Goal: Information Seeking & Learning: Learn about a topic

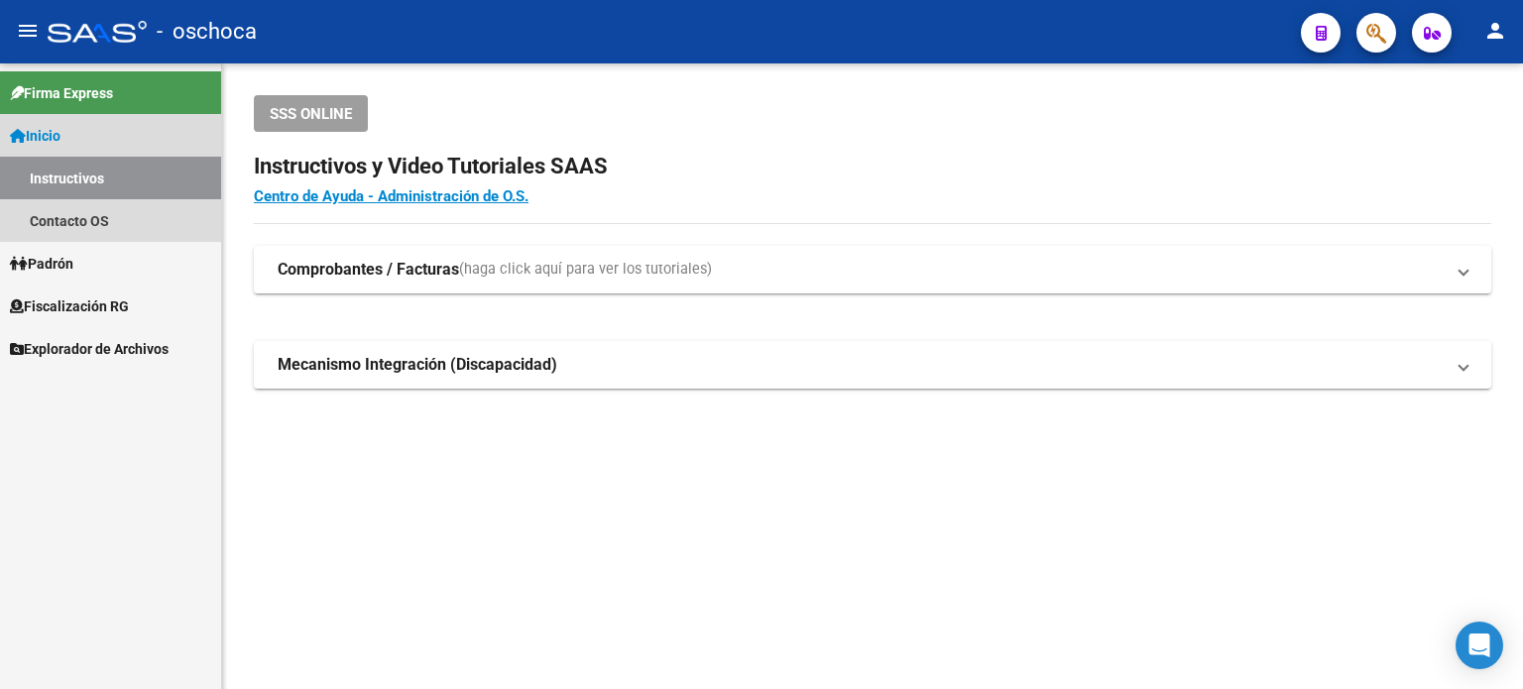
click at [83, 175] on link "Instructivos" at bounding box center [110, 178] width 221 height 43
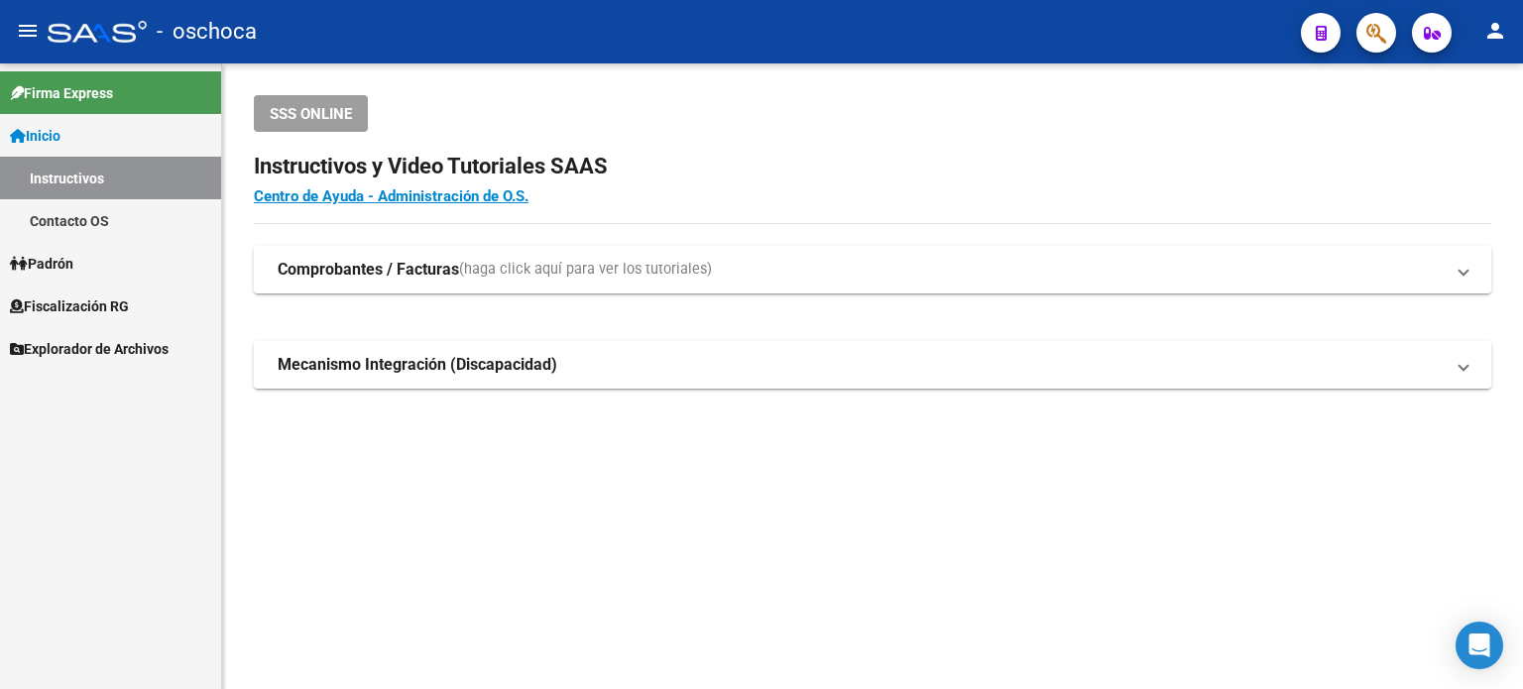
click at [111, 228] on link "Contacto OS" at bounding box center [110, 220] width 221 height 43
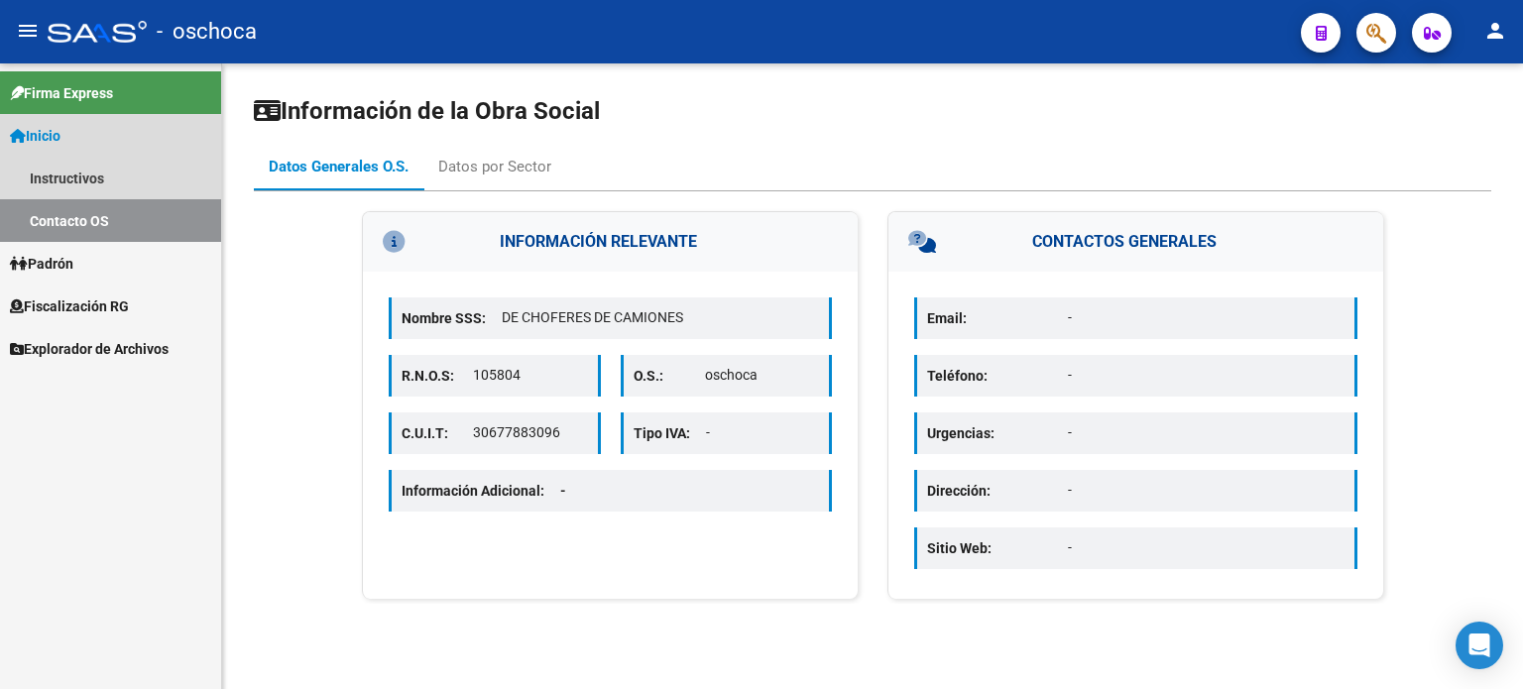
click at [70, 134] on link "Inicio" at bounding box center [110, 135] width 221 height 43
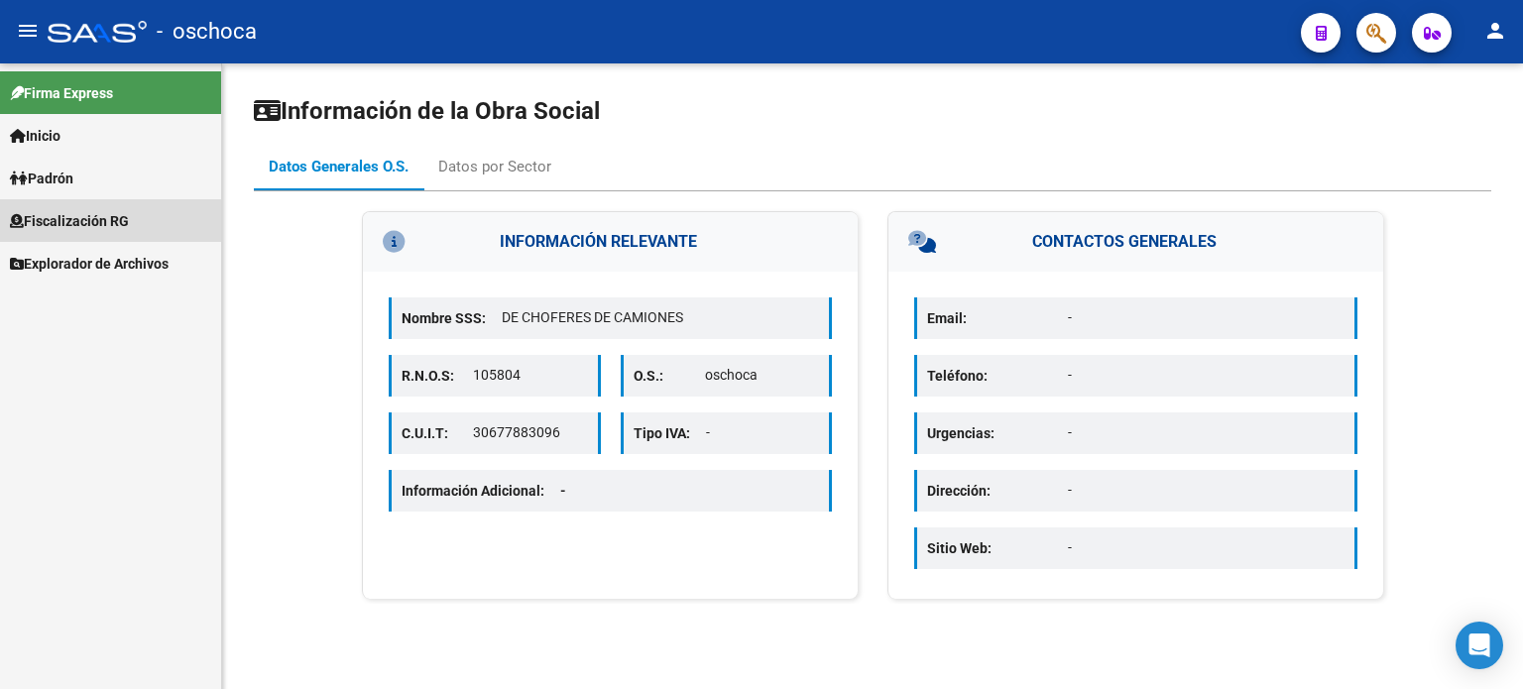
click at [75, 223] on span "Fiscalización RG" at bounding box center [69, 221] width 119 height 22
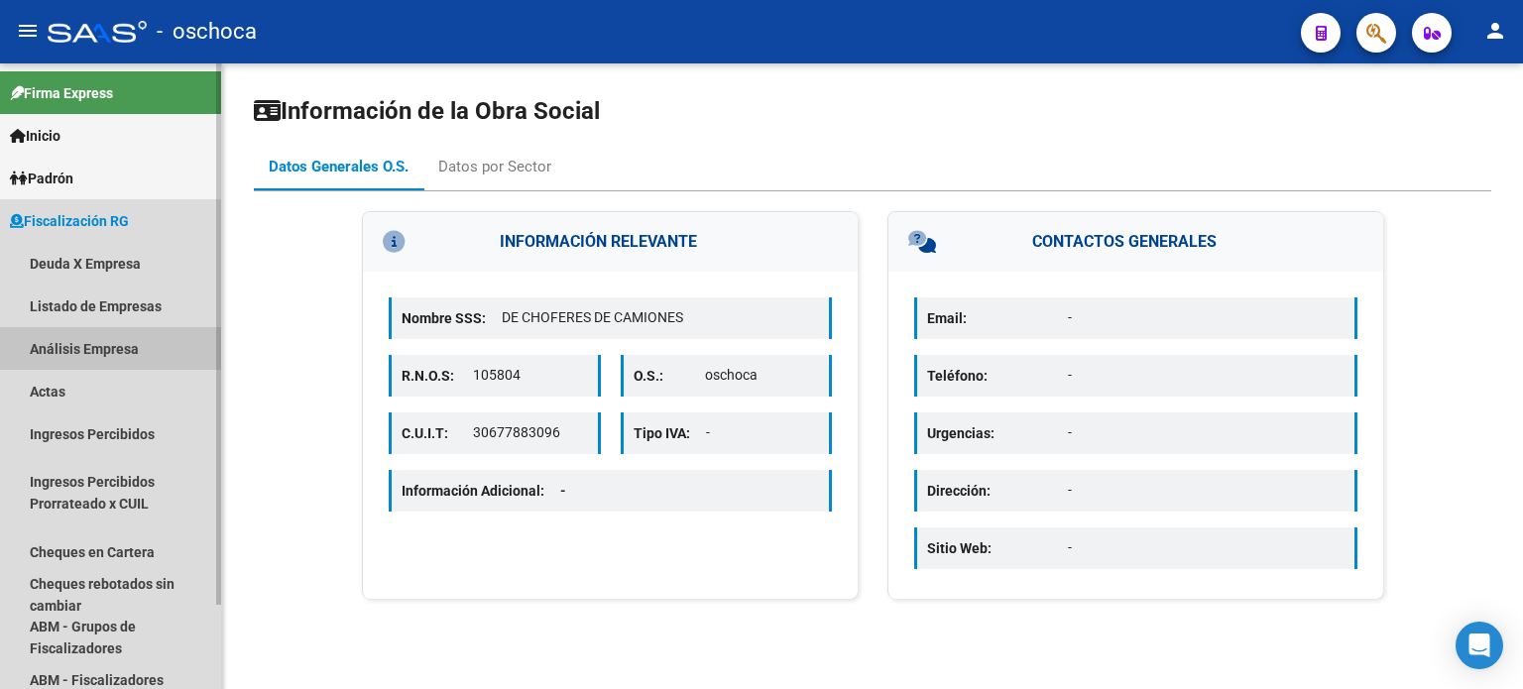
click at [96, 345] on link "Análisis Empresa" at bounding box center [110, 348] width 221 height 43
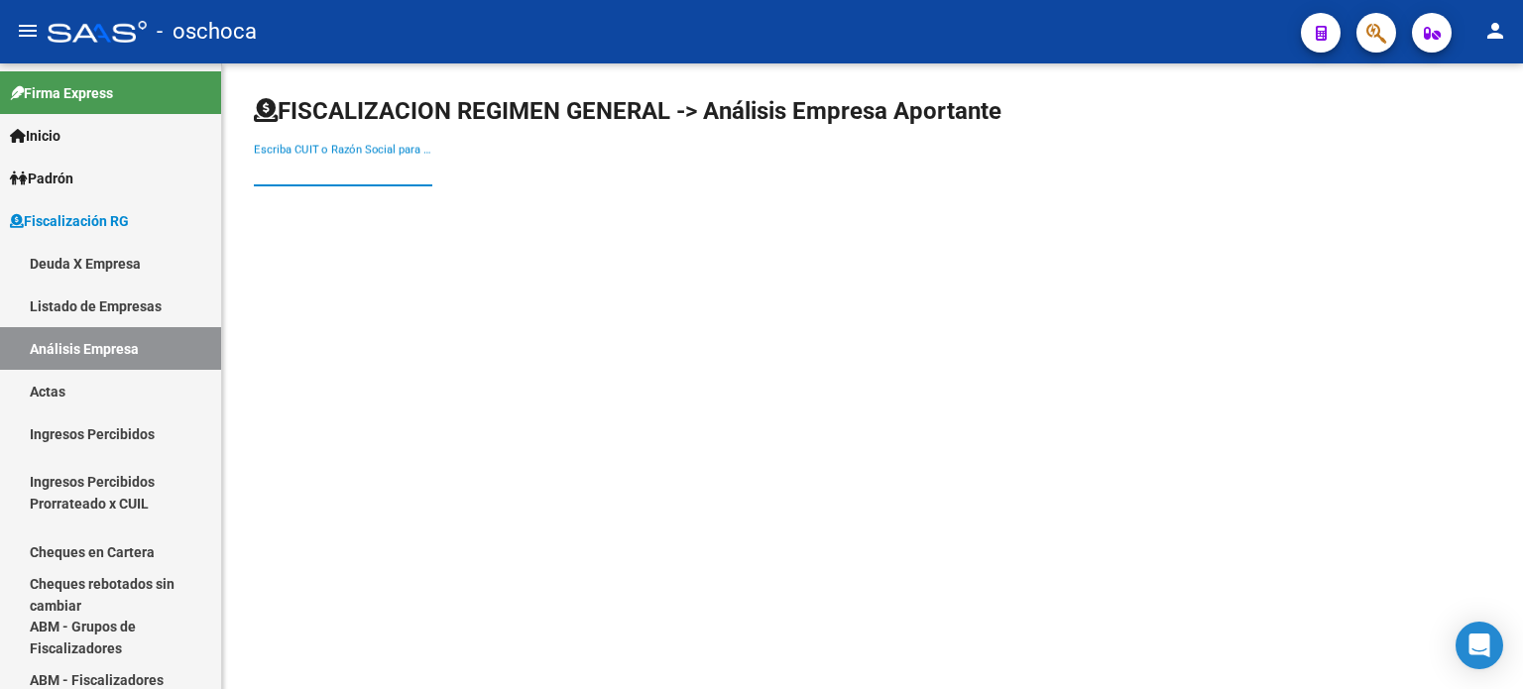
click at [303, 168] on input "Escriba CUIT o Razón Social para buscar" at bounding box center [343, 171] width 178 height 18
type input "27139857963"
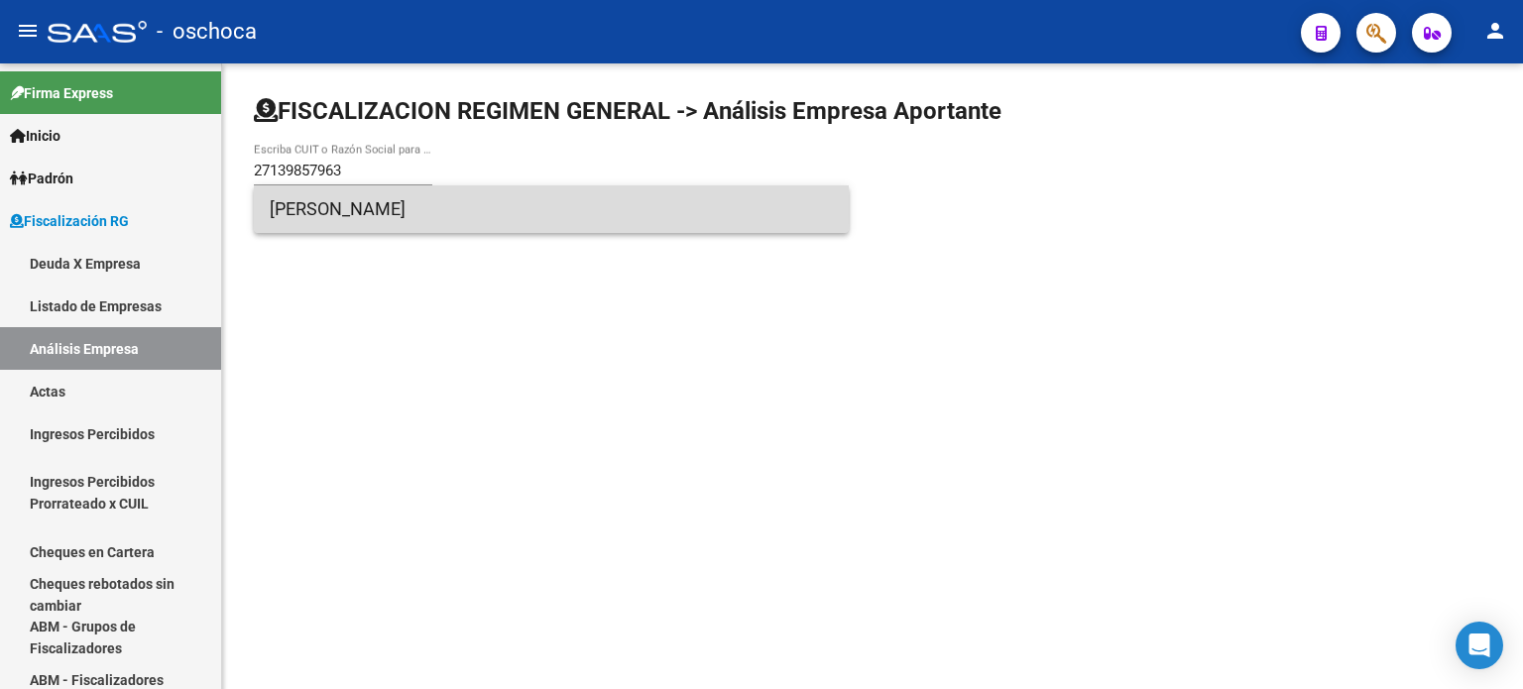
click at [319, 208] on span "[PERSON_NAME]" at bounding box center [551, 209] width 563 height 48
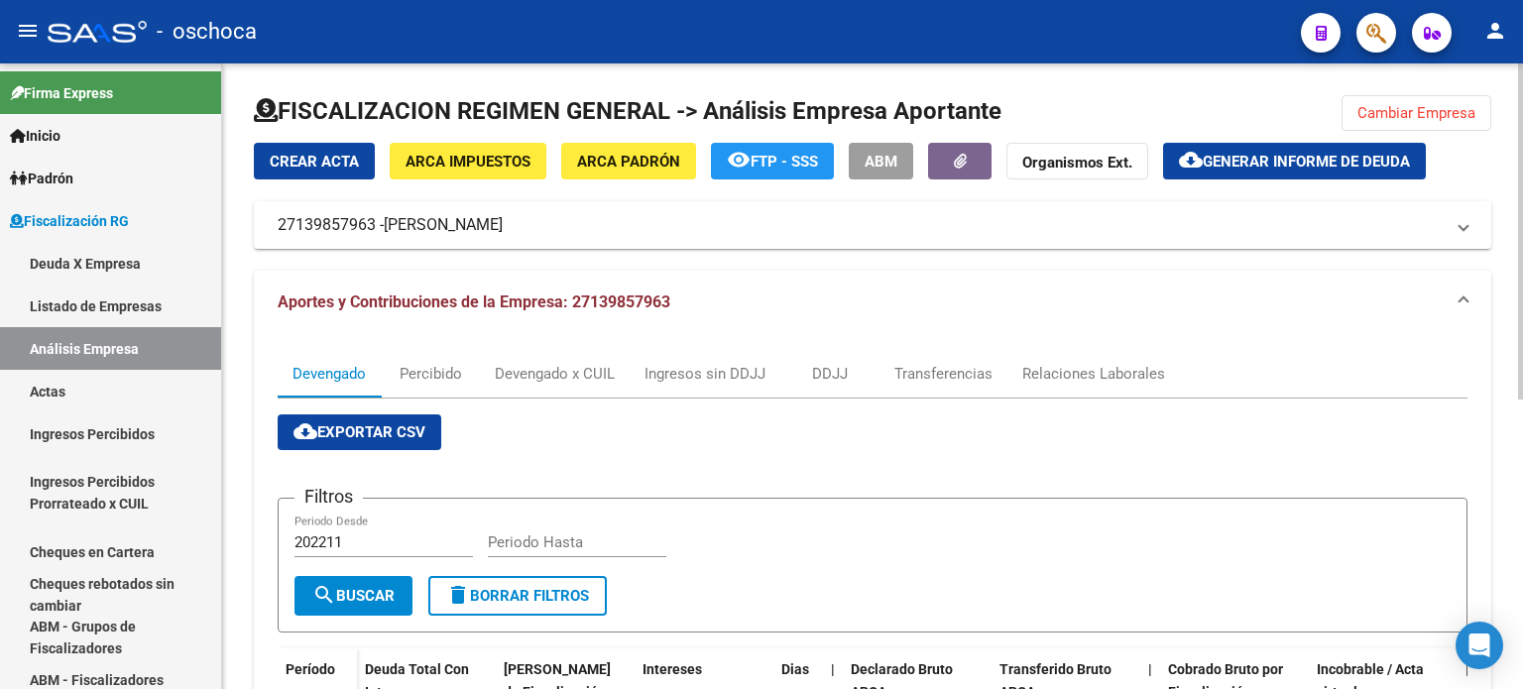
click at [1404, 126] on button "Cambiar Empresa" at bounding box center [1417, 113] width 150 height 36
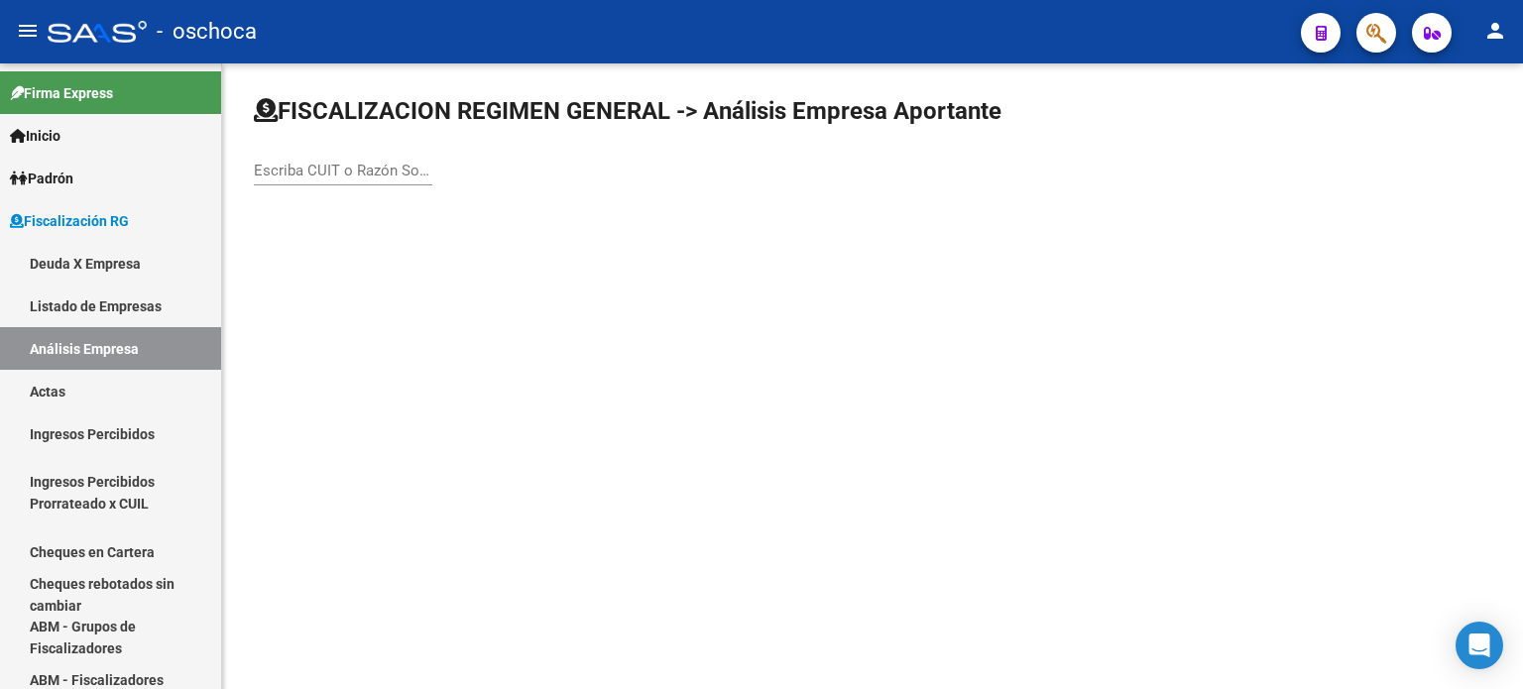
click at [291, 165] on input "Escriba CUIT o Razón Social para buscar" at bounding box center [343, 171] width 178 height 18
type input "30711021953"
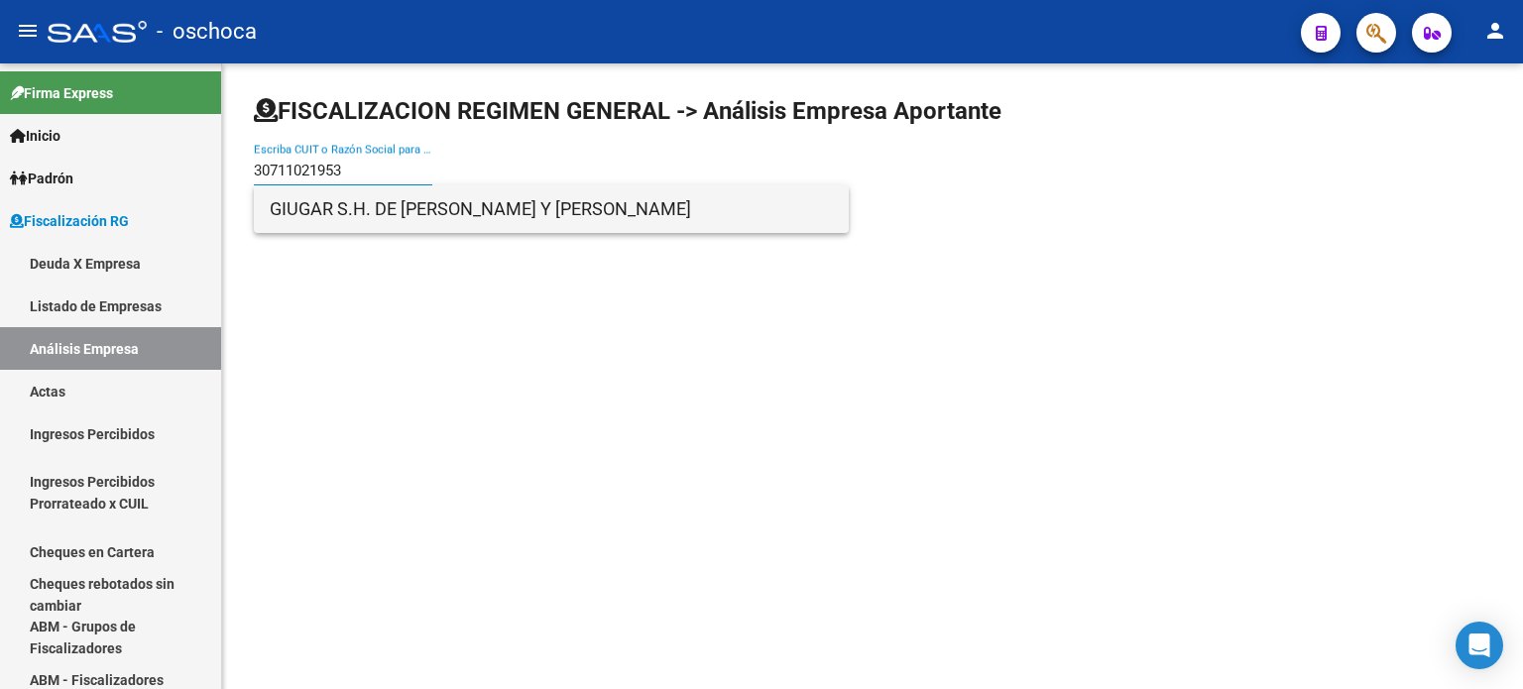
click at [318, 223] on span "GIUGAR S.H. DE [PERSON_NAME] Y [PERSON_NAME]" at bounding box center [551, 209] width 563 height 48
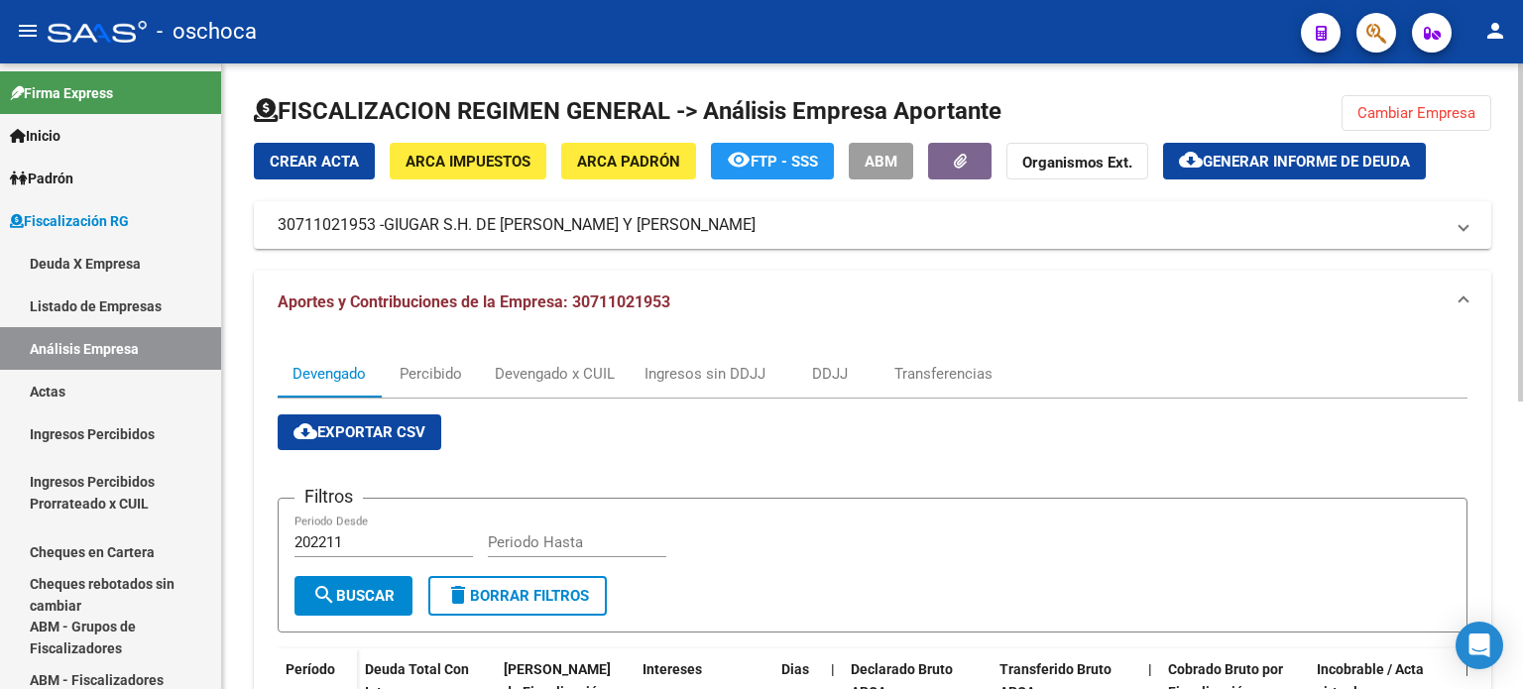
click at [1411, 119] on span "Cambiar Empresa" at bounding box center [1416, 113] width 118 height 18
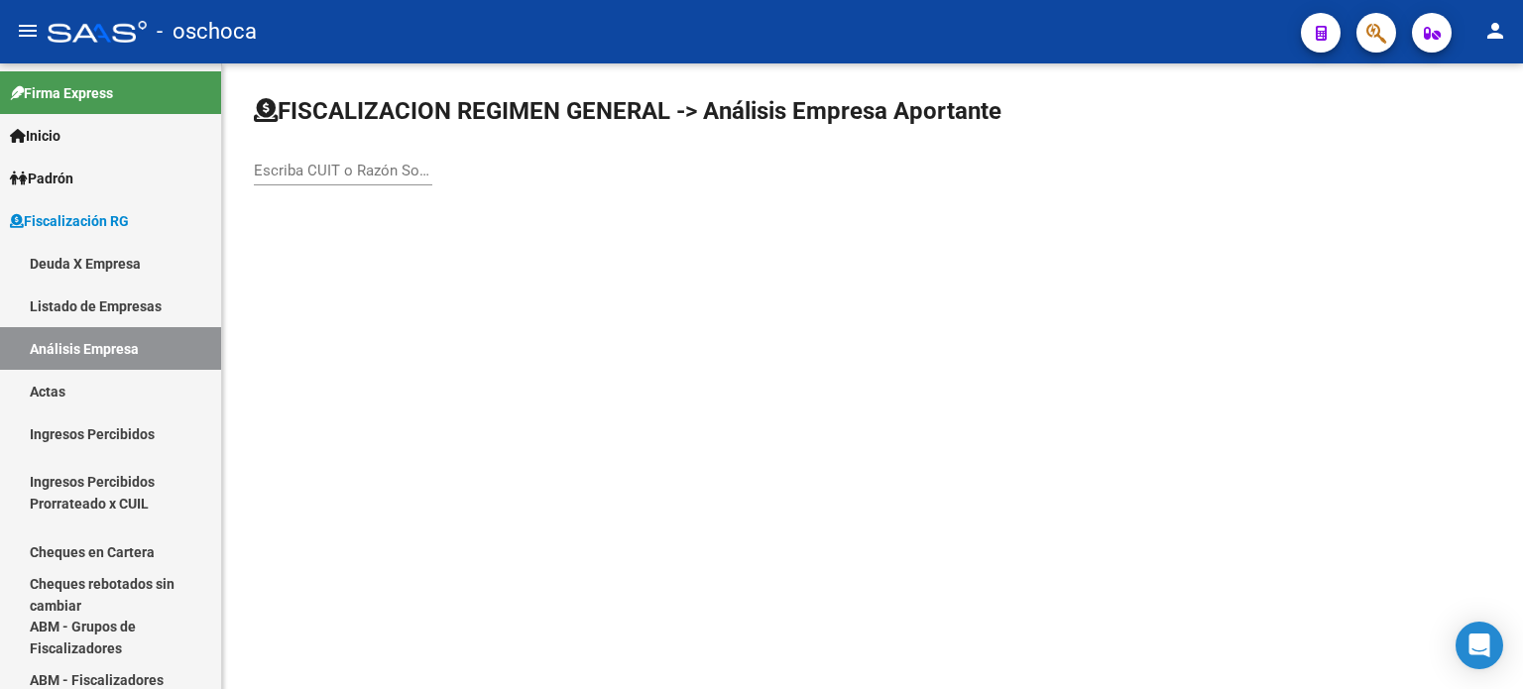
click at [360, 177] on input "Escriba CUIT o Razón Social para buscar" at bounding box center [343, 171] width 178 height 18
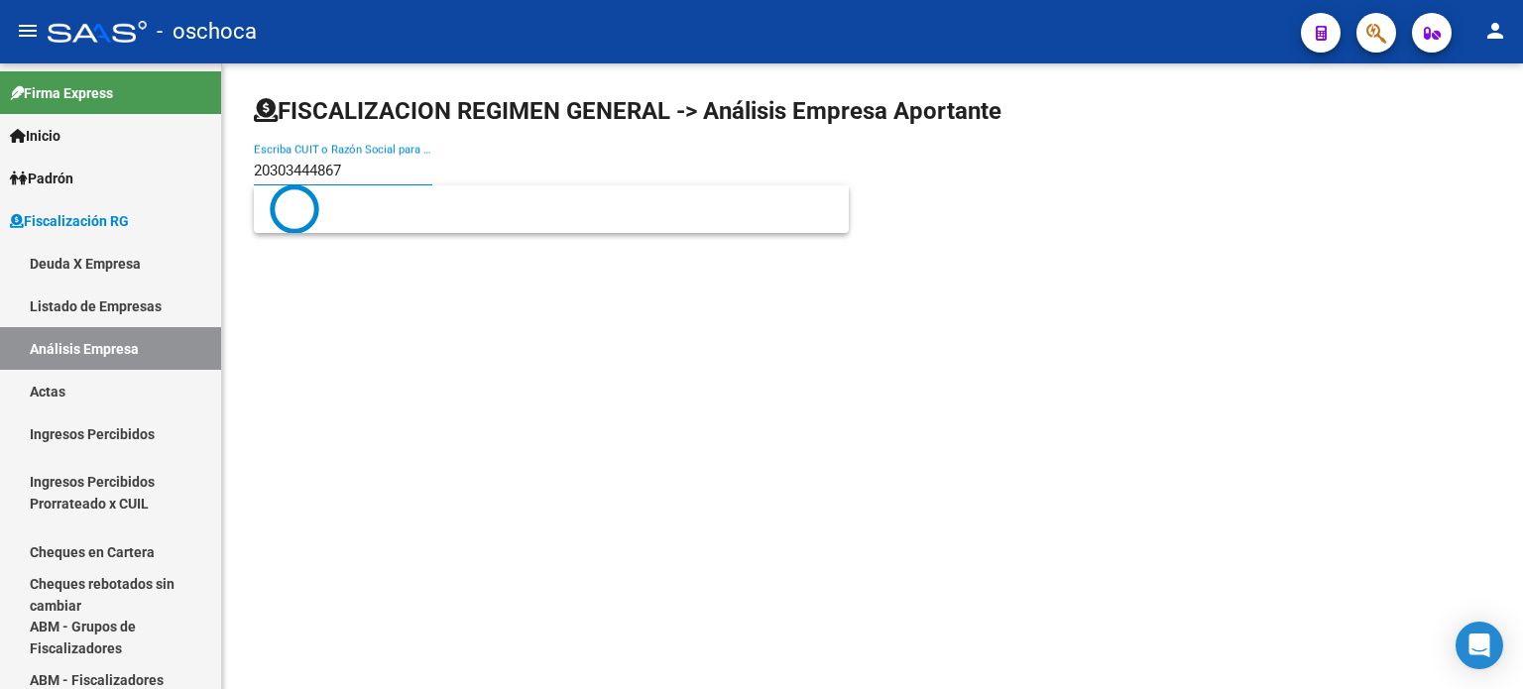
type input "20303444867"
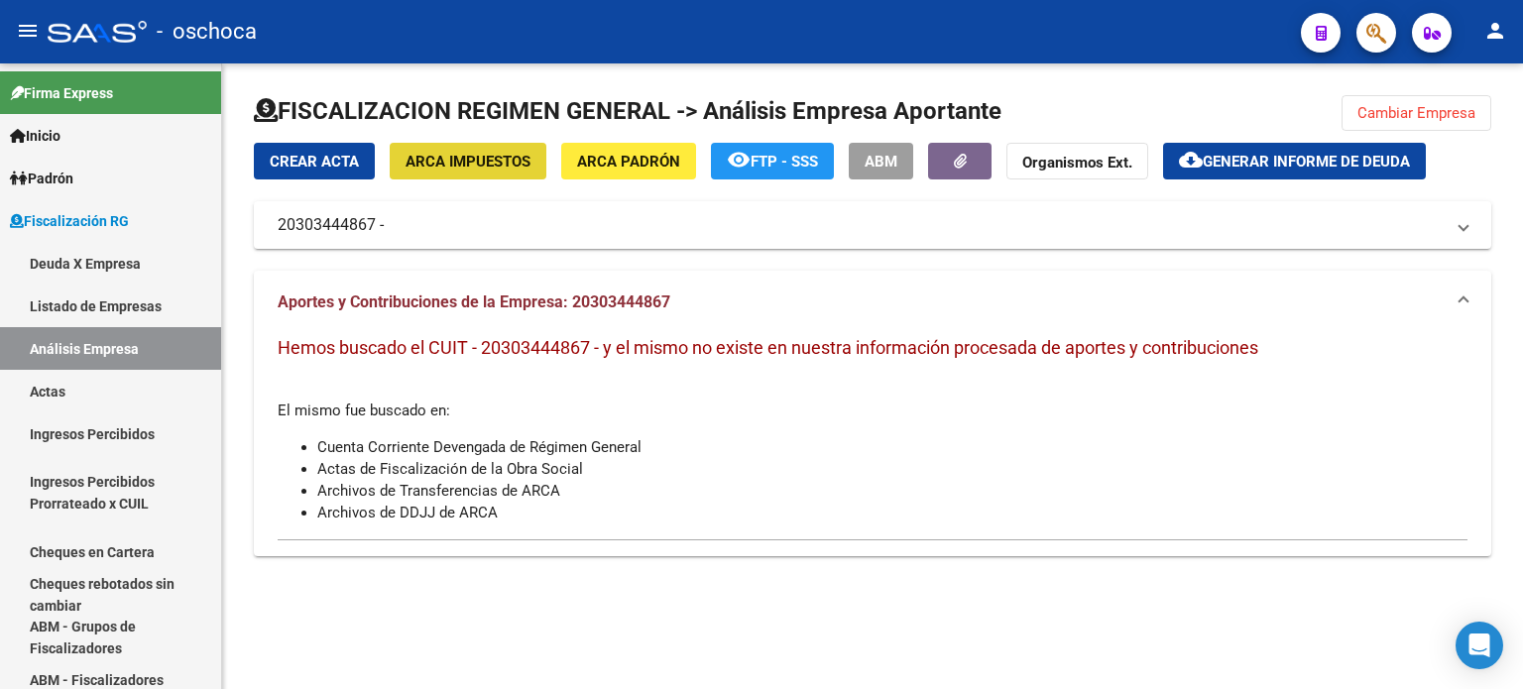
click at [531, 158] on button "ARCA Impuestos" at bounding box center [468, 161] width 157 height 37
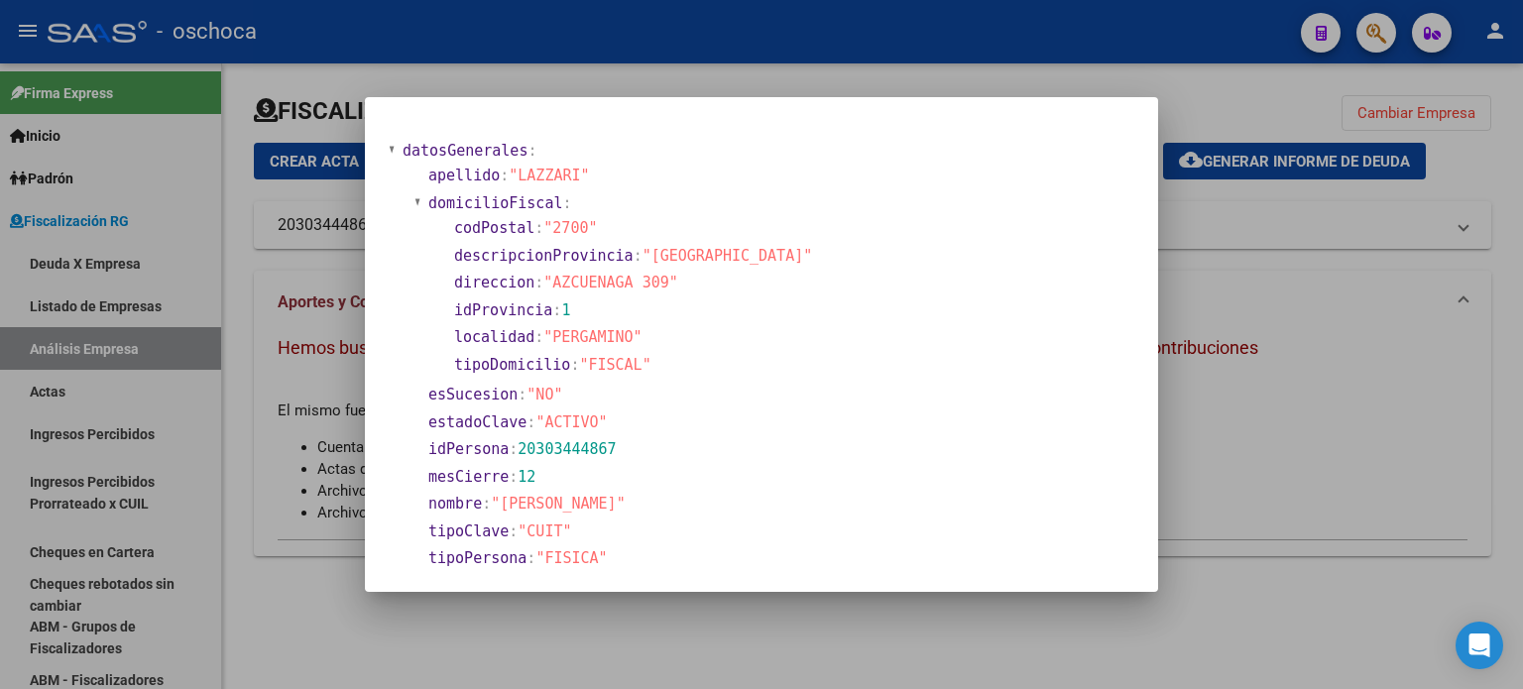
click at [1221, 413] on div at bounding box center [761, 344] width 1523 height 689
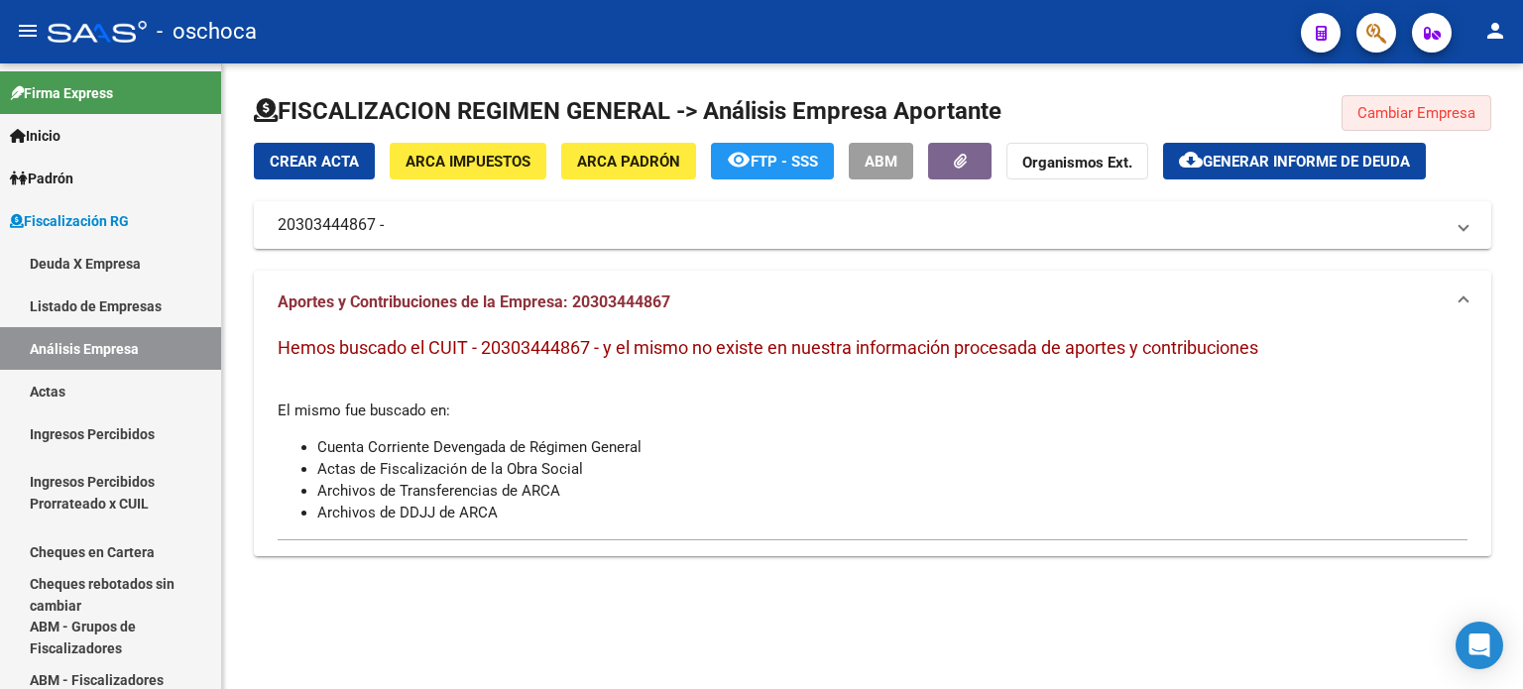
click at [1451, 113] on span "Cambiar Empresa" at bounding box center [1416, 113] width 118 height 18
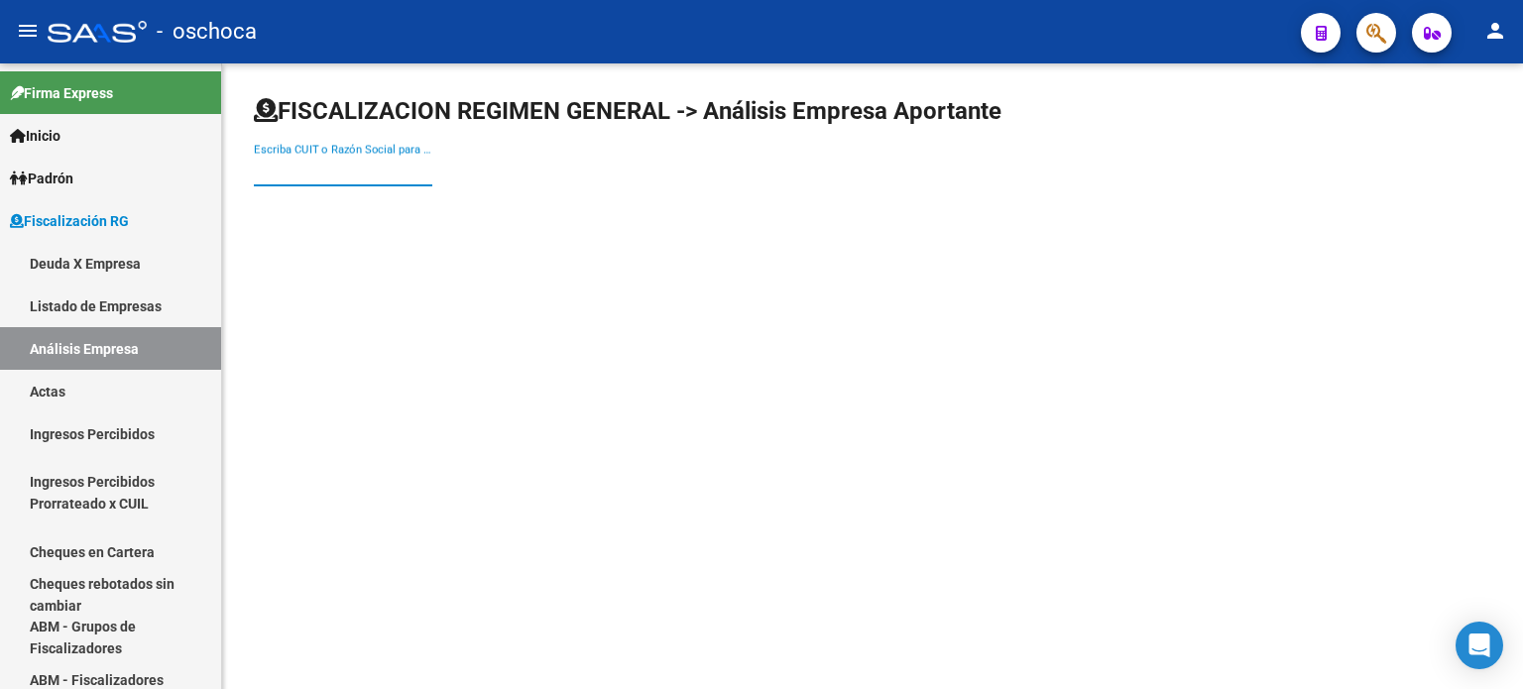
click at [277, 162] on input "Escriba CUIT o Razón Social para buscar" at bounding box center [343, 171] width 178 height 18
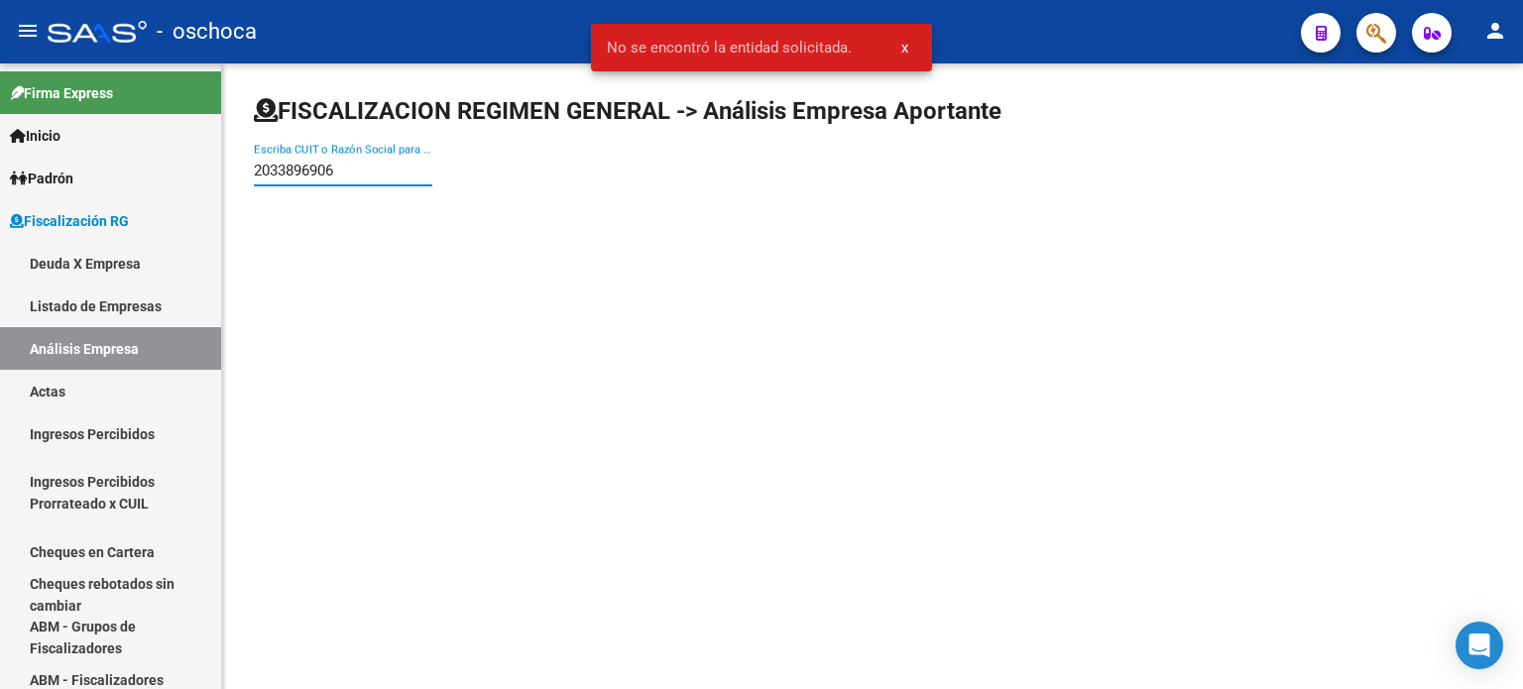
type input "20338969067"
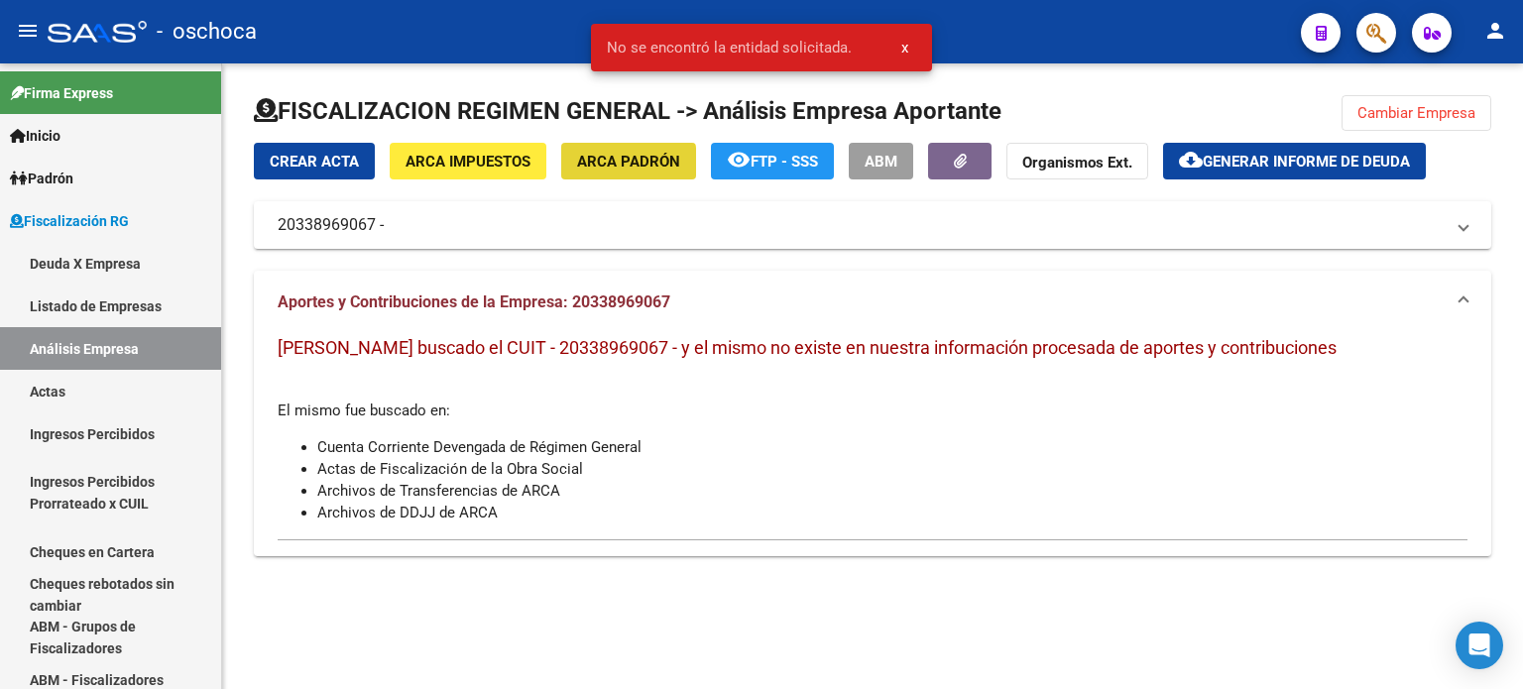
click at [589, 170] on span "ARCA Padrón" at bounding box center [628, 162] width 103 height 18
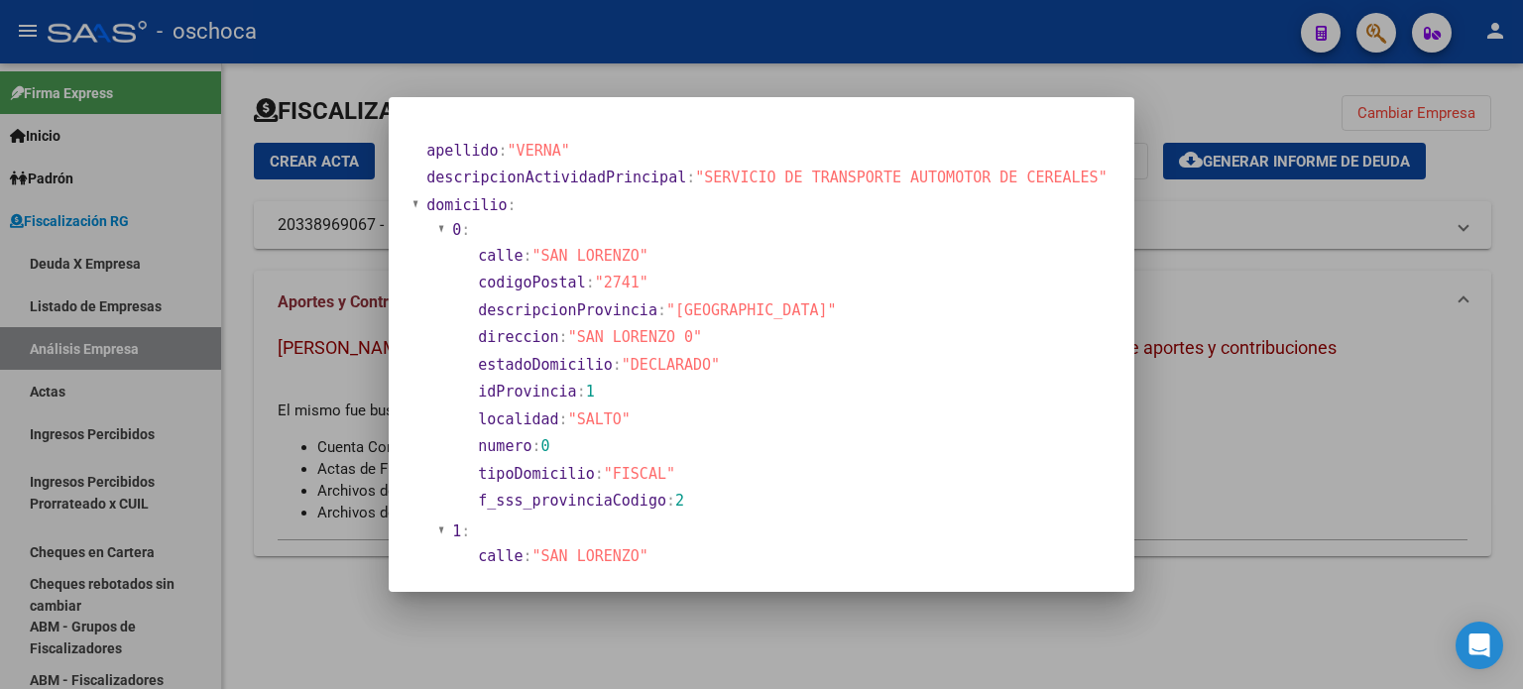
click at [1310, 320] on div at bounding box center [761, 344] width 1523 height 689
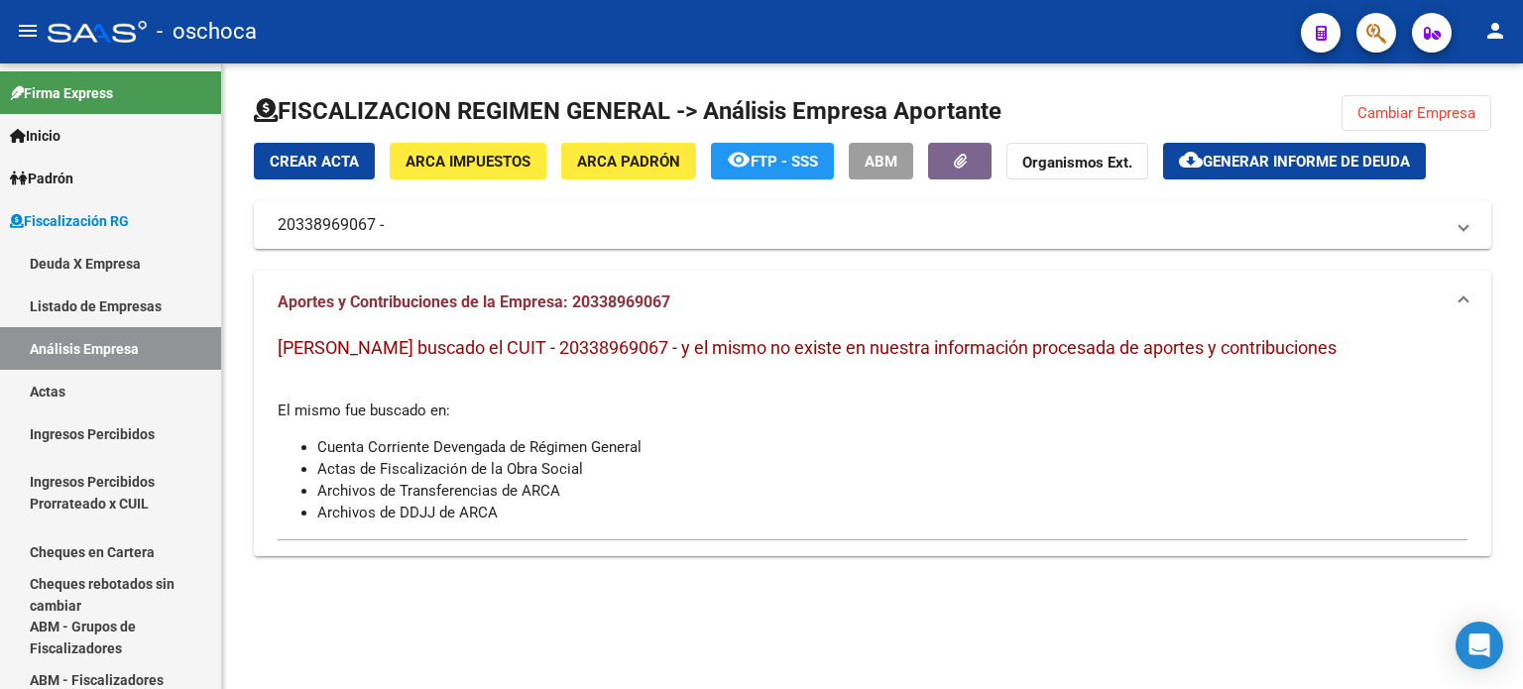
click at [1386, 122] on button "Cambiar Empresa" at bounding box center [1417, 113] width 150 height 36
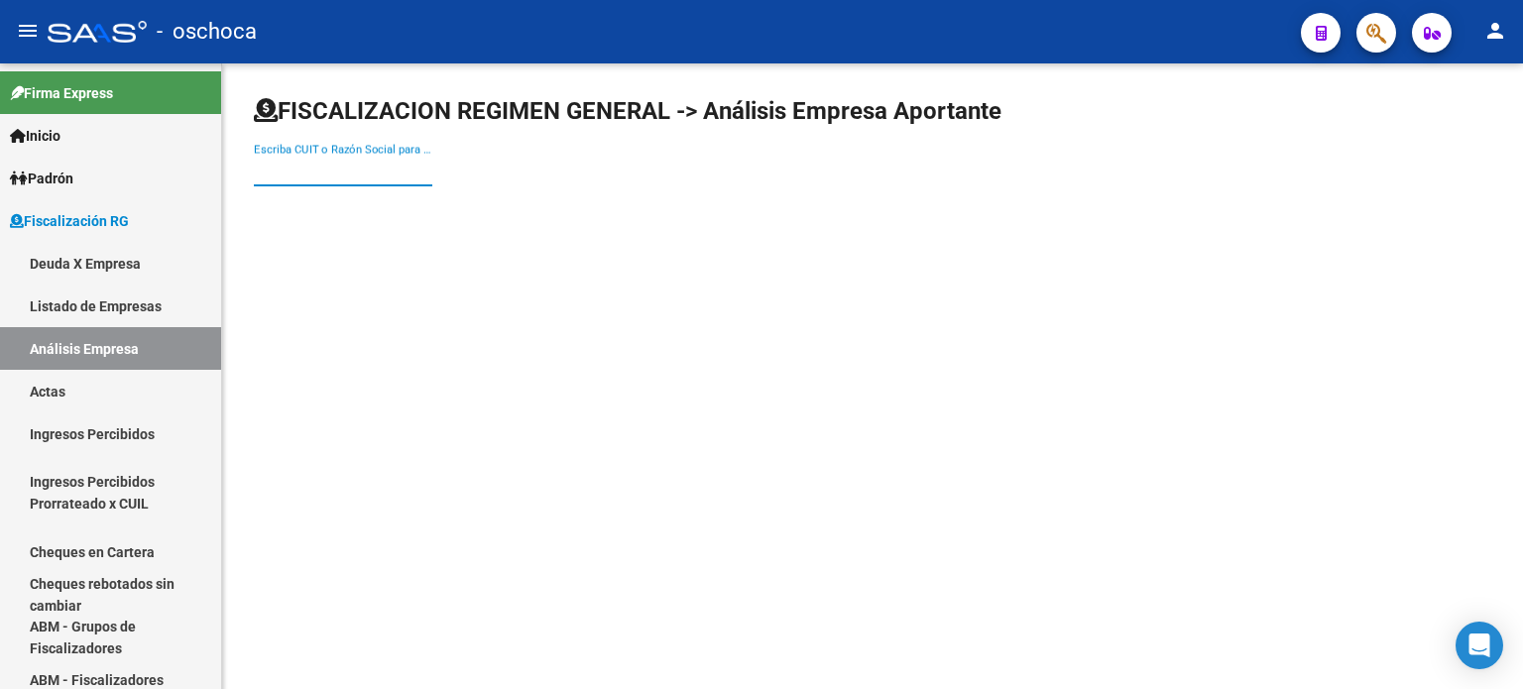
drag, startPoint x: 333, startPoint y: 176, endPoint x: 389, endPoint y: 125, distance: 75.1
click at [348, 170] on input "Escriba CUIT o Razón Social para buscar" at bounding box center [343, 171] width 178 height 18
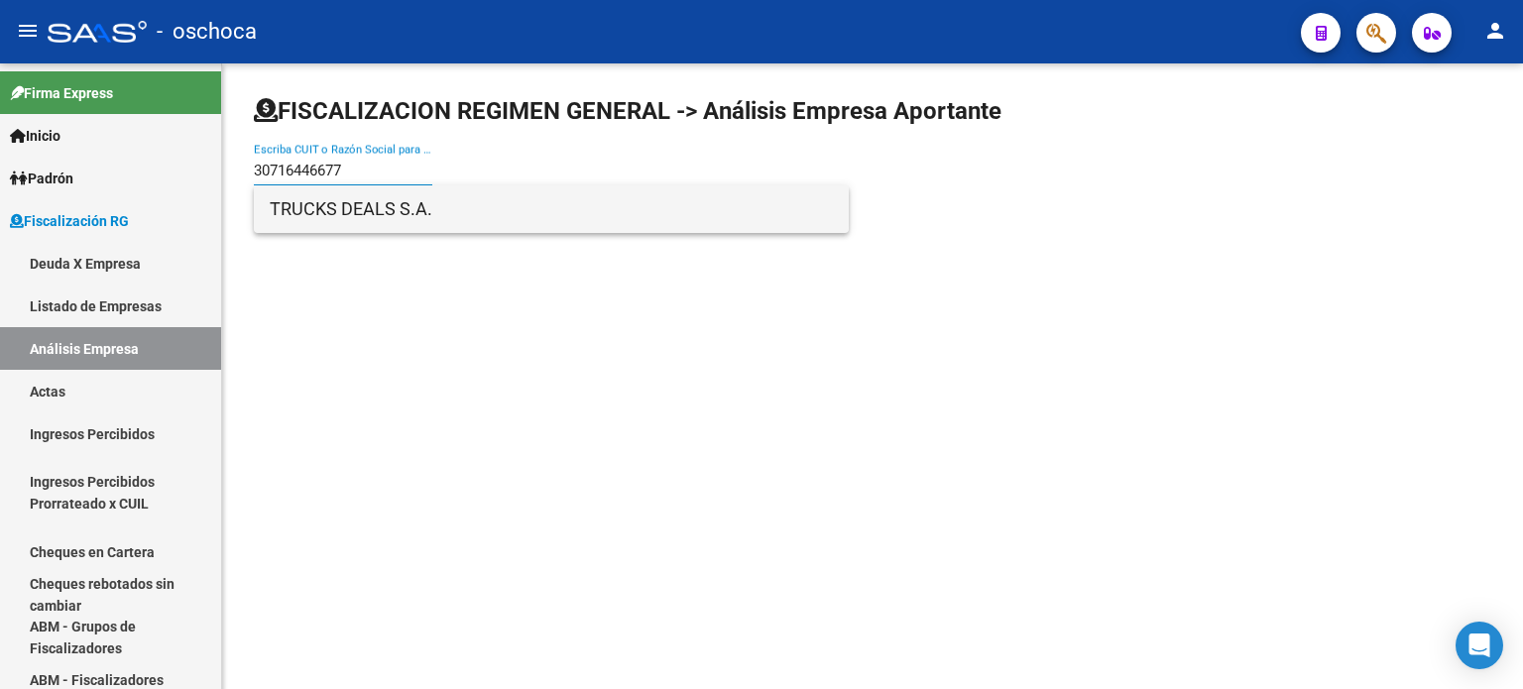
type input "30716446677"
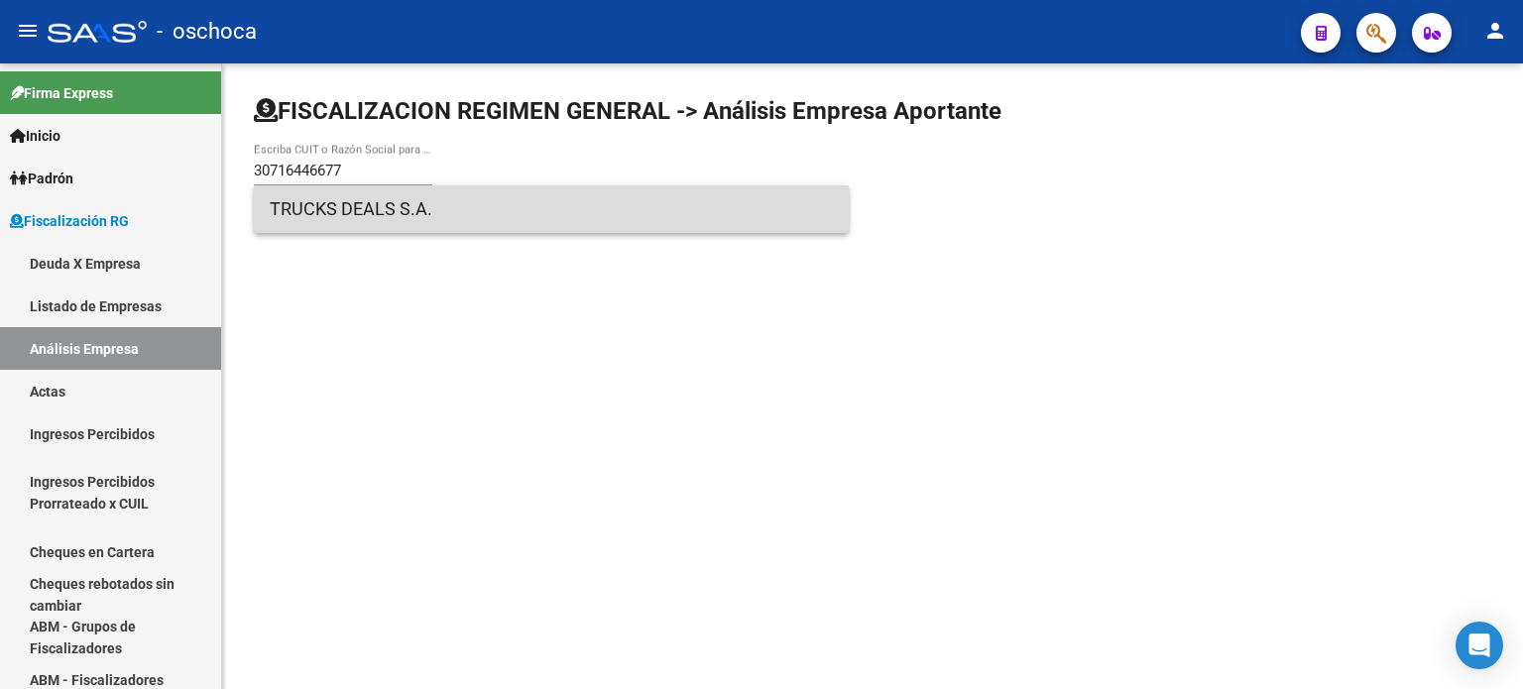
click at [379, 205] on span "TRUCKS DEALS S.A." at bounding box center [551, 209] width 563 height 48
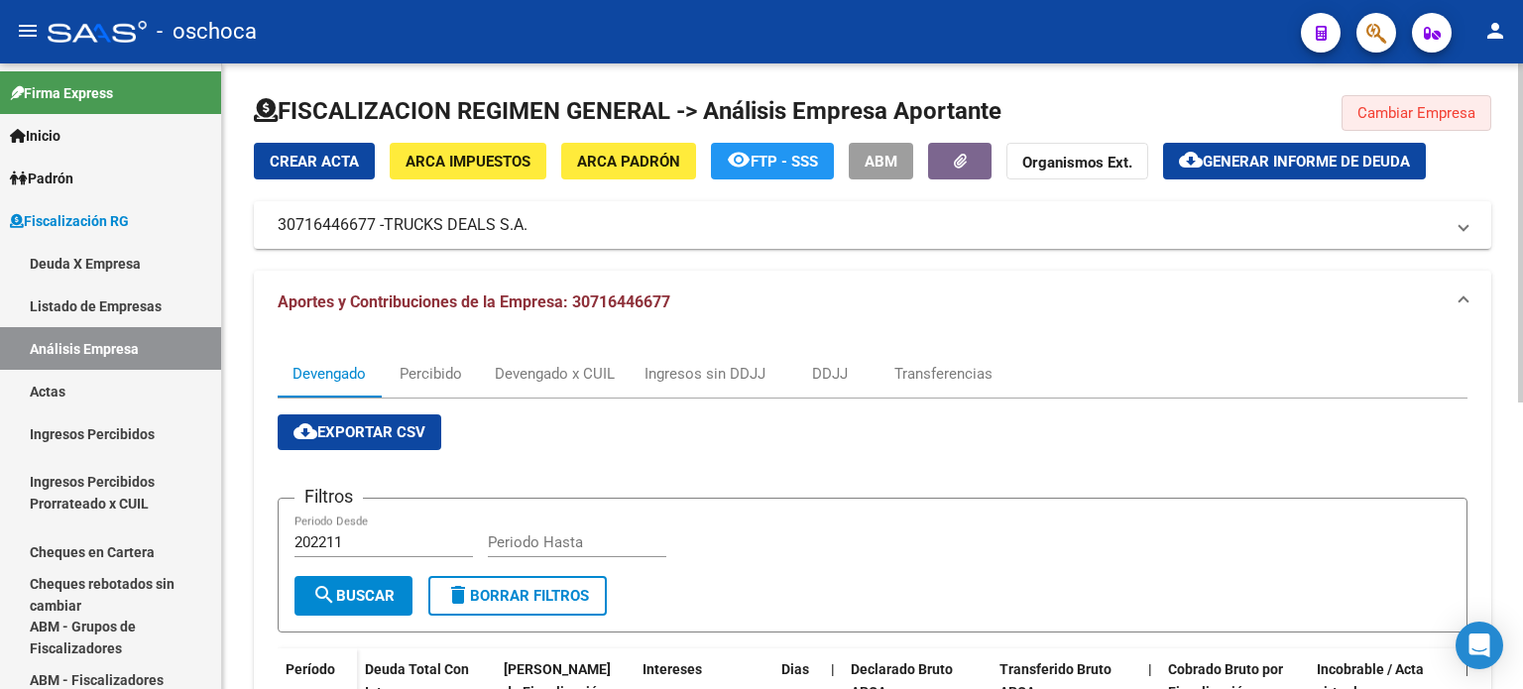
click at [1369, 112] on span "Cambiar Empresa" at bounding box center [1416, 113] width 118 height 18
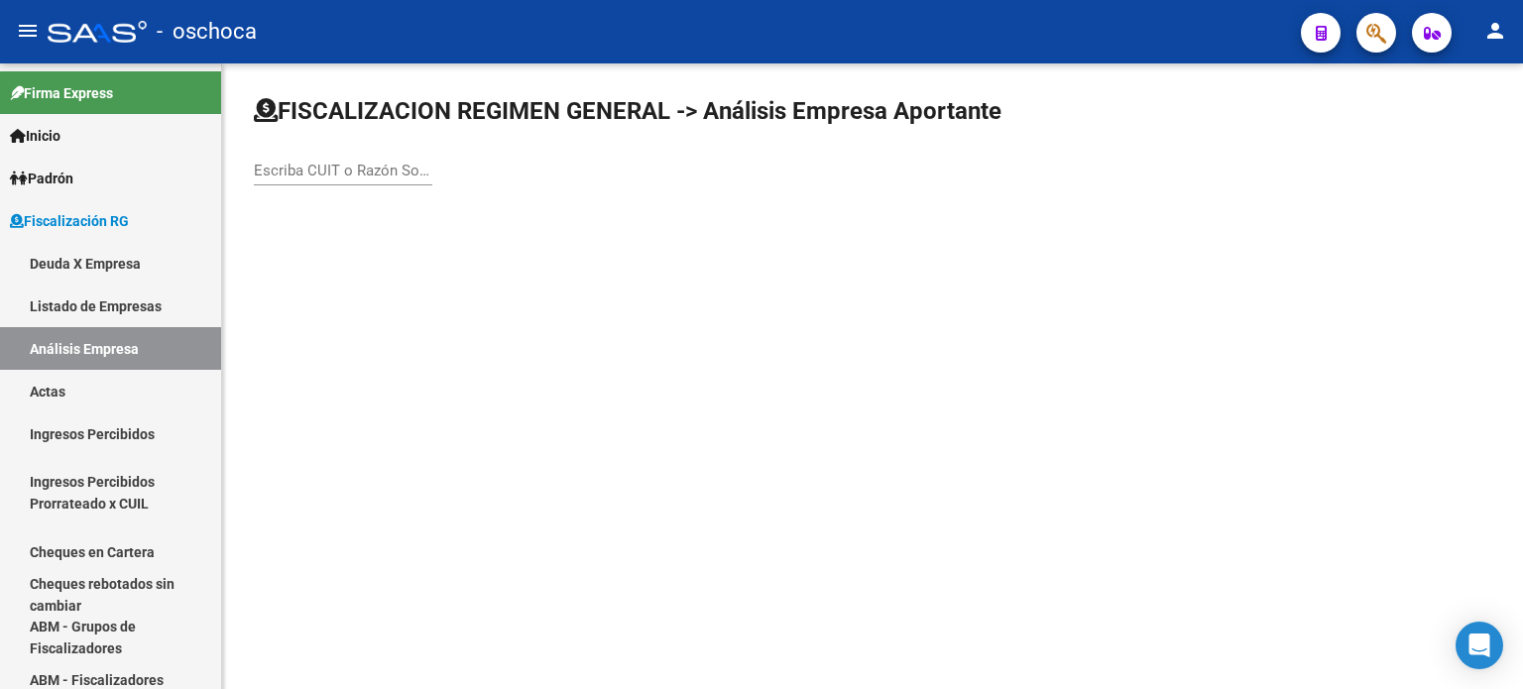
click at [306, 168] on input "Escriba CUIT o Razón Social para buscar" at bounding box center [343, 171] width 178 height 18
type input "30710850379"
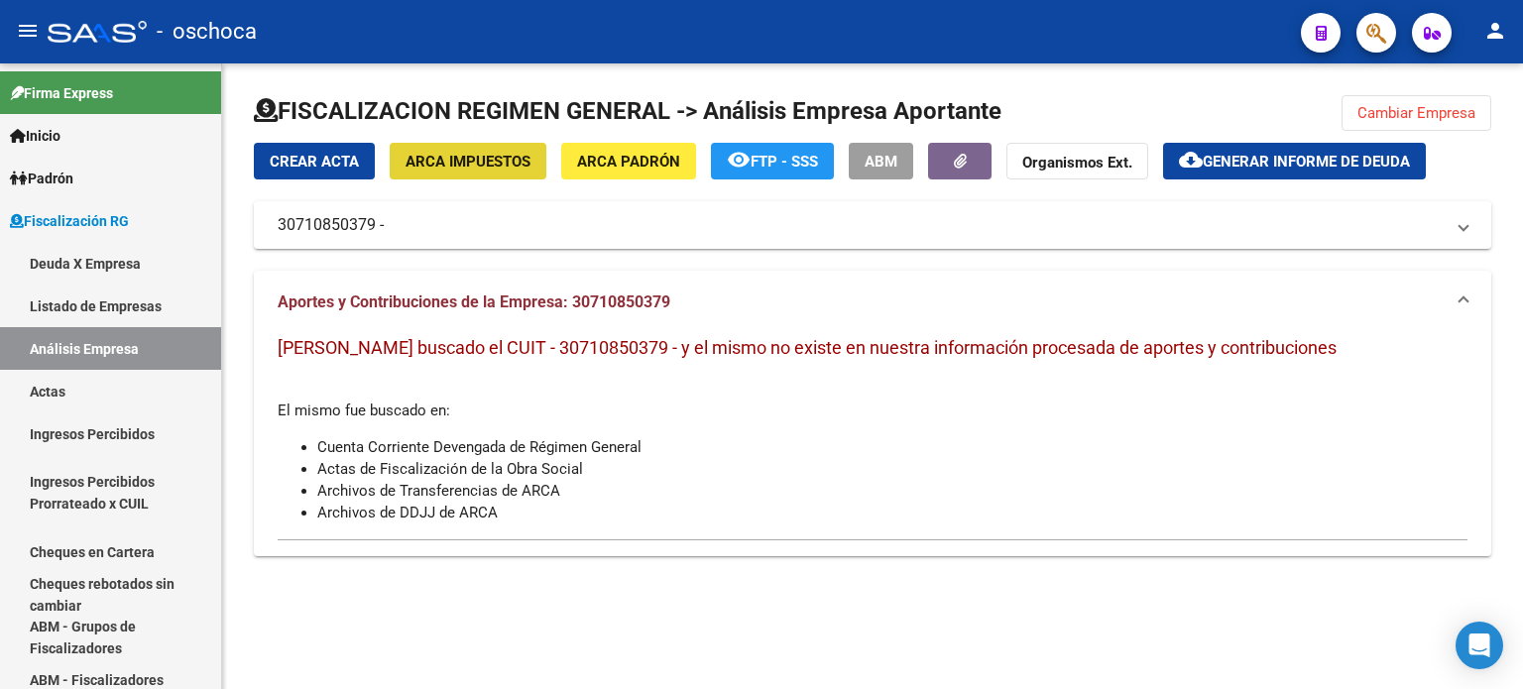
click at [447, 166] on span "ARCA Impuestos" at bounding box center [468, 162] width 125 height 18
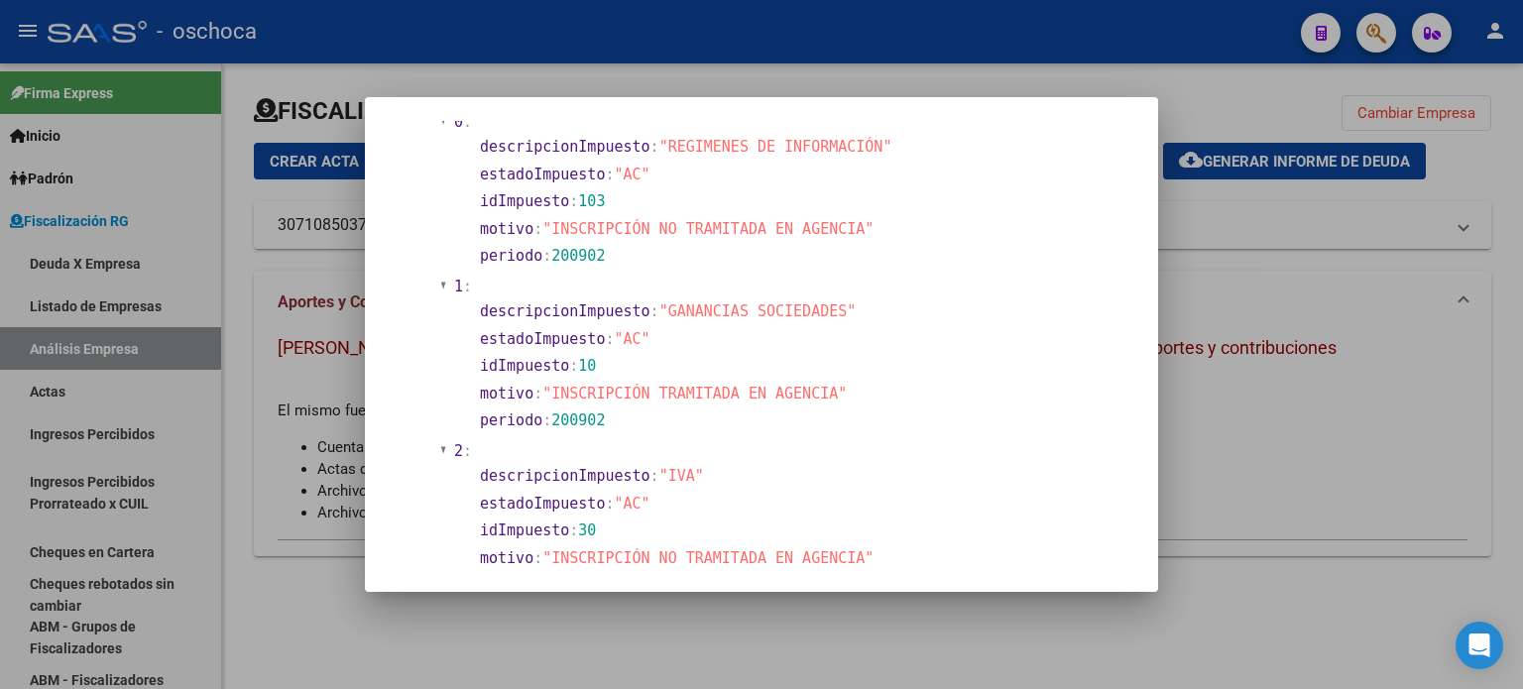
scroll to position [992, 0]
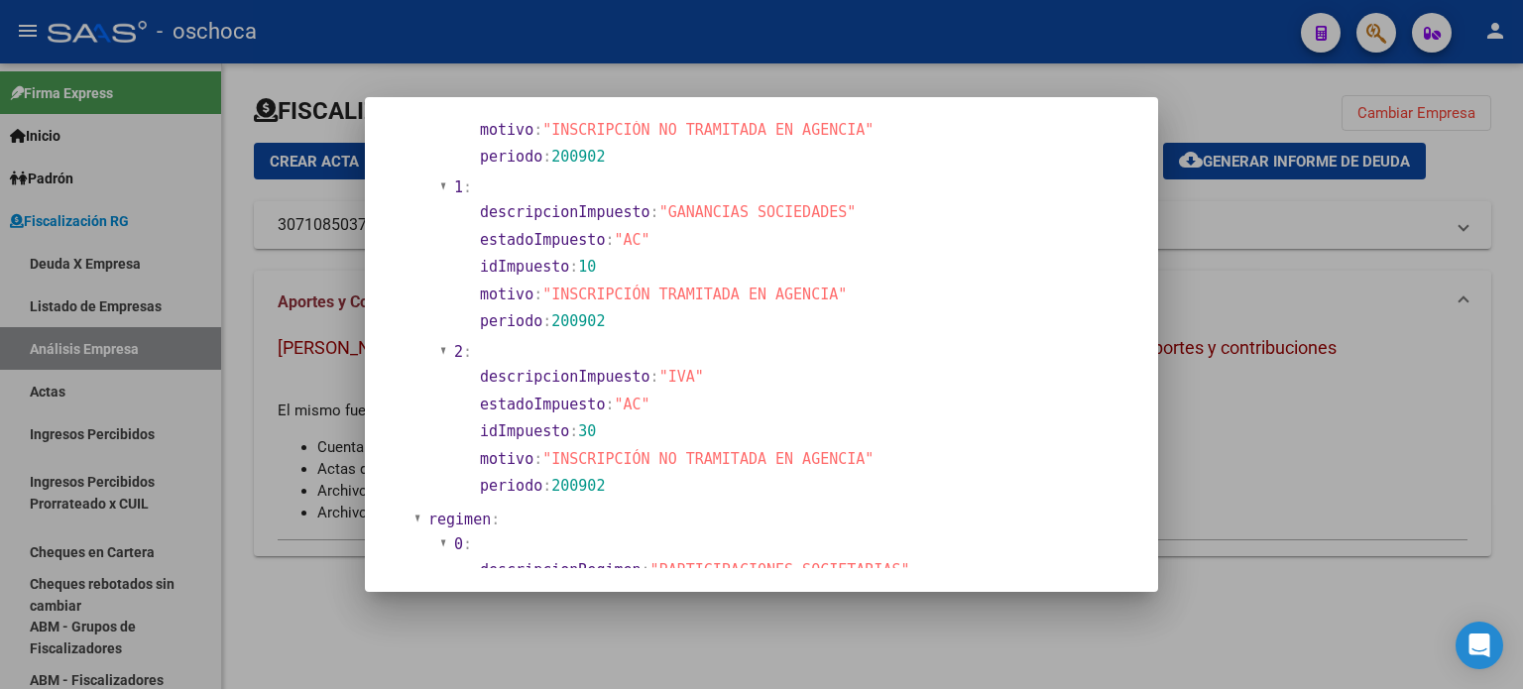
click at [1285, 288] on div at bounding box center [761, 344] width 1523 height 689
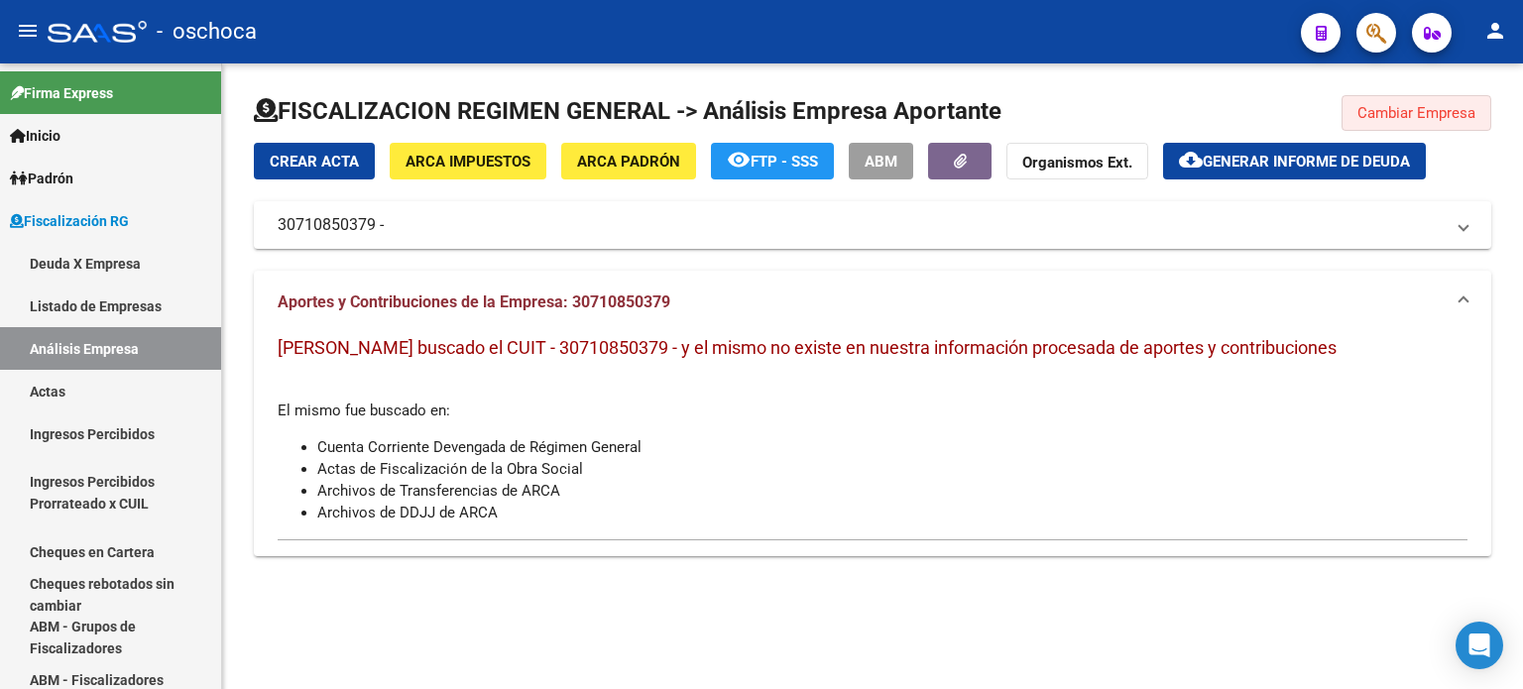
click at [1368, 114] on span "Cambiar Empresa" at bounding box center [1416, 113] width 118 height 18
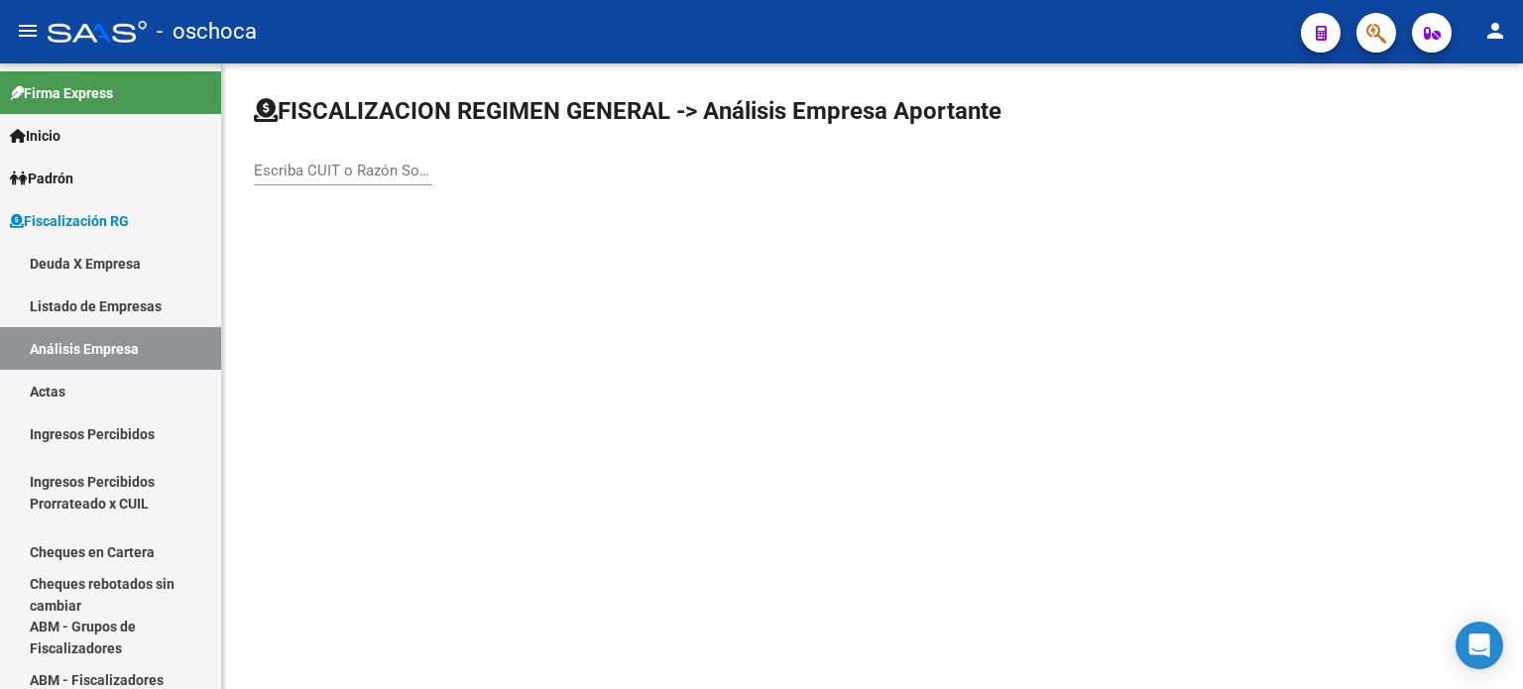
click at [307, 171] on input "Escriba CUIT o Razón Social para buscar" at bounding box center [343, 171] width 178 height 18
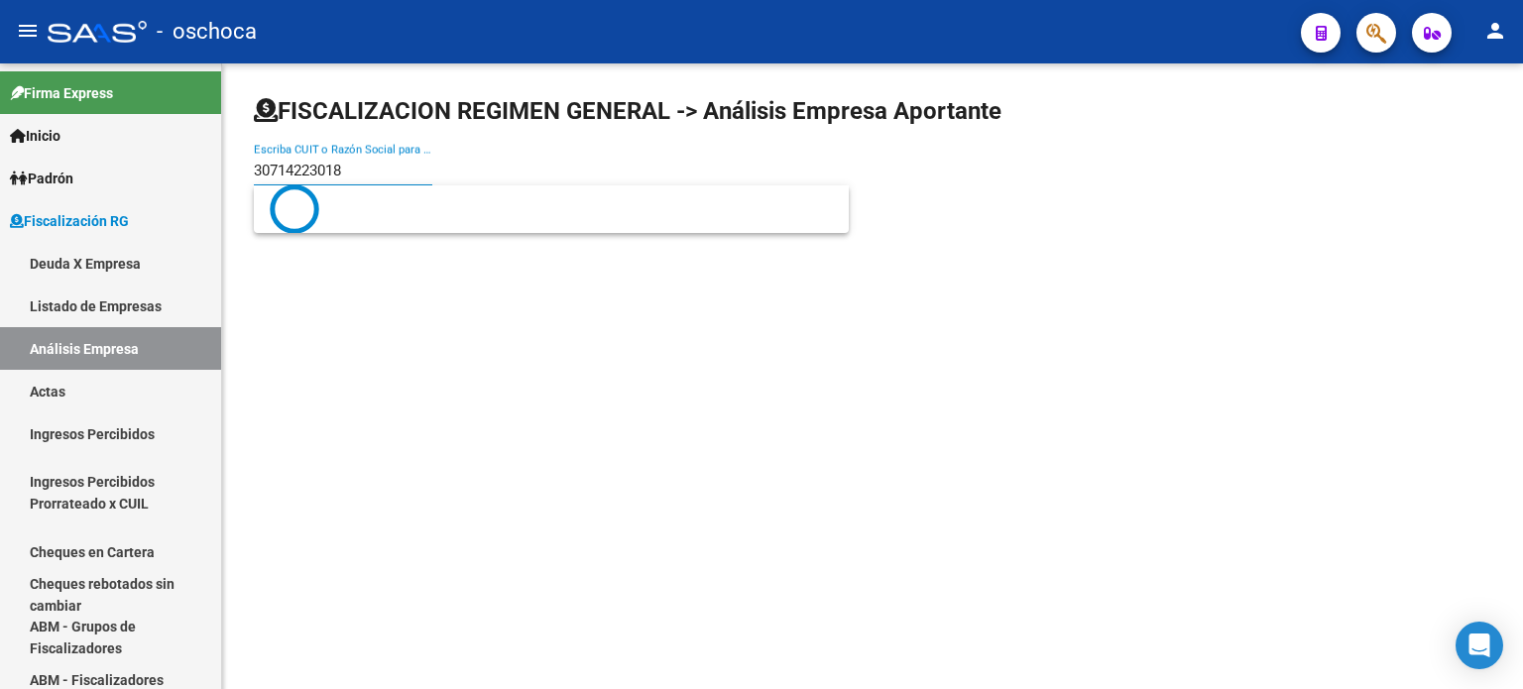
type input "30714223018"
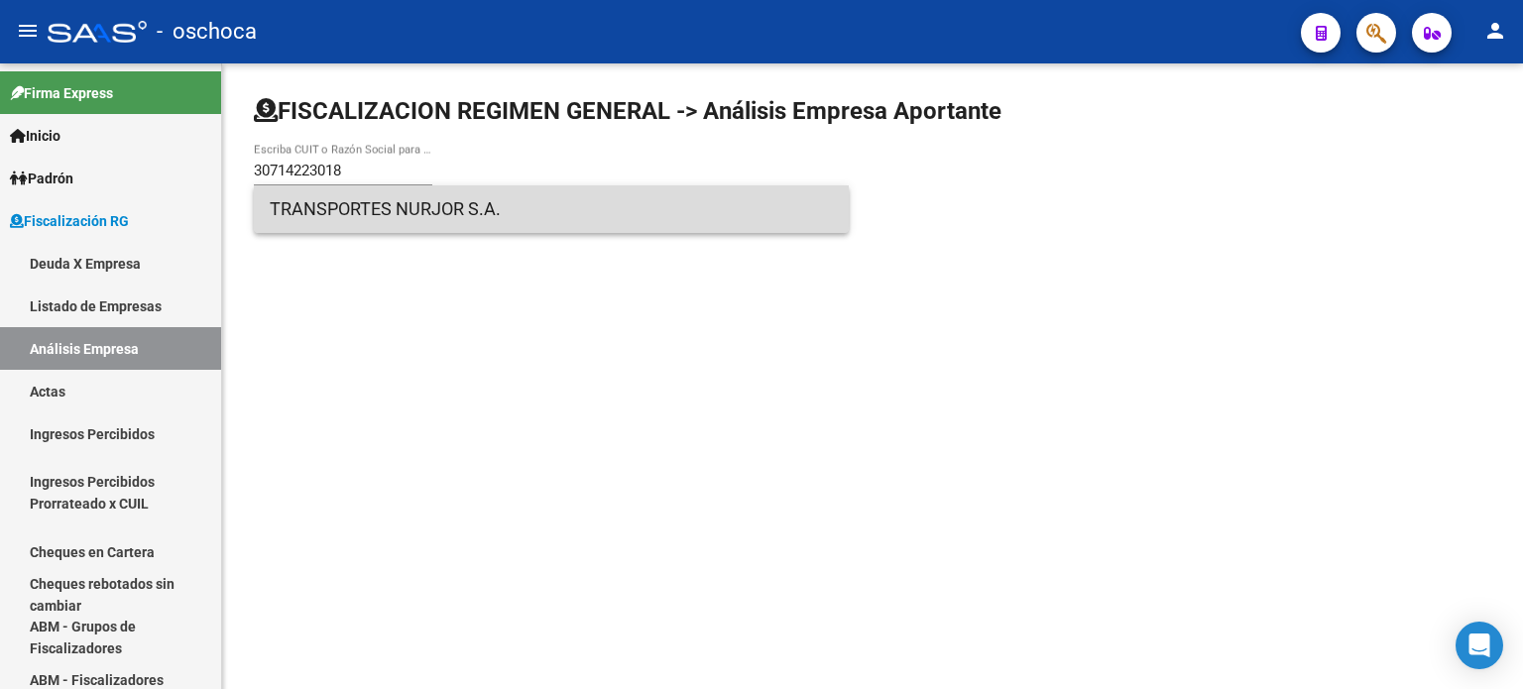
click at [379, 203] on span "TRANSPORTES NURJOR S.A." at bounding box center [551, 209] width 563 height 48
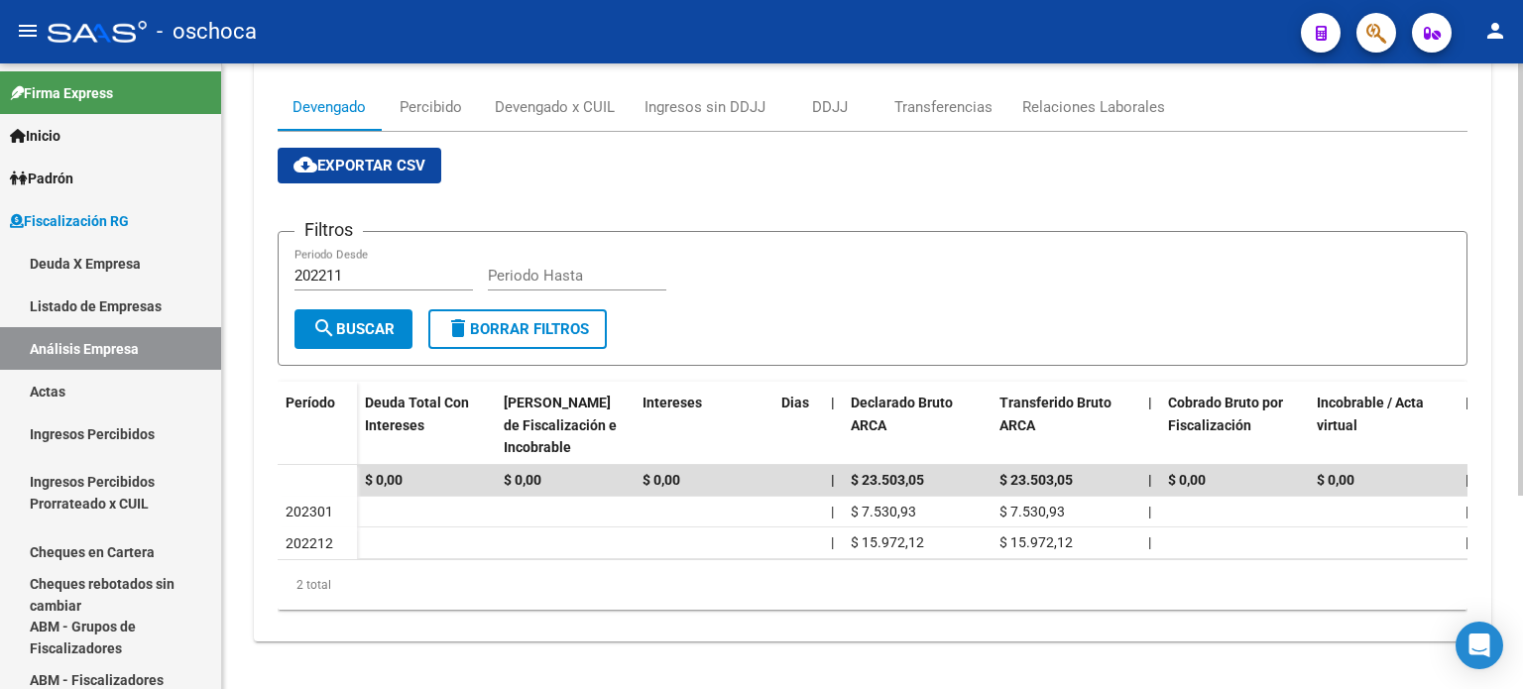
scroll to position [0, 0]
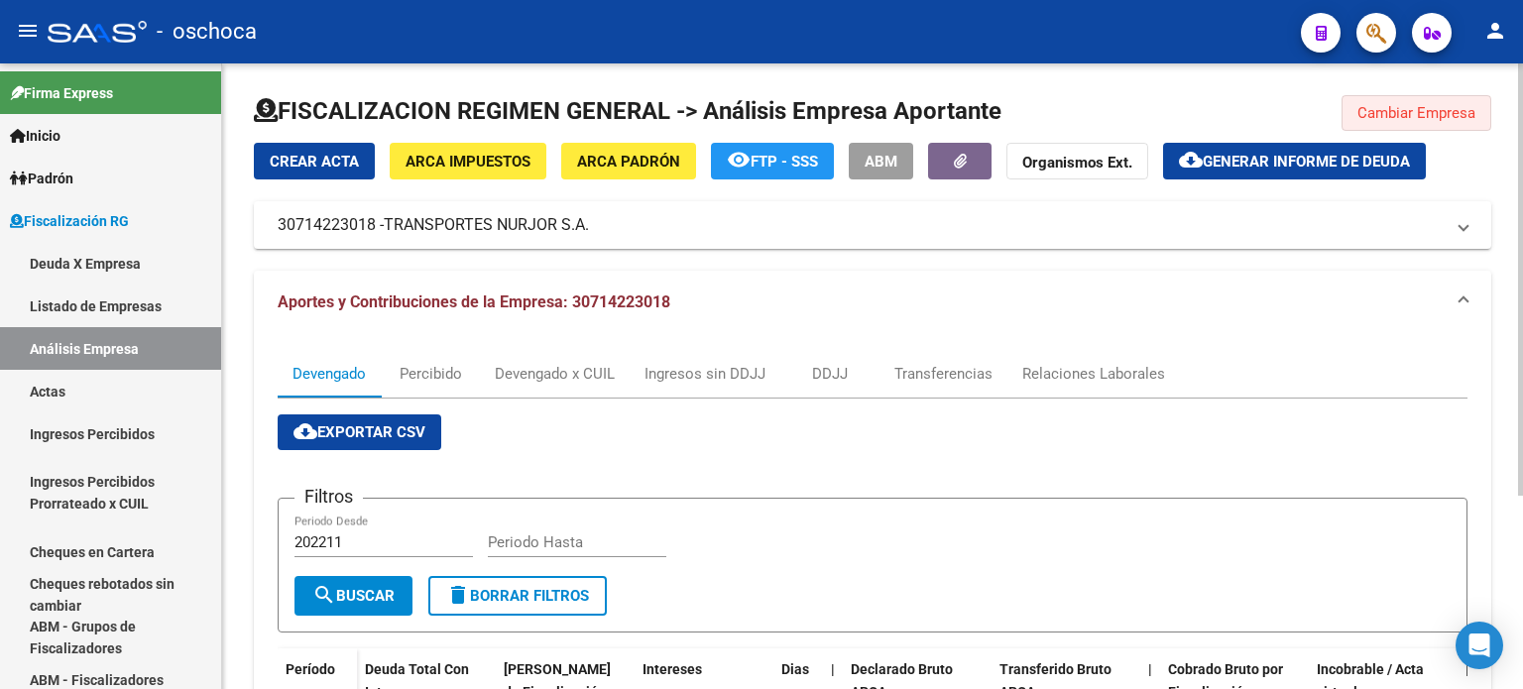
click at [1414, 118] on span "Cambiar Empresa" at bounding box center [1416, 113] width 118 height 18
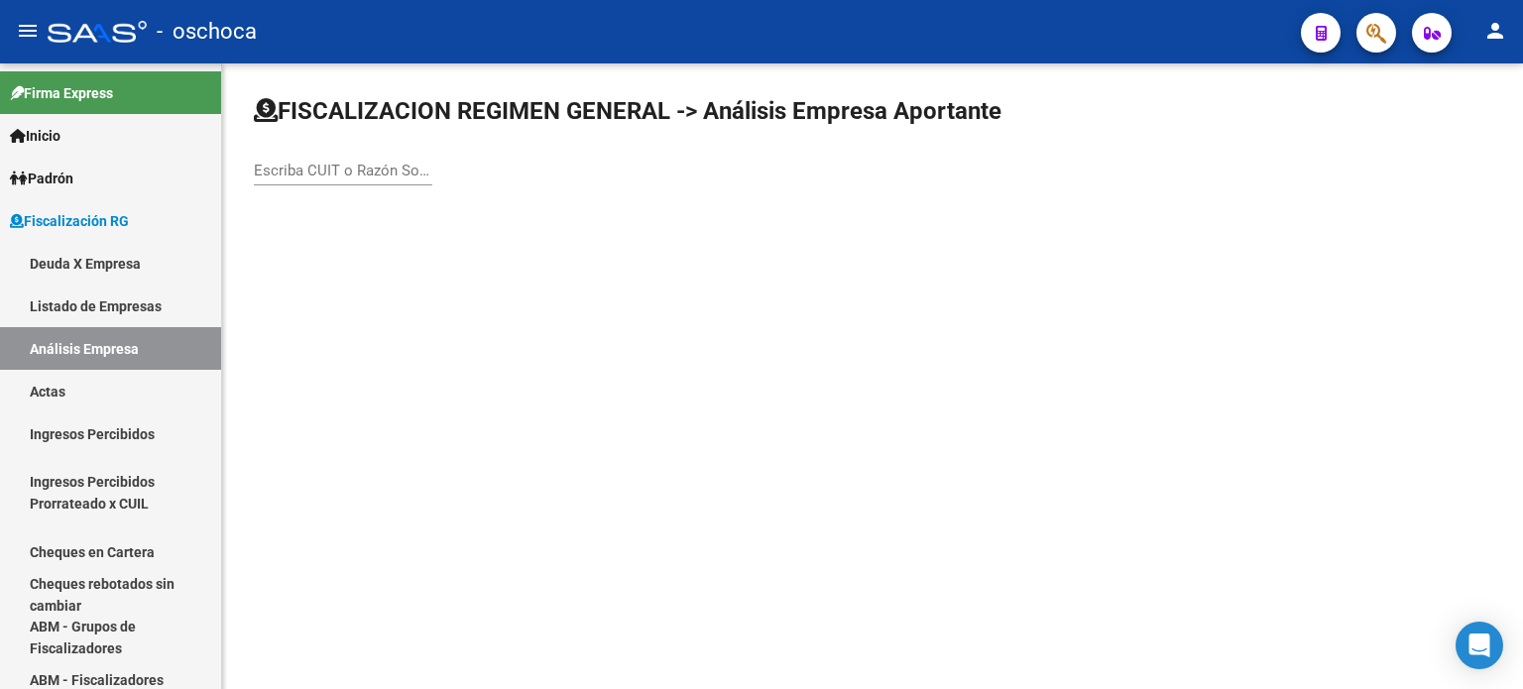
drag, startPoint x: 333, startPoint y: 162, endPoint x: 344, endPoint y: 160, distance: 11.1
click at [334, 162] on input "Escriba CUIT o Razón Social para buscar" at bounding box center [343, 171] width 178 height 18
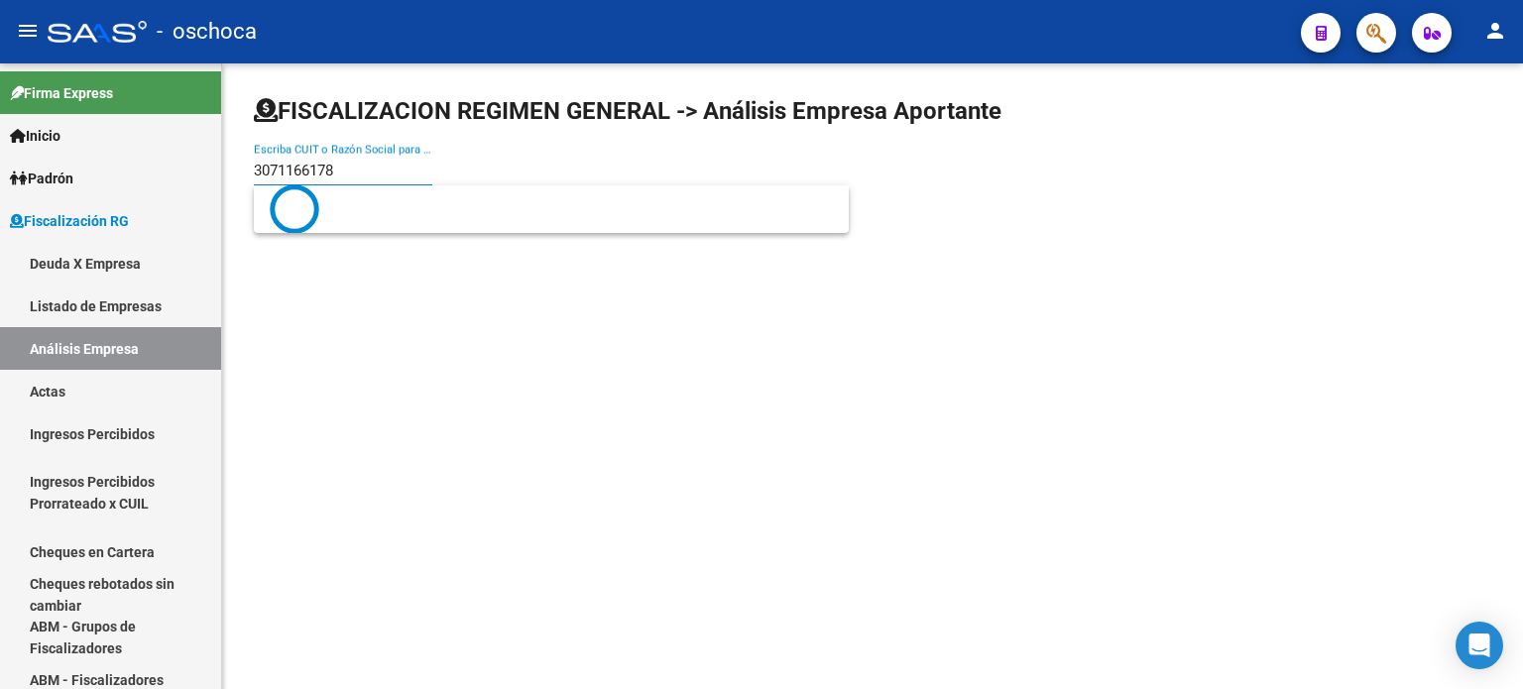
type input "30711661782"
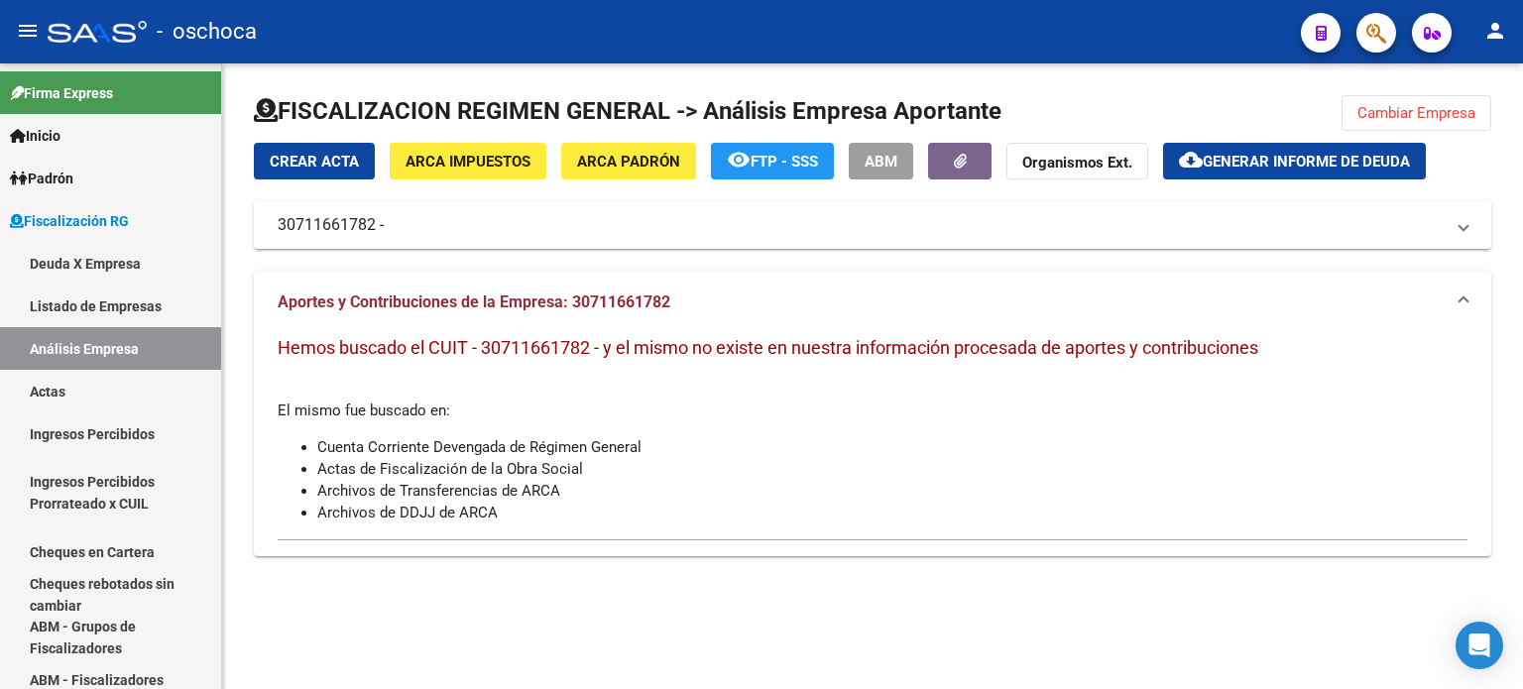
click at [505, 162] on span "ARCA Impuestos" at bounding box center [468, 162] width 125 height 18
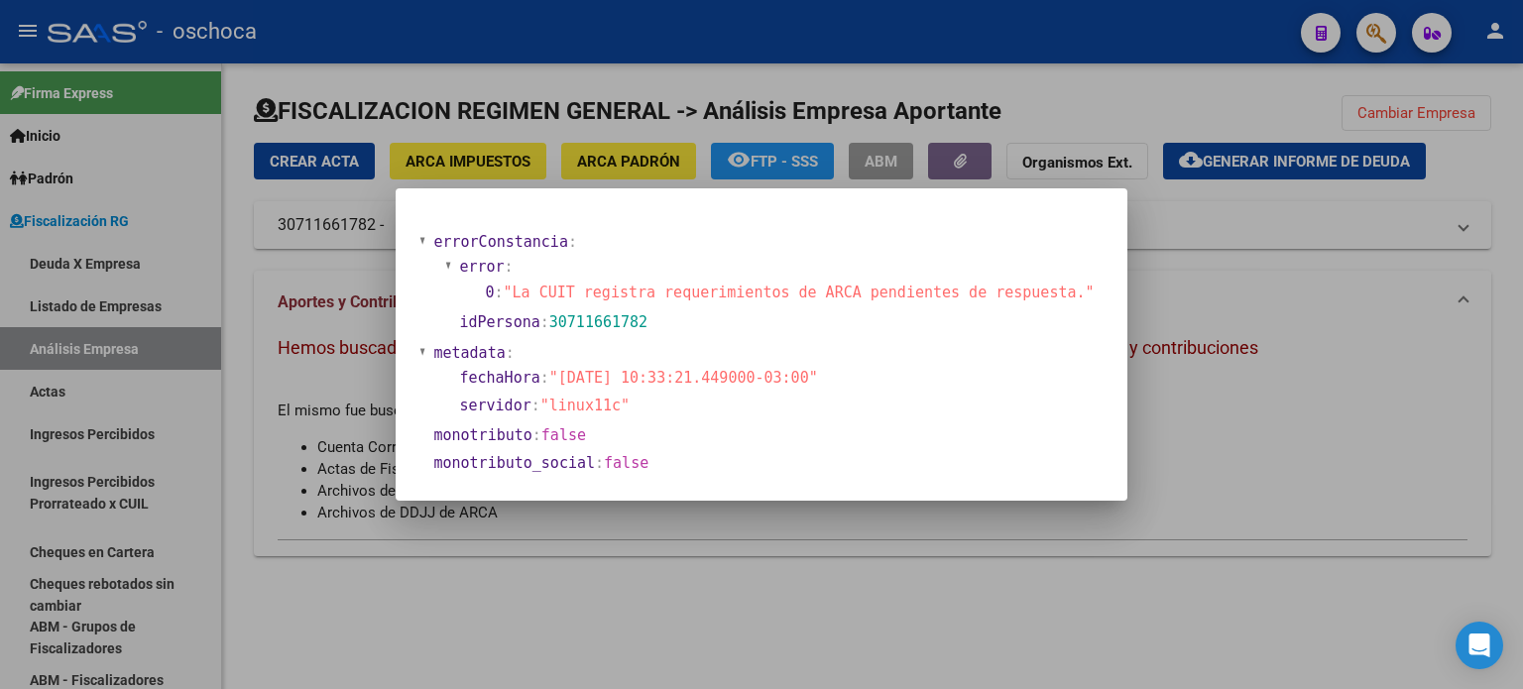
click at [1244, 443] on div at bounding box center [761, 344] width 1523 height 689
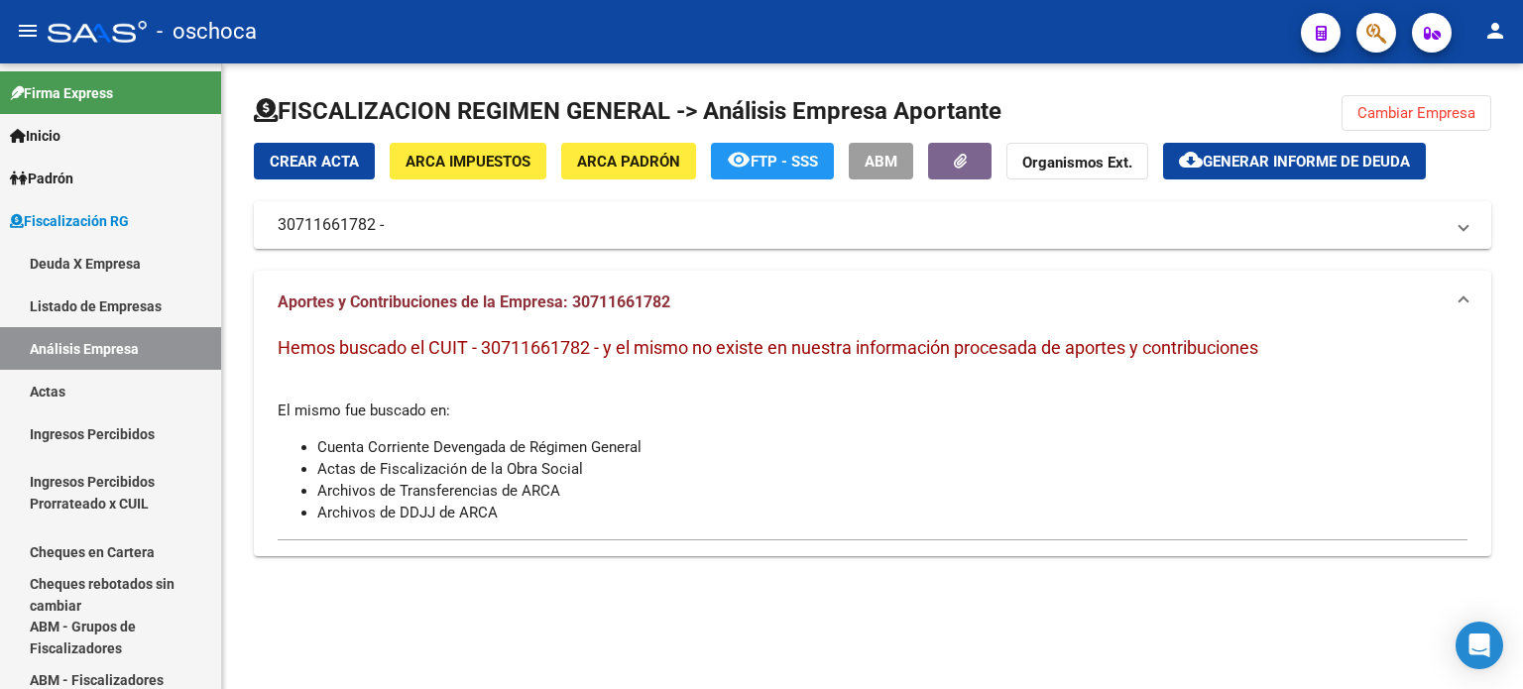
click at [1369, 122] on button "Cambiar Empresa" at bounding box center [1417, 113] width 150 height 36
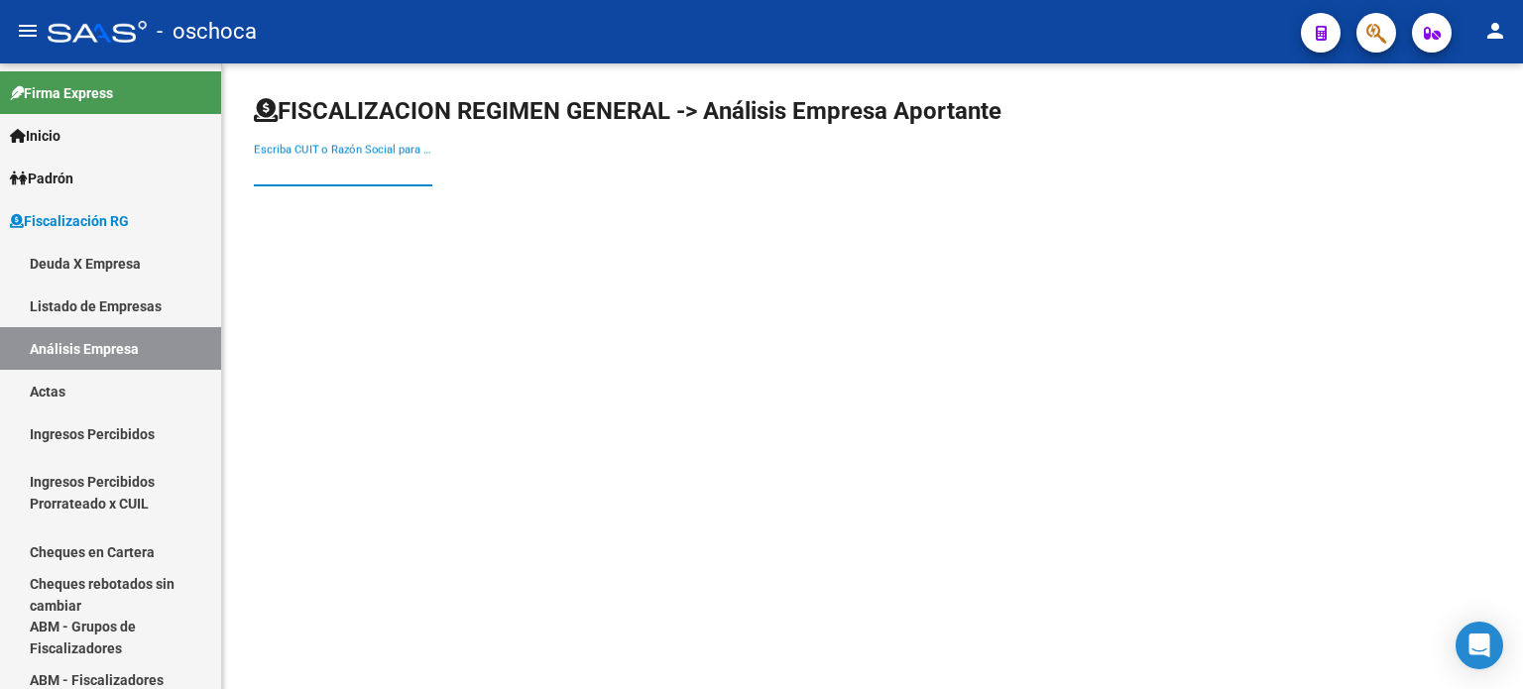
click at [345, 175] on input "Escriba CUIT o Razón Social para buscar" at bounding box center [343, 171] width 178 height 18
type input "30711661782"
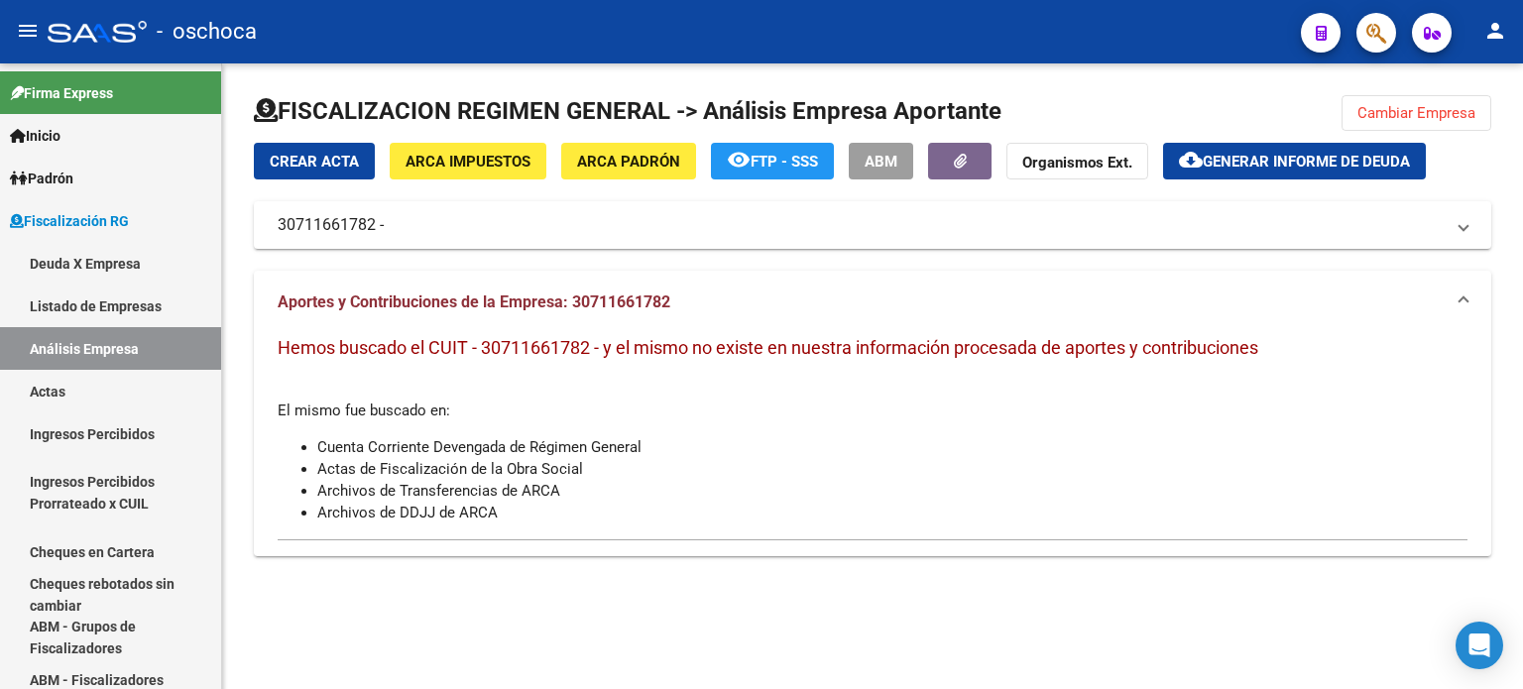
click at [476, 167] on span "ARCA Impuestos" at bounding box center [468, 162] width 125 height 18
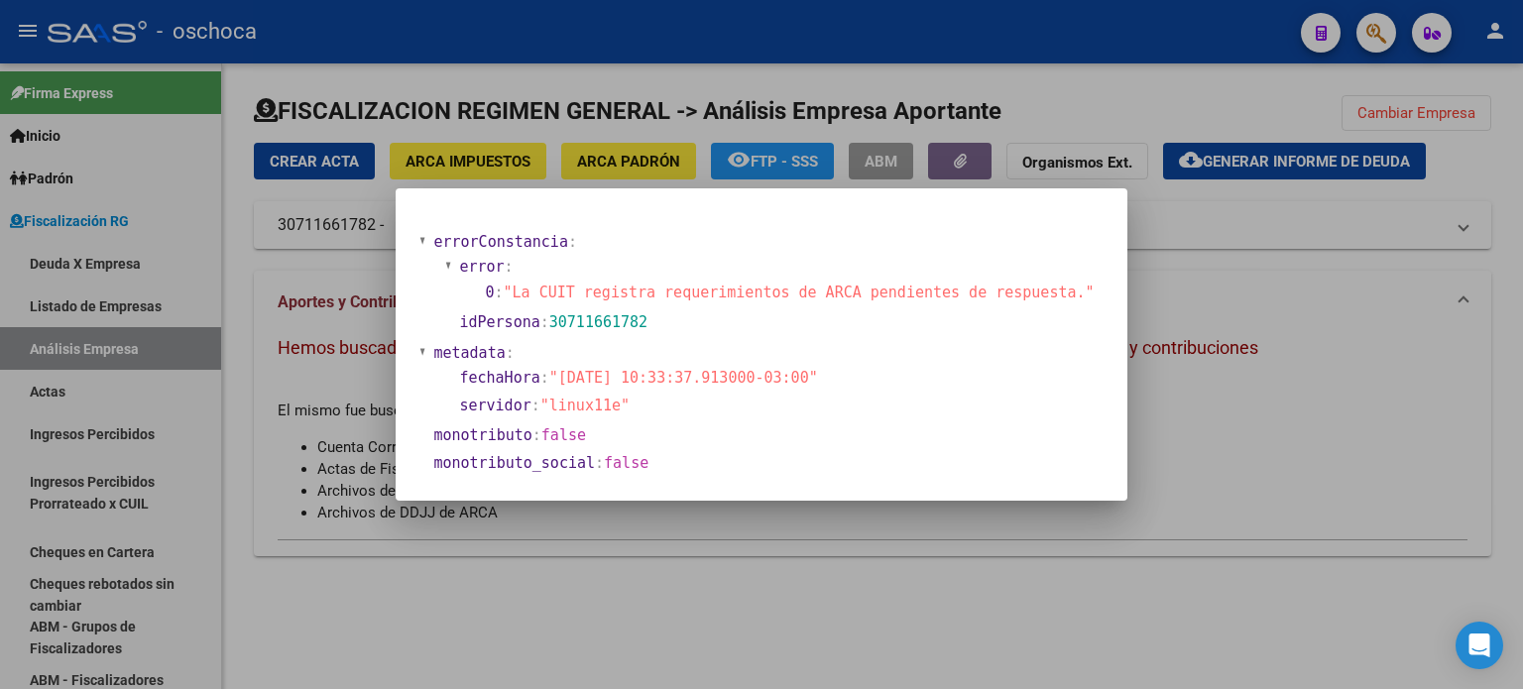
click at [618, 160] on div at bounding box center [761, 344] width 1523 height 689
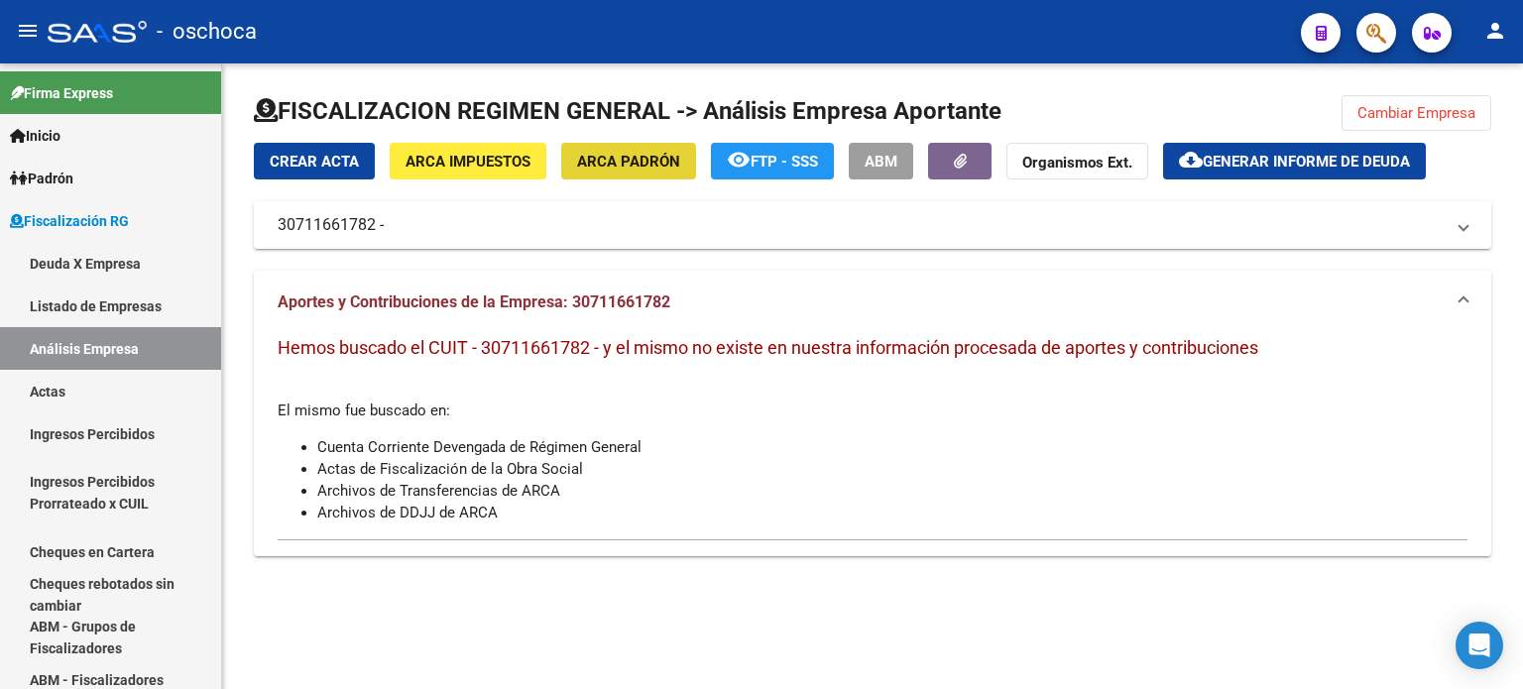
click at [623, 166] on span "ARCA Padrón" at bounding box center [628, 162] width 103 height 18
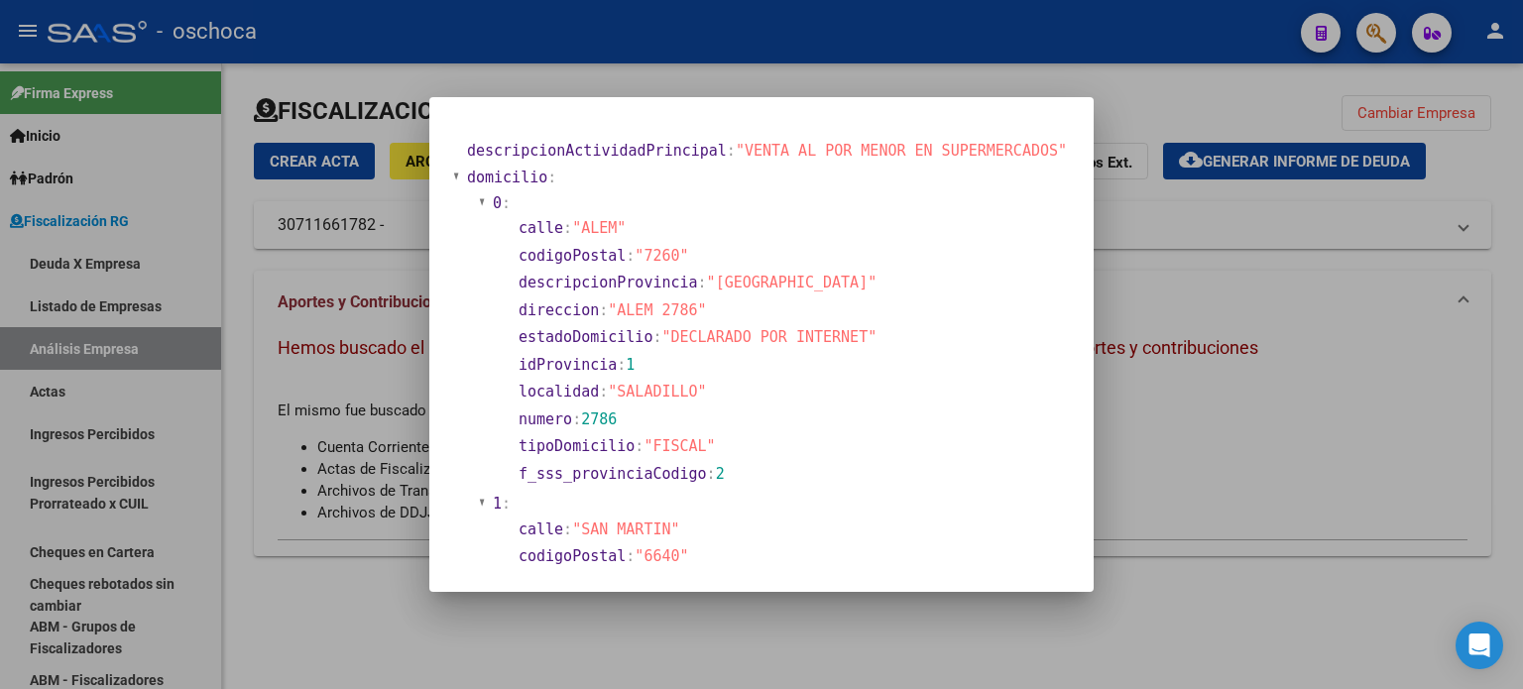
click at [1349, 269] on div at bounding box center [761, 344] width 1523 height 689
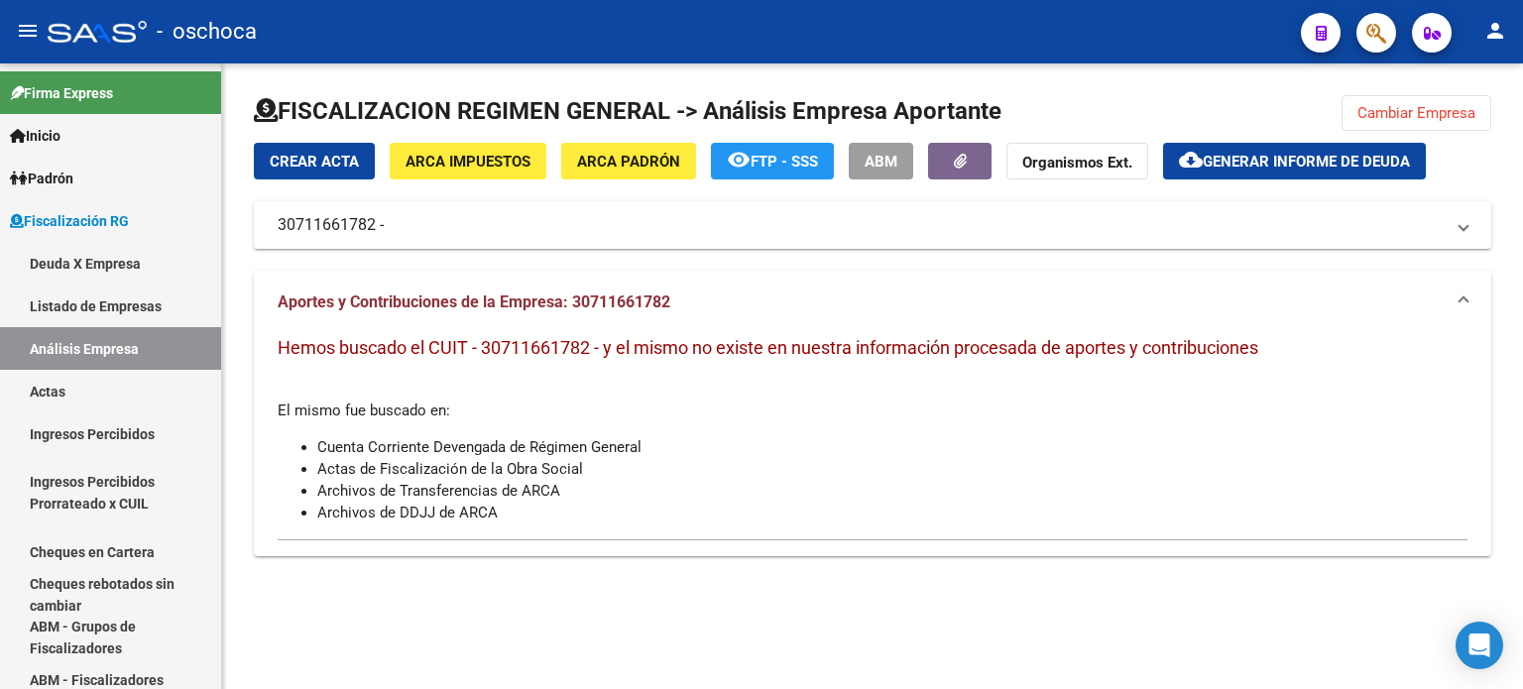
click at [1365, 105] on span "Cambiar Empresa" at bounding box center [1416, 113] width 118 height 18
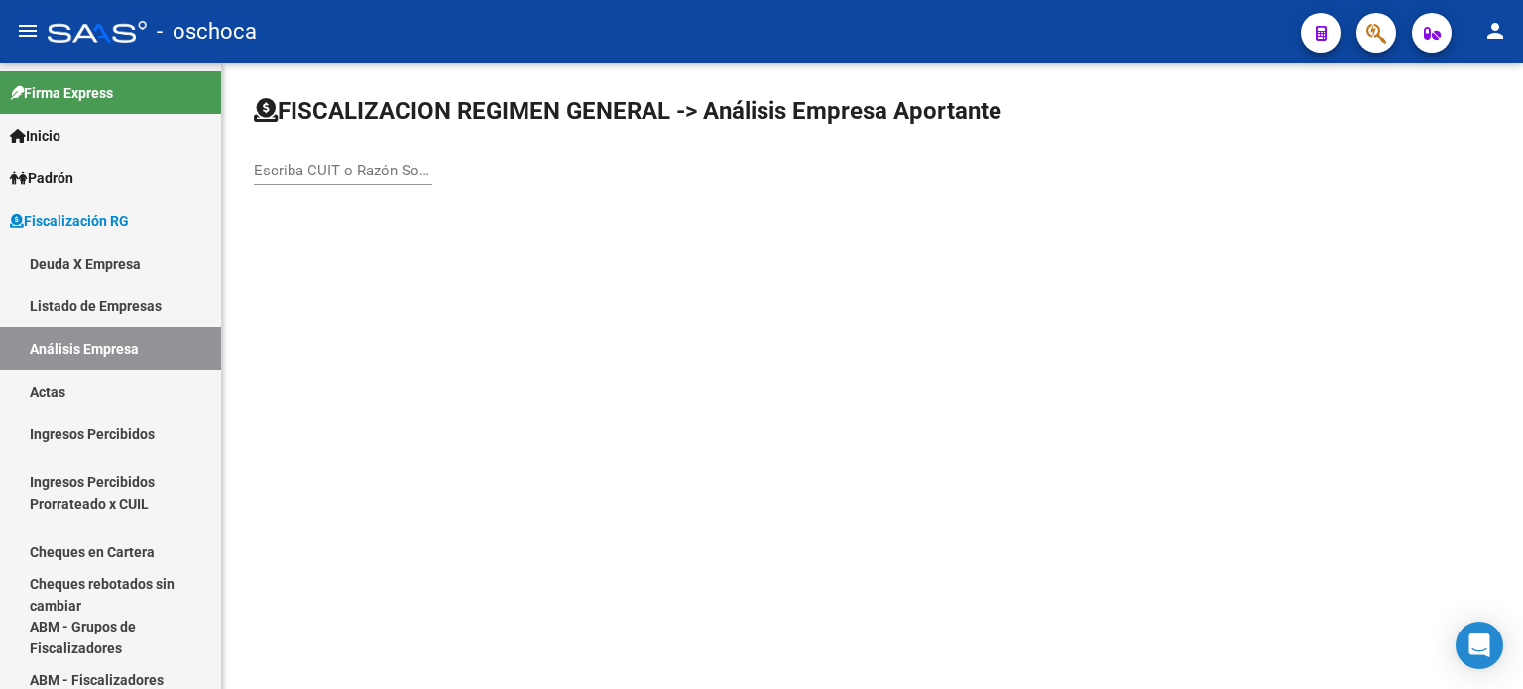
click at [345, 177] on input "Escriba CUIT o Razón Social para buscar" at bounding box center [343, 171] width 178 height 18
type input "20054778962"
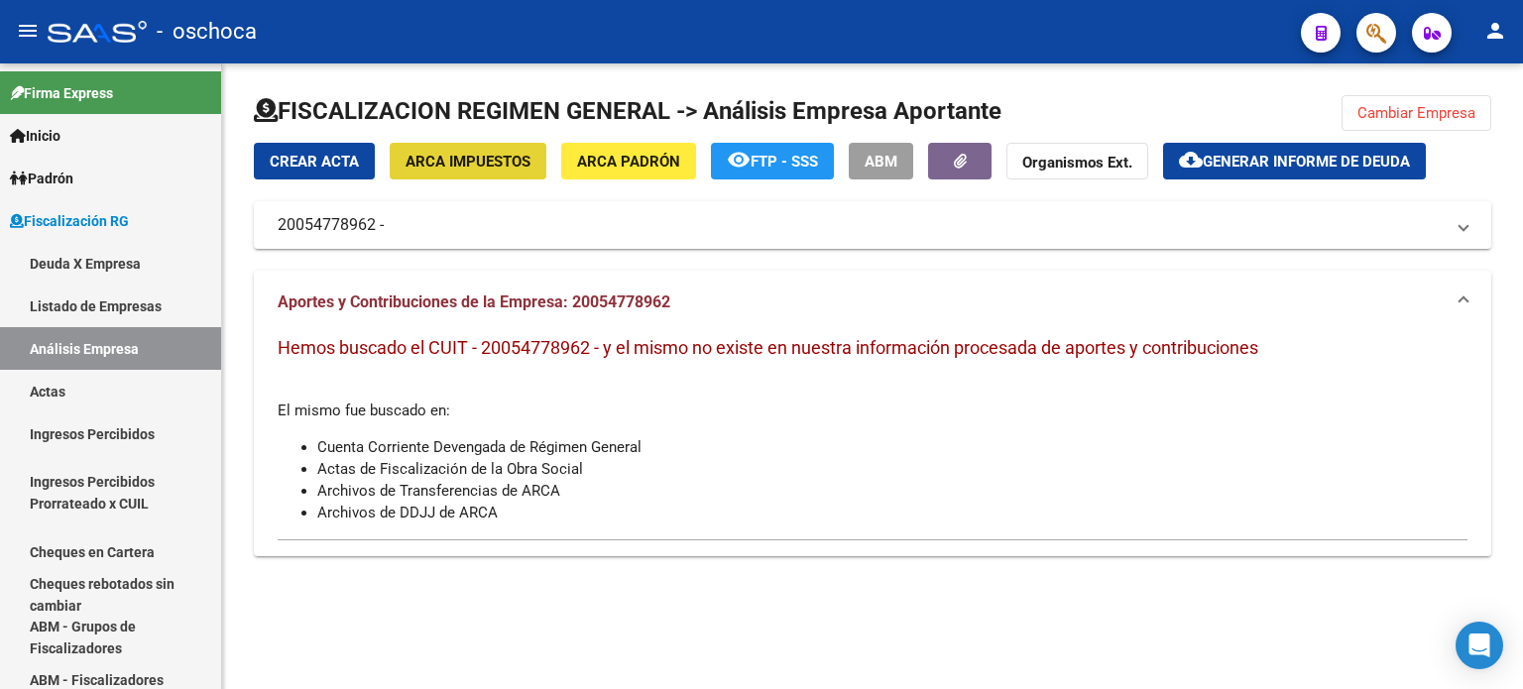
click at [500, 162] on span "ARCA Impuestos" at bounding box center [468, 162] width 125 height 18
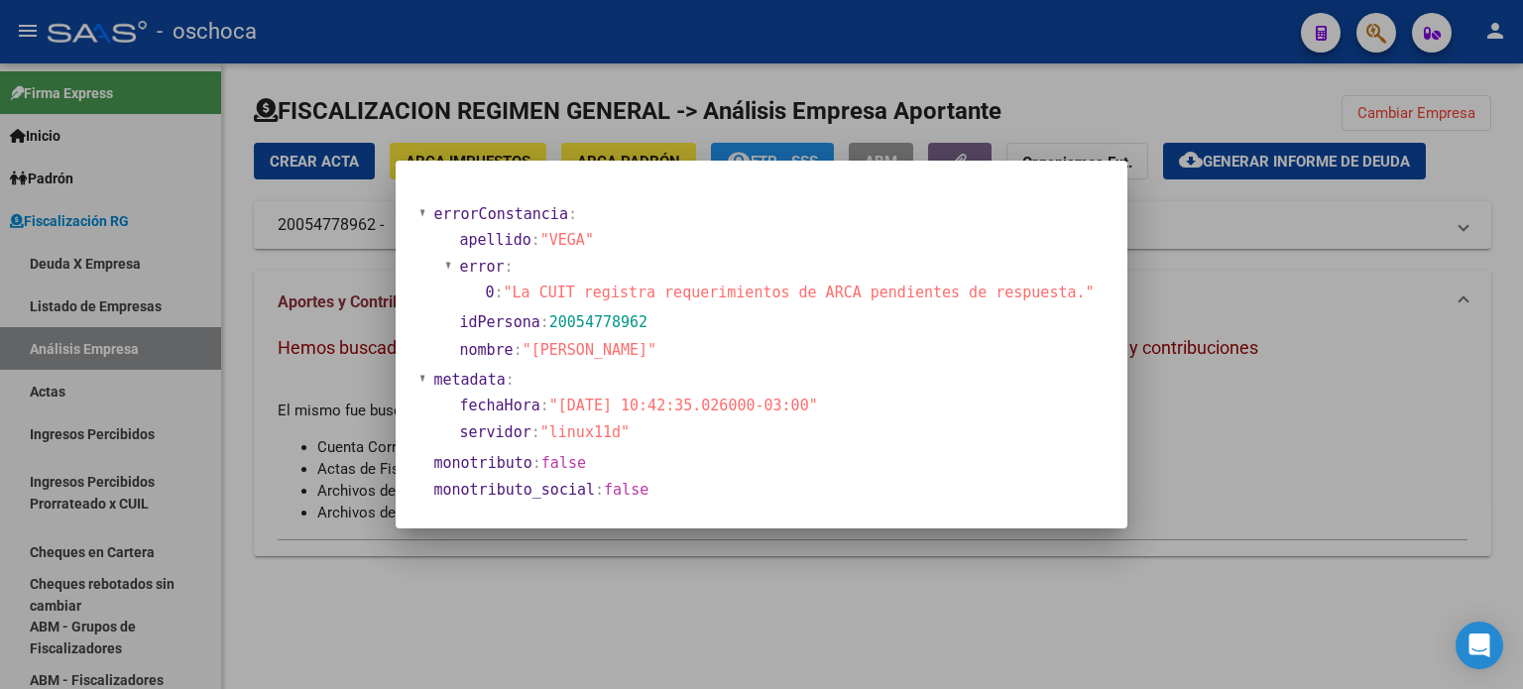
click at [1188, 458] on div at bounding box center [761, 344] width 1523 height 689
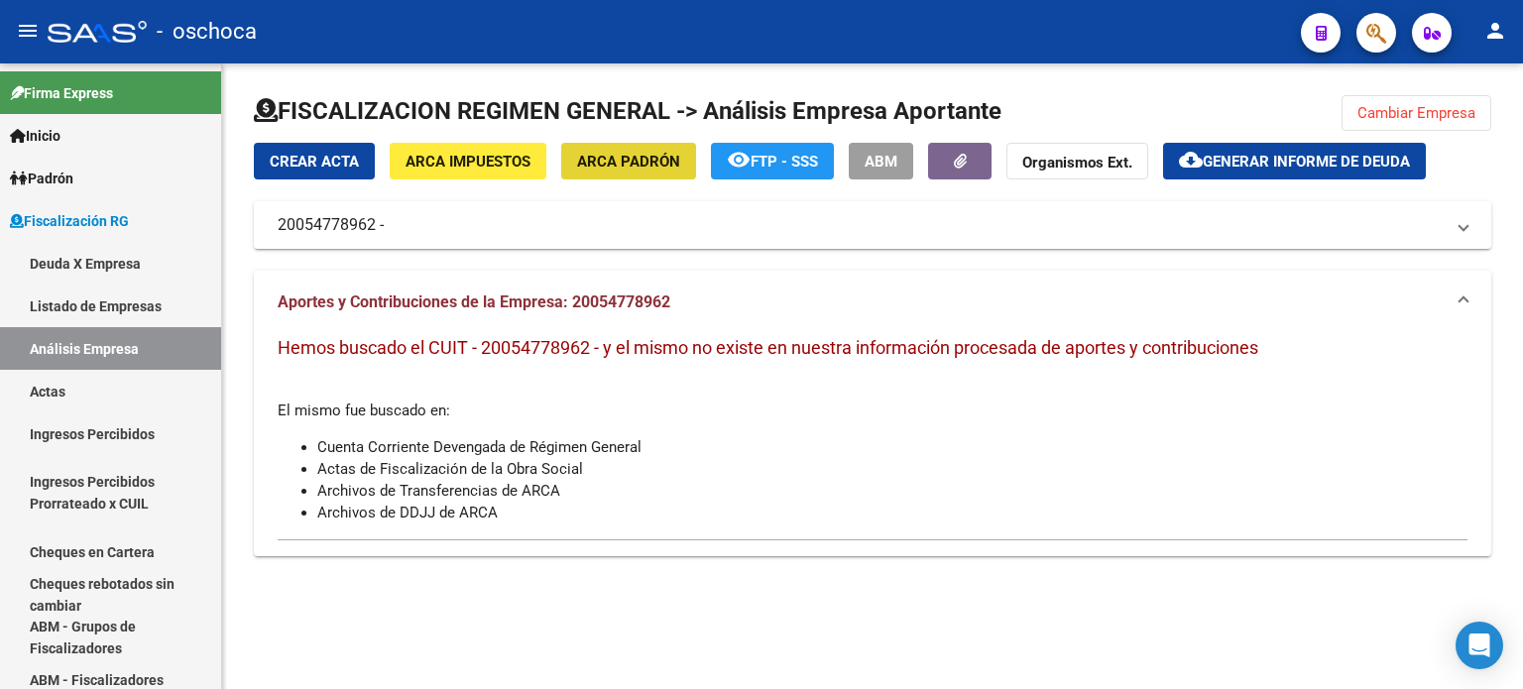
click at [646, 166] on span "ARCA Padrón" at bounding box center [628, 162] width 103 height 18
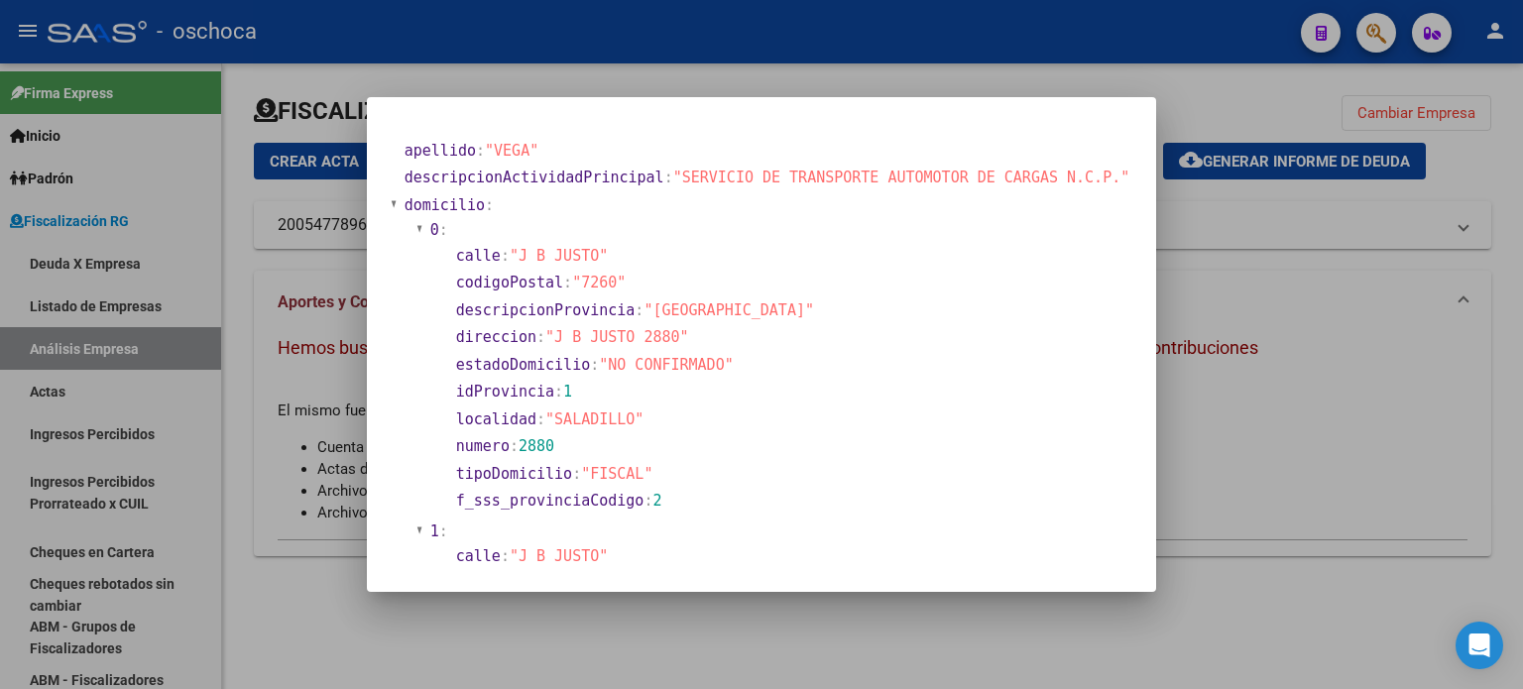
click at [1223, 419] on div at bounding box center [761, 344] width 1523 height 689
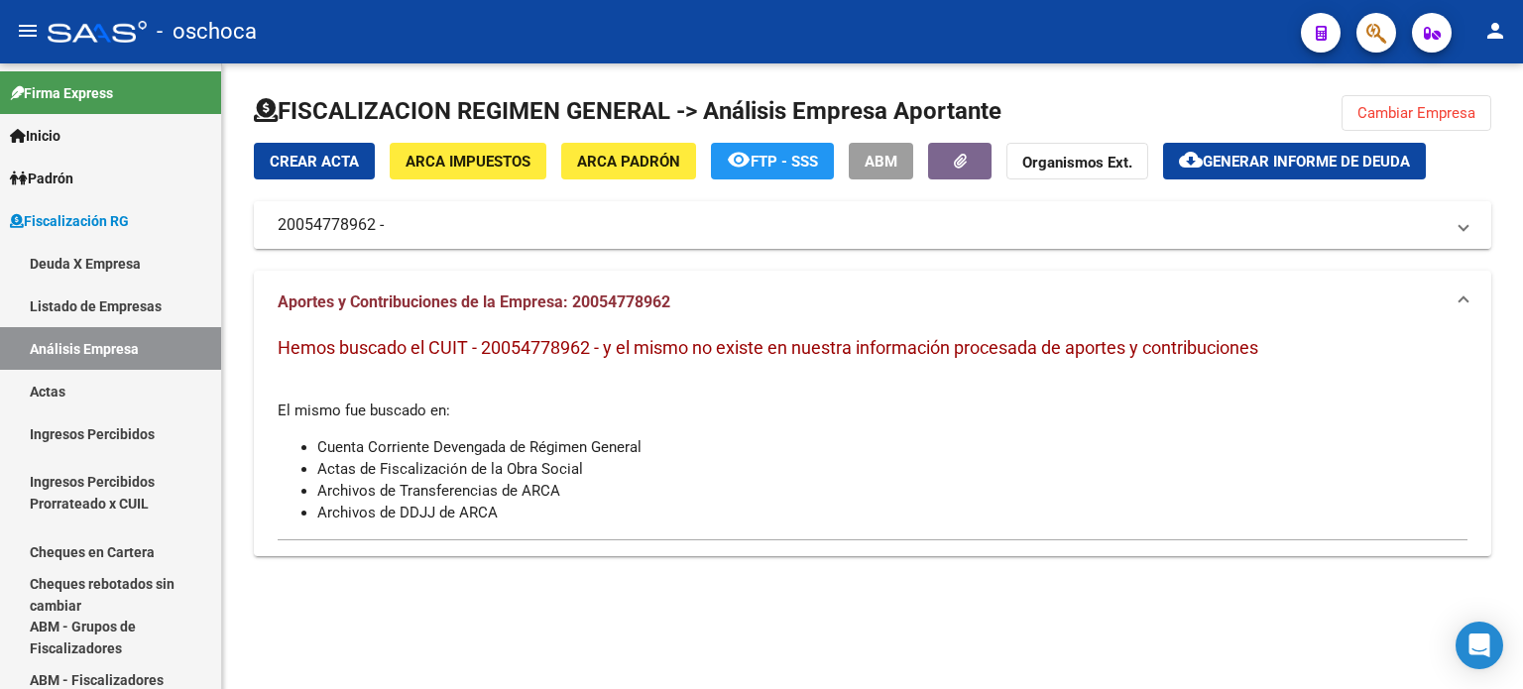
click at [1197, 249] on mat-expansion-panel-header "20054778962 -" at bounding box center [872, 225] width 1237 height 48
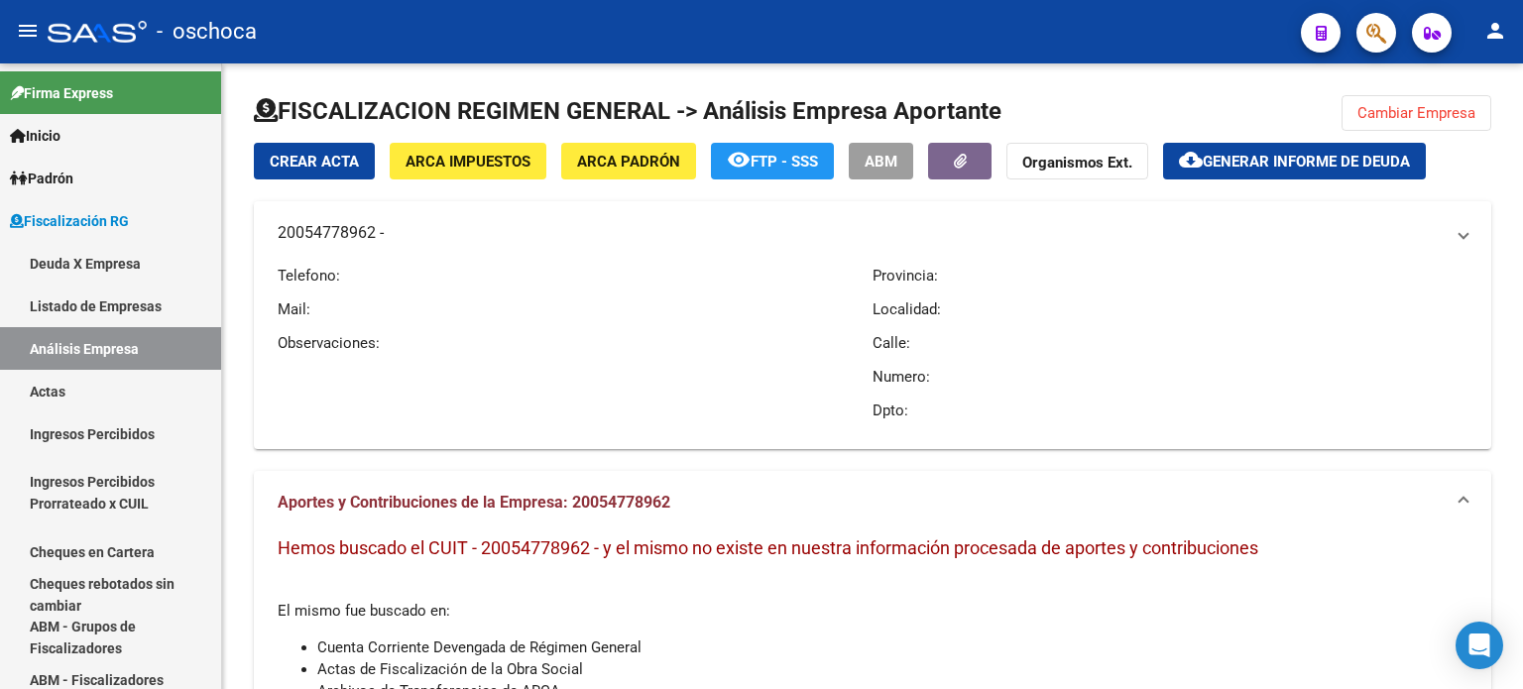
click at [1062, 61] on mat-toolbar "menu - oschoca person" at bounding box center [761, 31] width 1523 height 63
click at [1364, 122] on button "Cambiar Empresa" at bounding box center [1417, 113] width 150 height 36
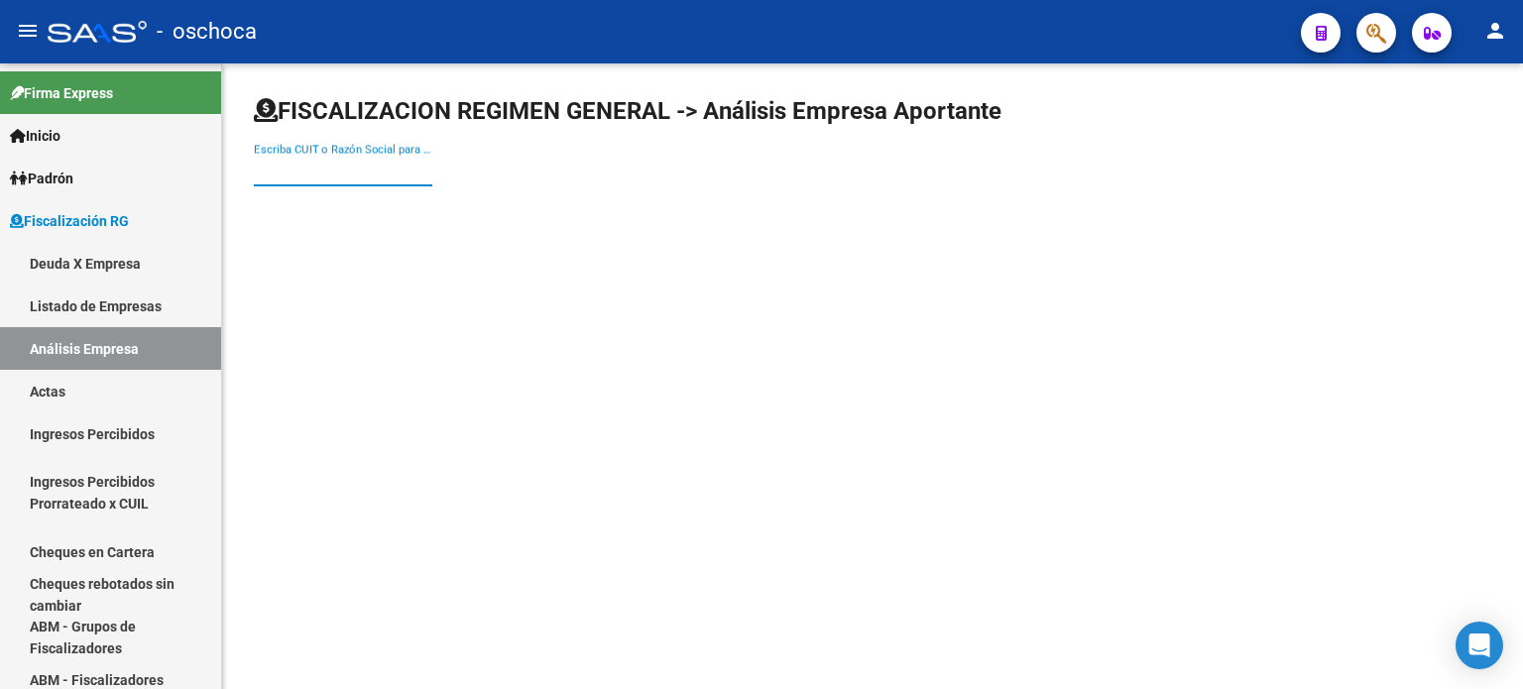
drag, startPoint x: 341, startPoint y: 176, endPoint x: 365, endPoint y: 173, distance: 24.0
click at [347, 175] on input "Escriba CUIT o Razón Social para buscar" at bounding box center [343, 171] width 178 height 18
type input "20054778962"
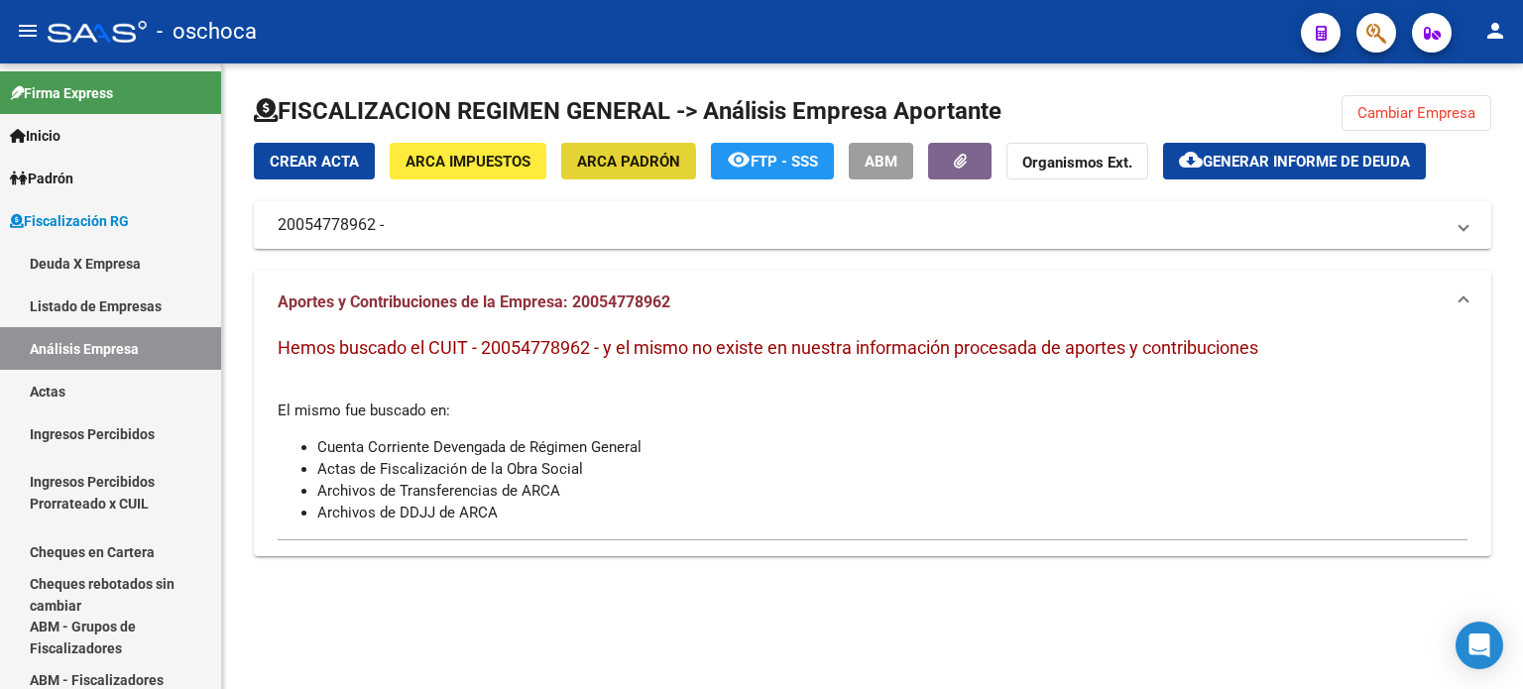
click at [612, 170] on span "ARCA Padrón" at bounding box center [628, 162] width 103 height 18
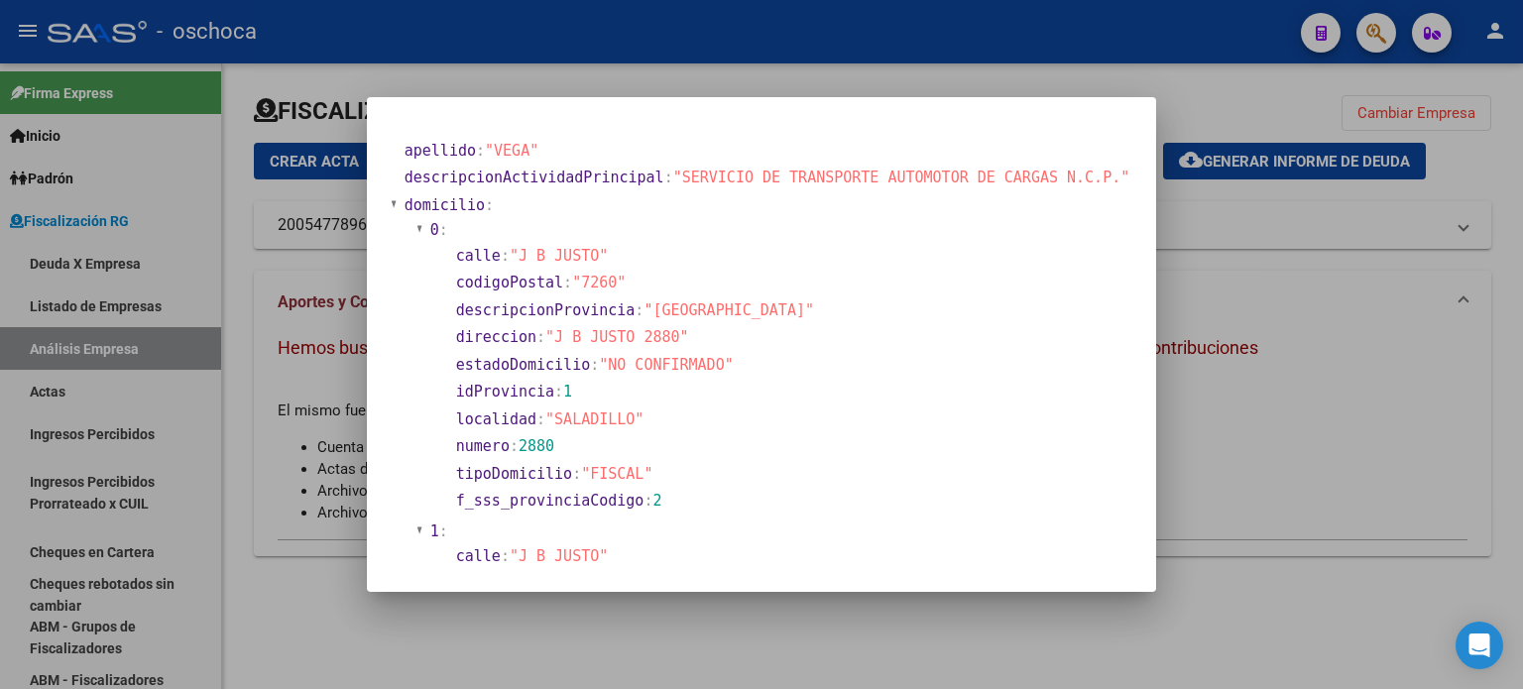
click at [1294, 438] on div at bounding box center [761, 344] width 1523 height 689
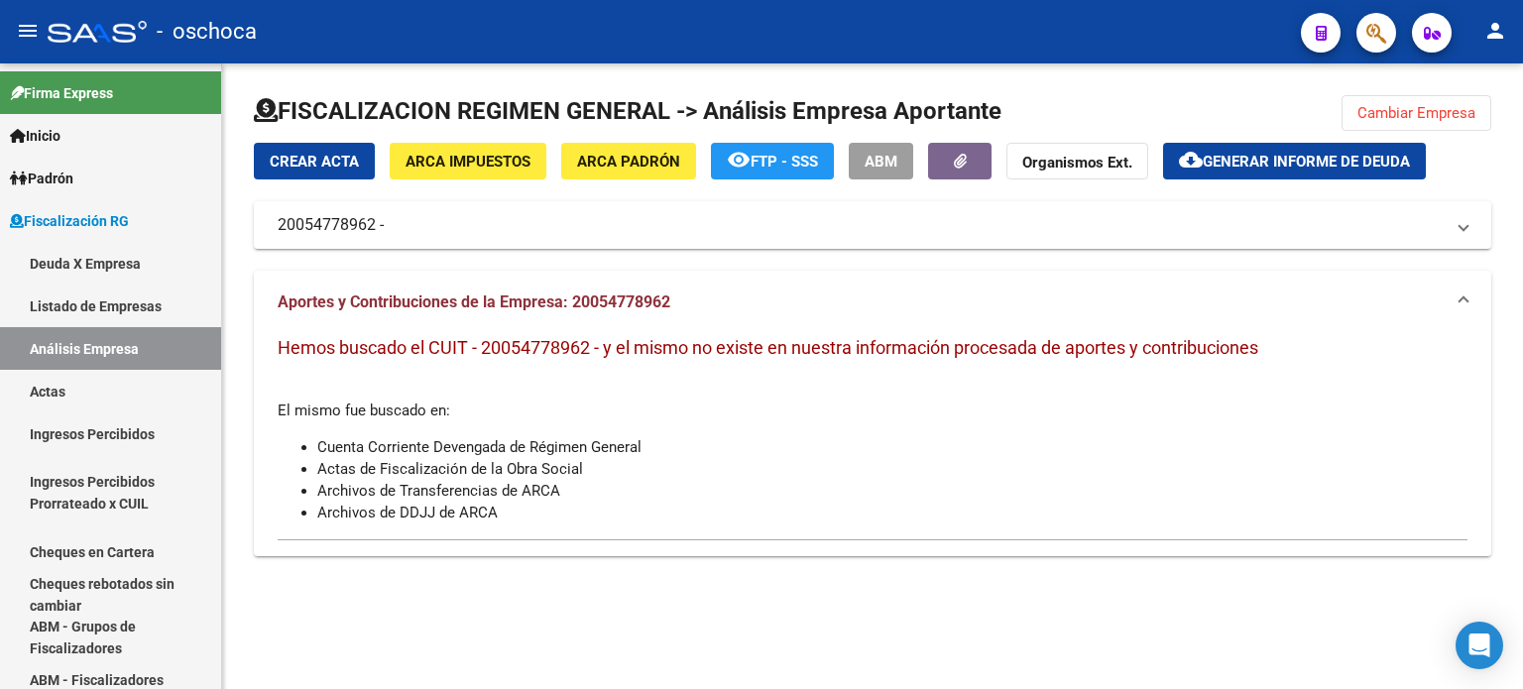
click at [1400, 111] on span "Cambiar Empresa" at bounding box center [1416, 113] width 118 height 18
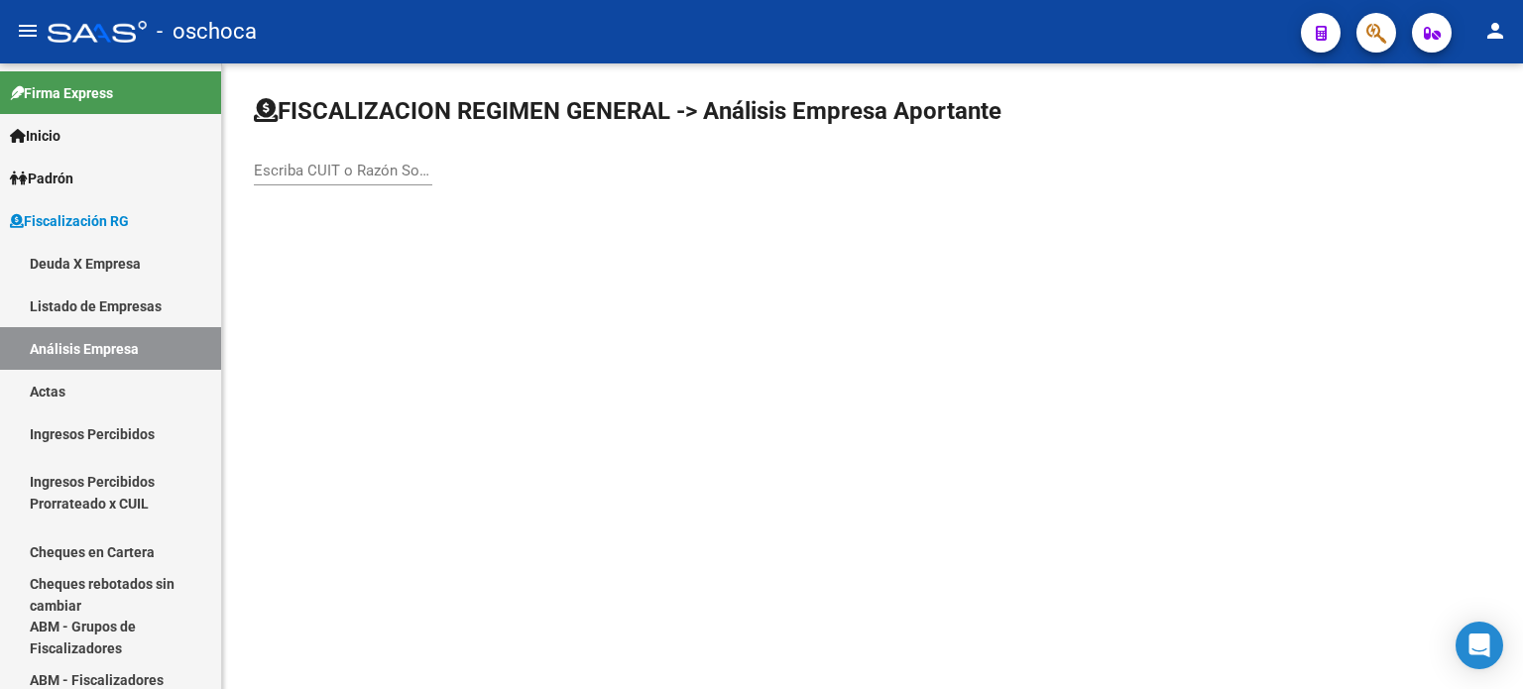
click at [344, 166] on input "Escriba CUIT o Razón Social para buscar" at bounding box center [343, 171] width 178 height 18
type input "20284477228"
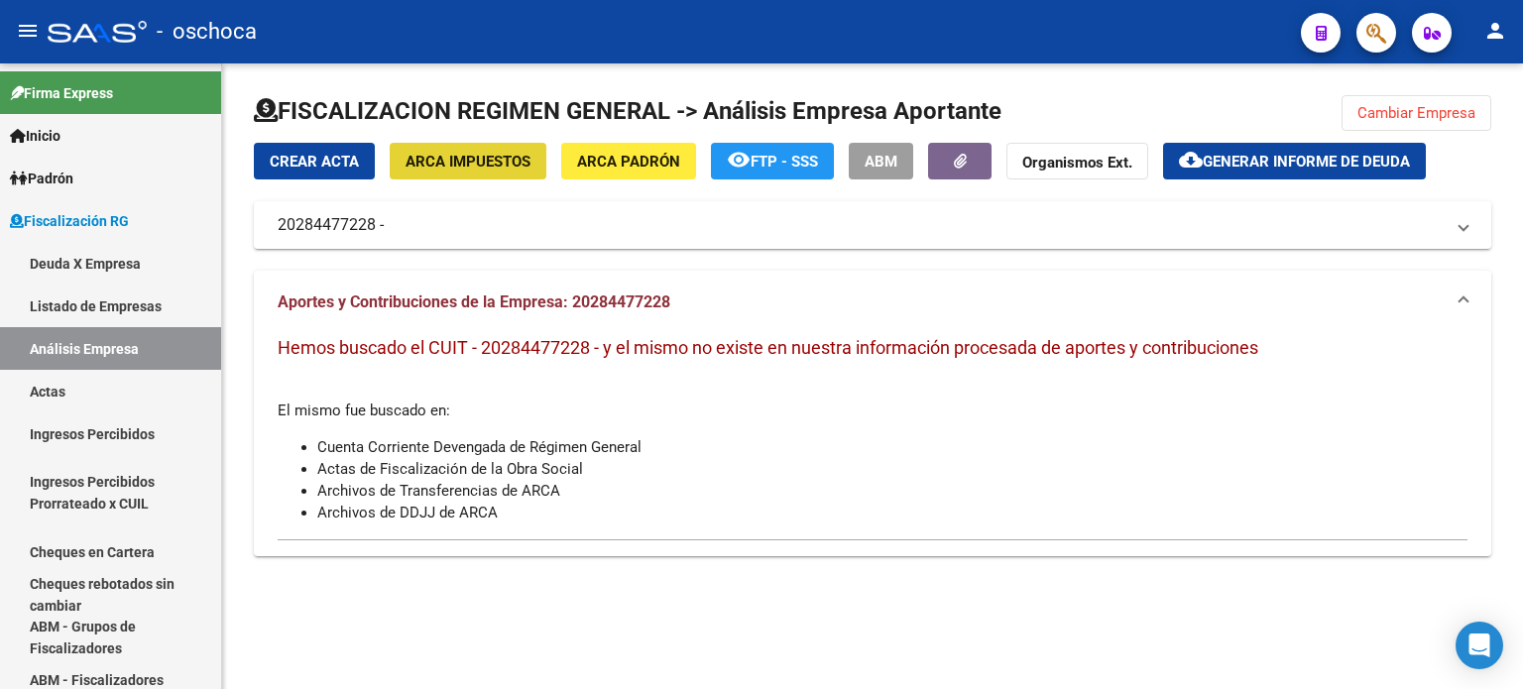
click at [516, 170] on span "ARCA Impuestos" at bounding box center [468, 162] width 125 height 18
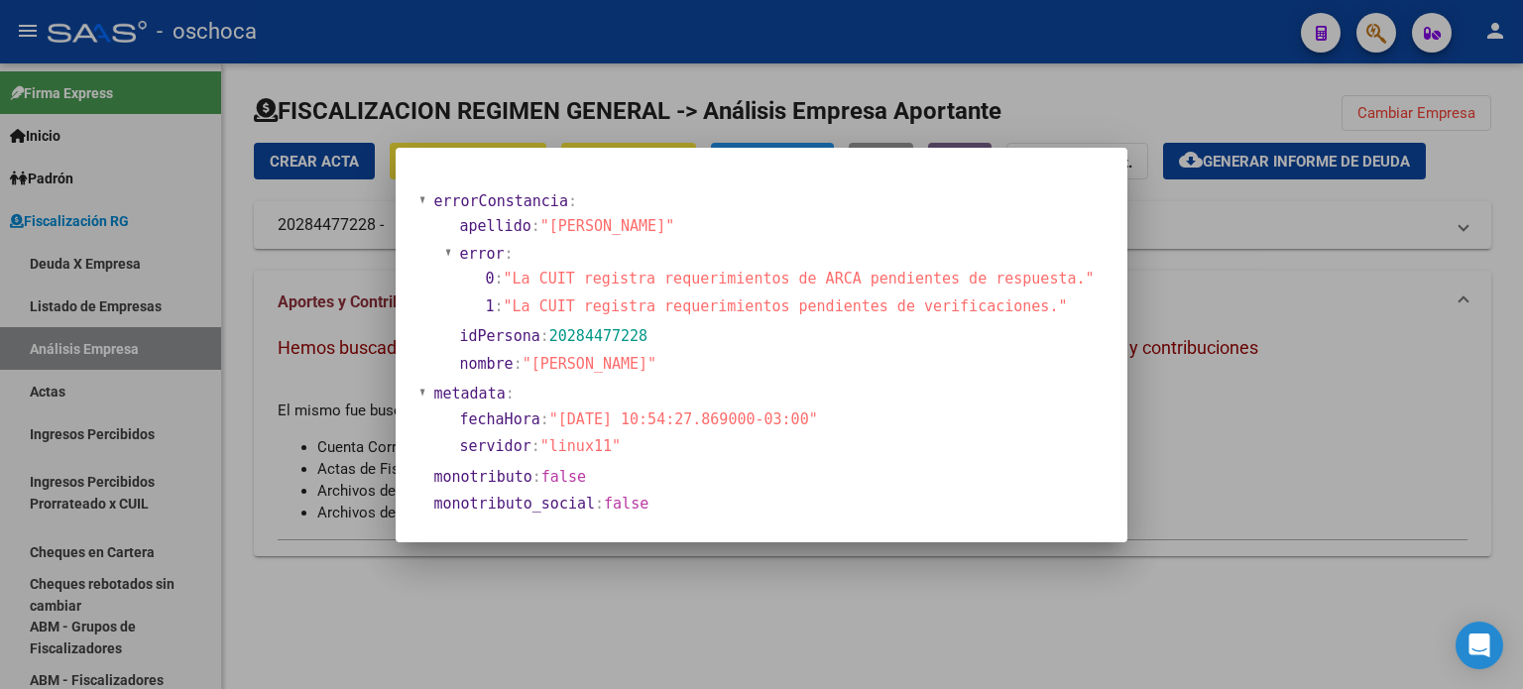
click at [1249, 405] on div at bounding box center [761, 344] width 1523 height 689
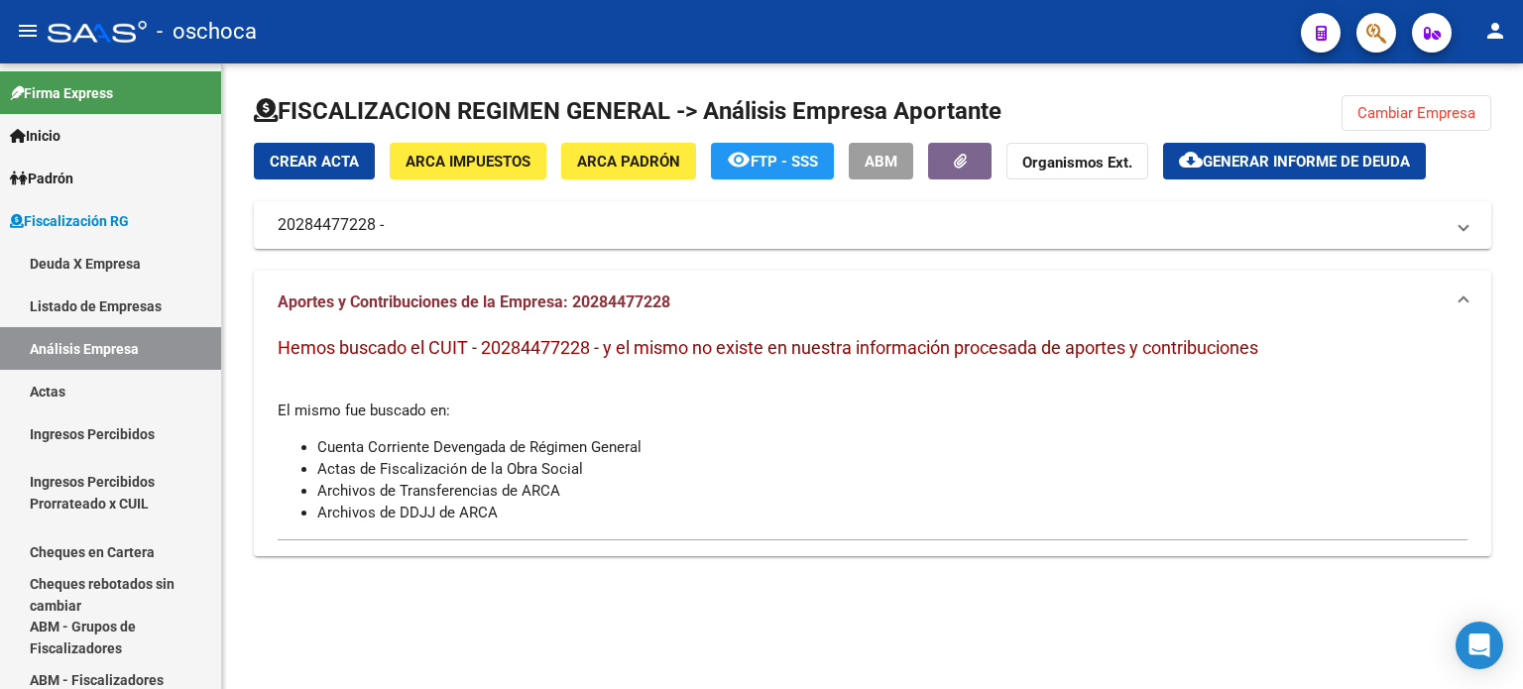
click at [1391, 110] on span "Cambiar Empresa" at bounding box center [1416, 113] width 118 height 18
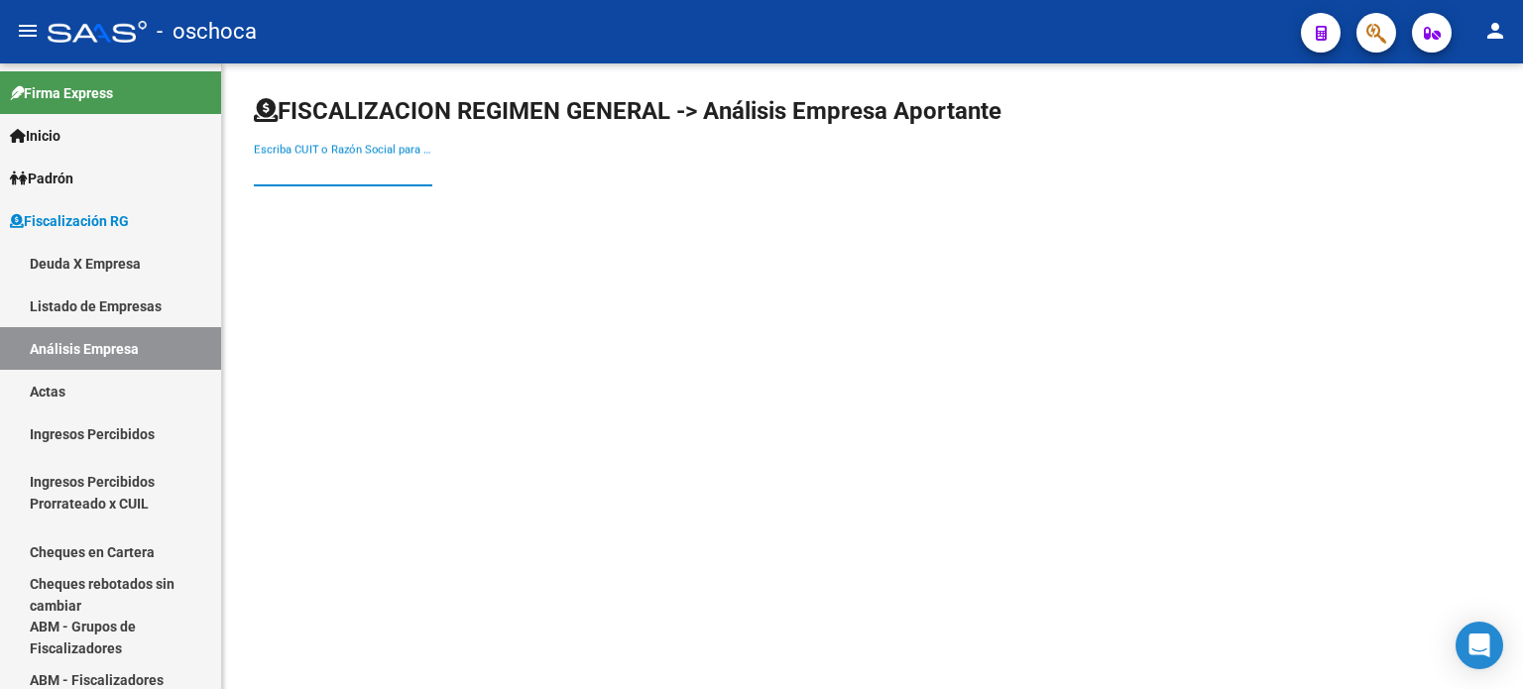
click at [278, 171] on input "Escriba CUIT o Razón Social para buscar" at bounding box center [343, 171] width 178 height 18
type input "33715941789"
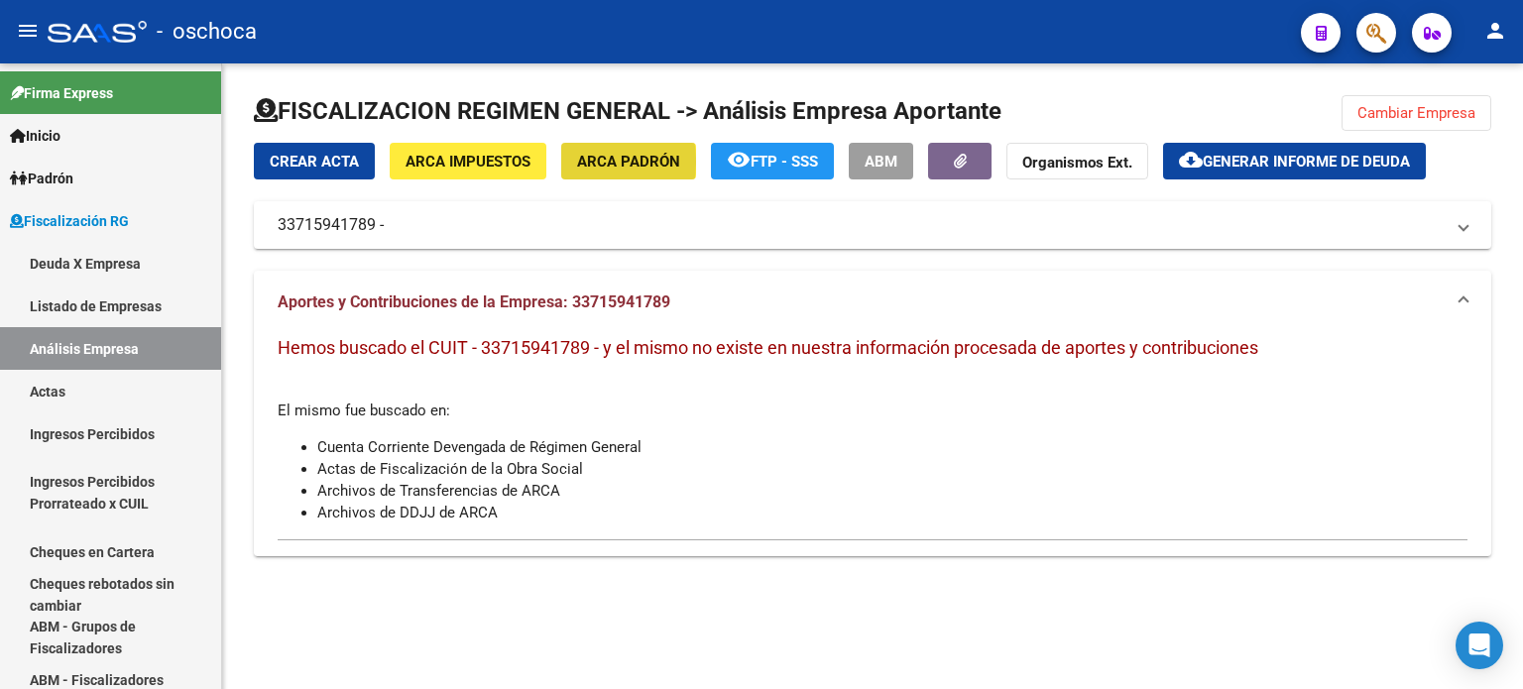
click at [575, 162] on button "ARCA Padrón" at bounding box center [628, 161] width 135 height 37
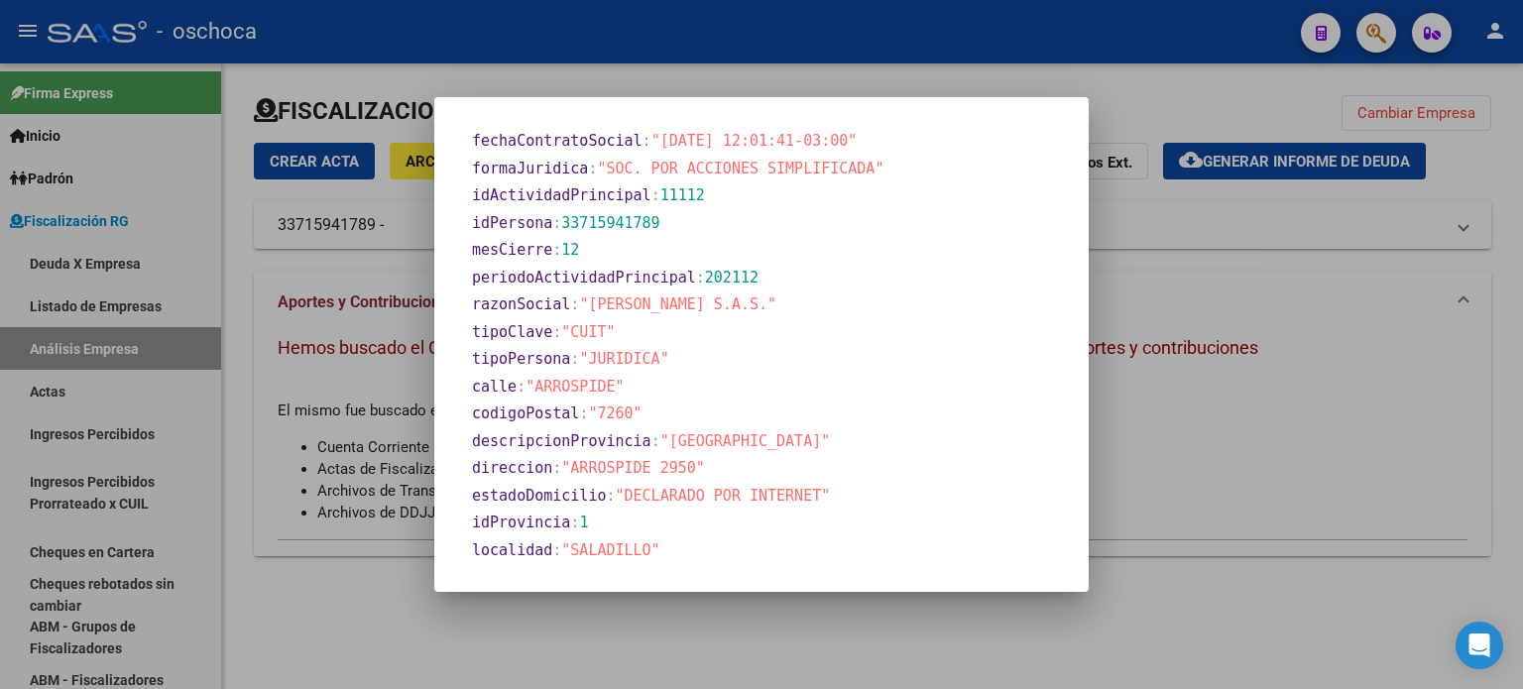
scroll to position [793, 0]
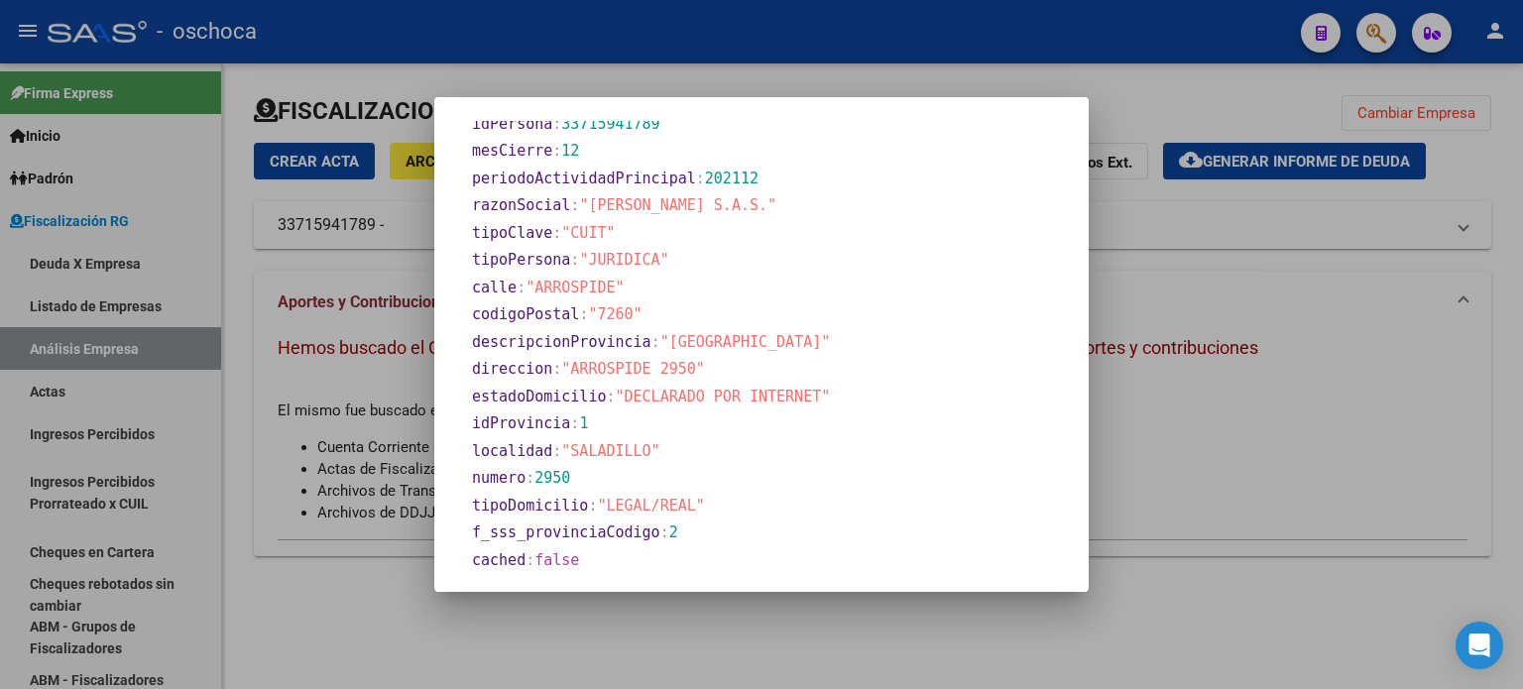
click at [1185, 415] on div at bounding box center [761, 344] width 1523 height 689
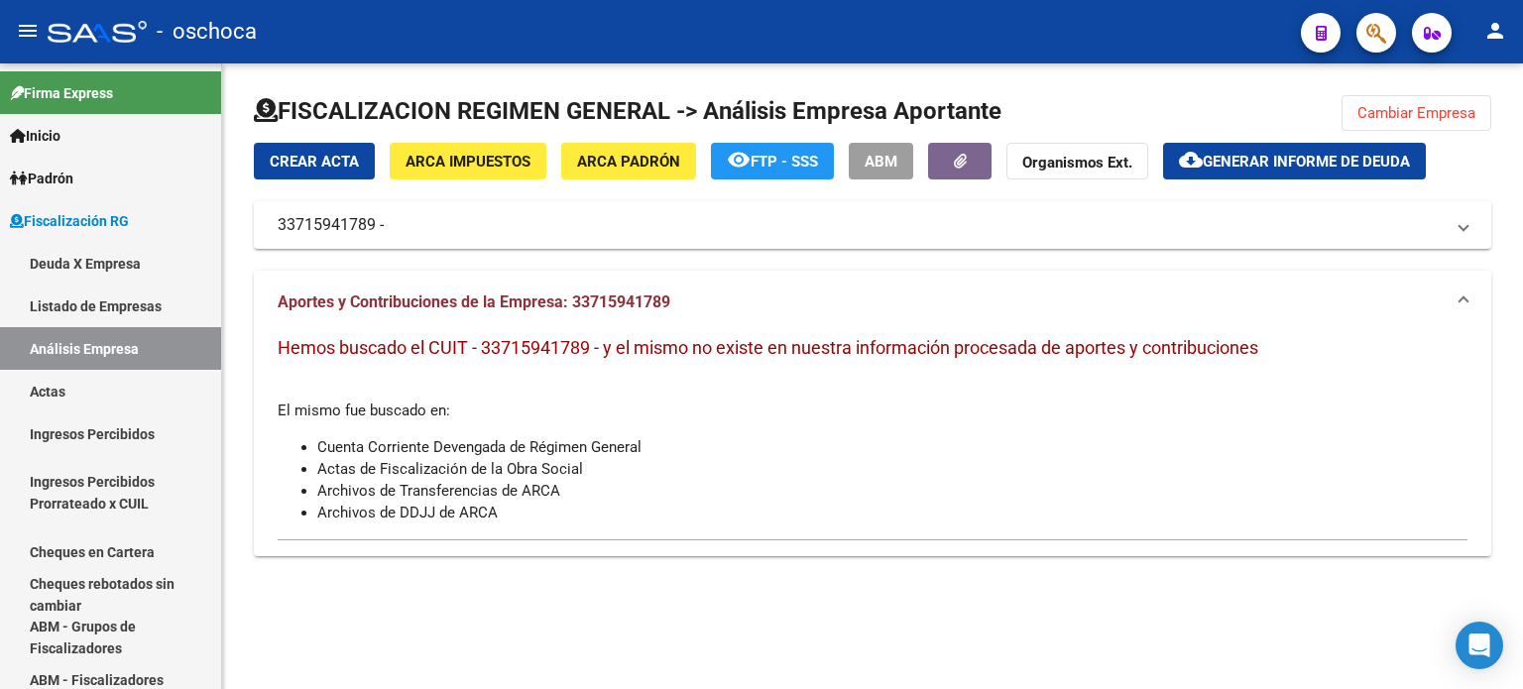
click at [1390, 121] on span "Cambiar Empresa" at bounding box center [1416, 113] width 118 height 18
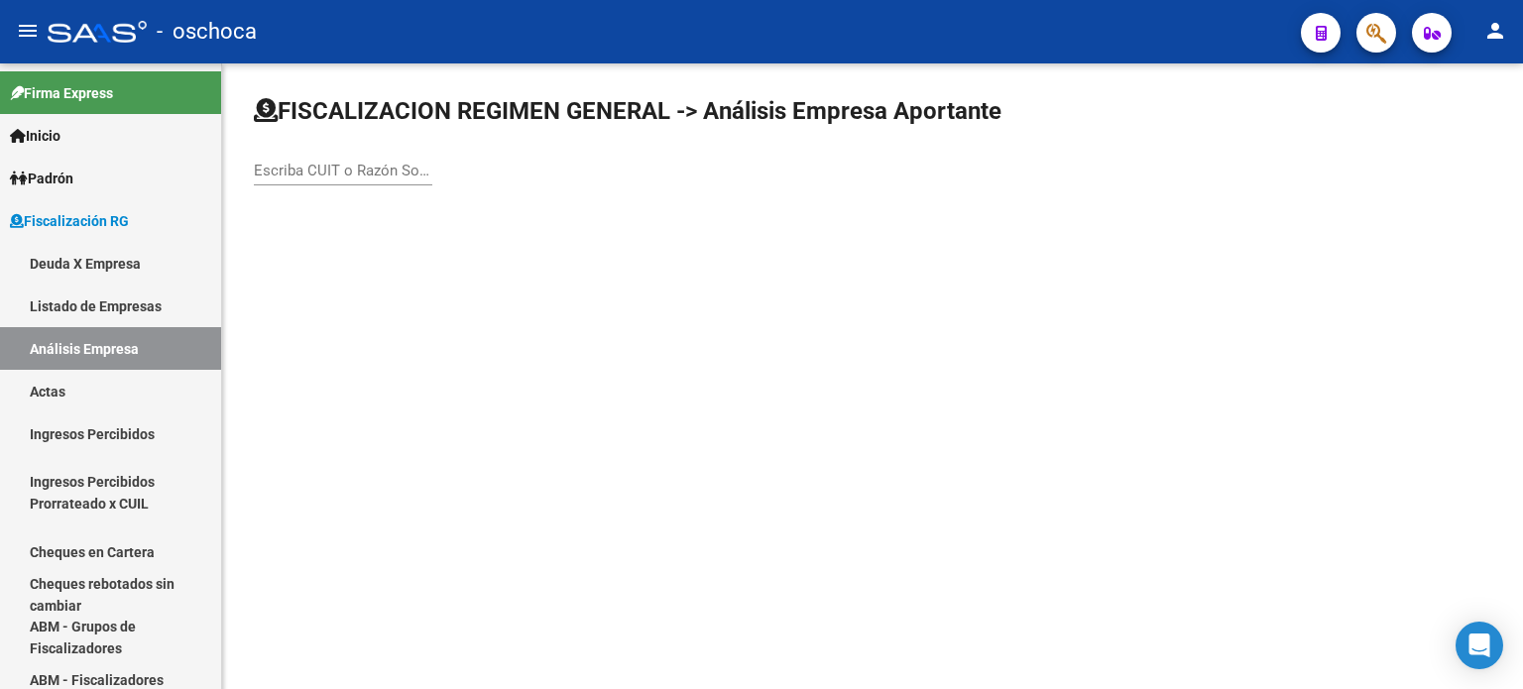
click at [325, 170] on input "Escriba CUIT o Razón Social para buscar" at bounding box center [343, 171] width 178 height 18
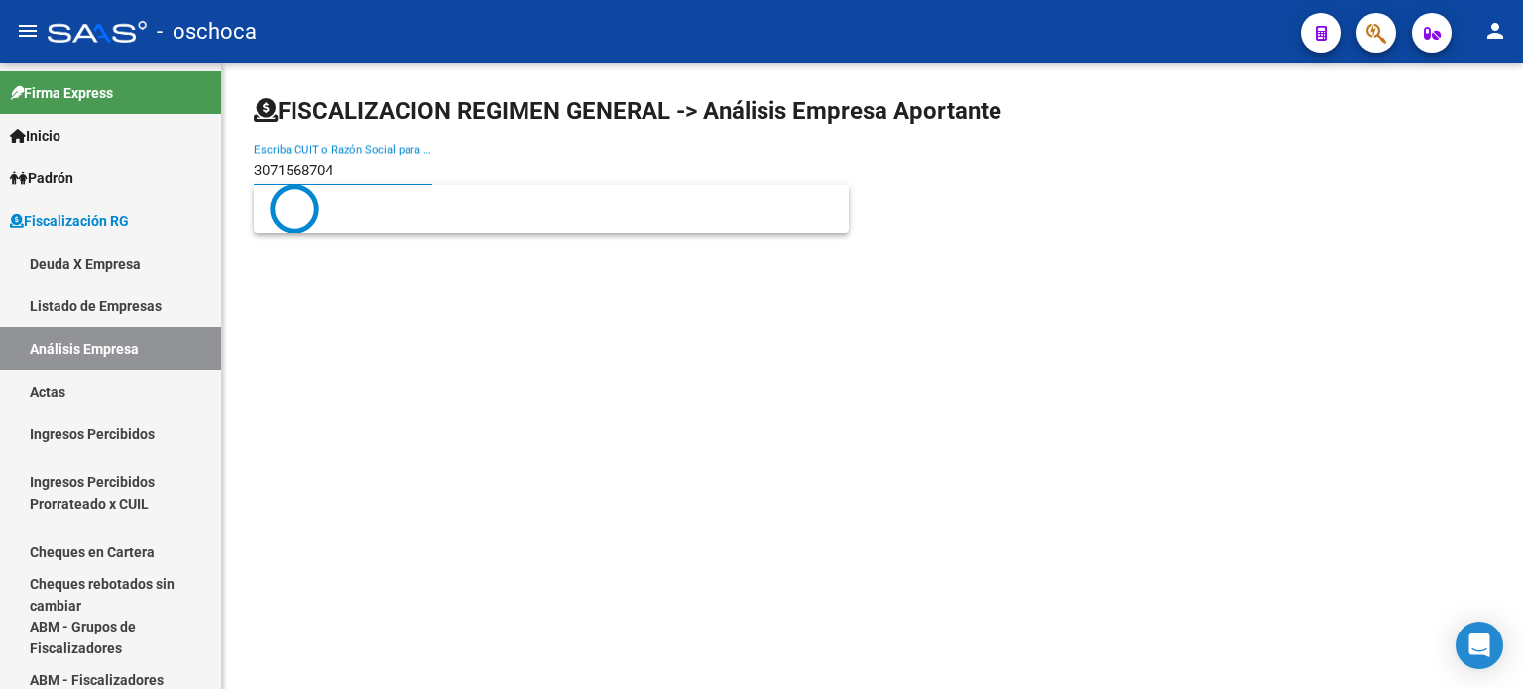
type input "30715687040"
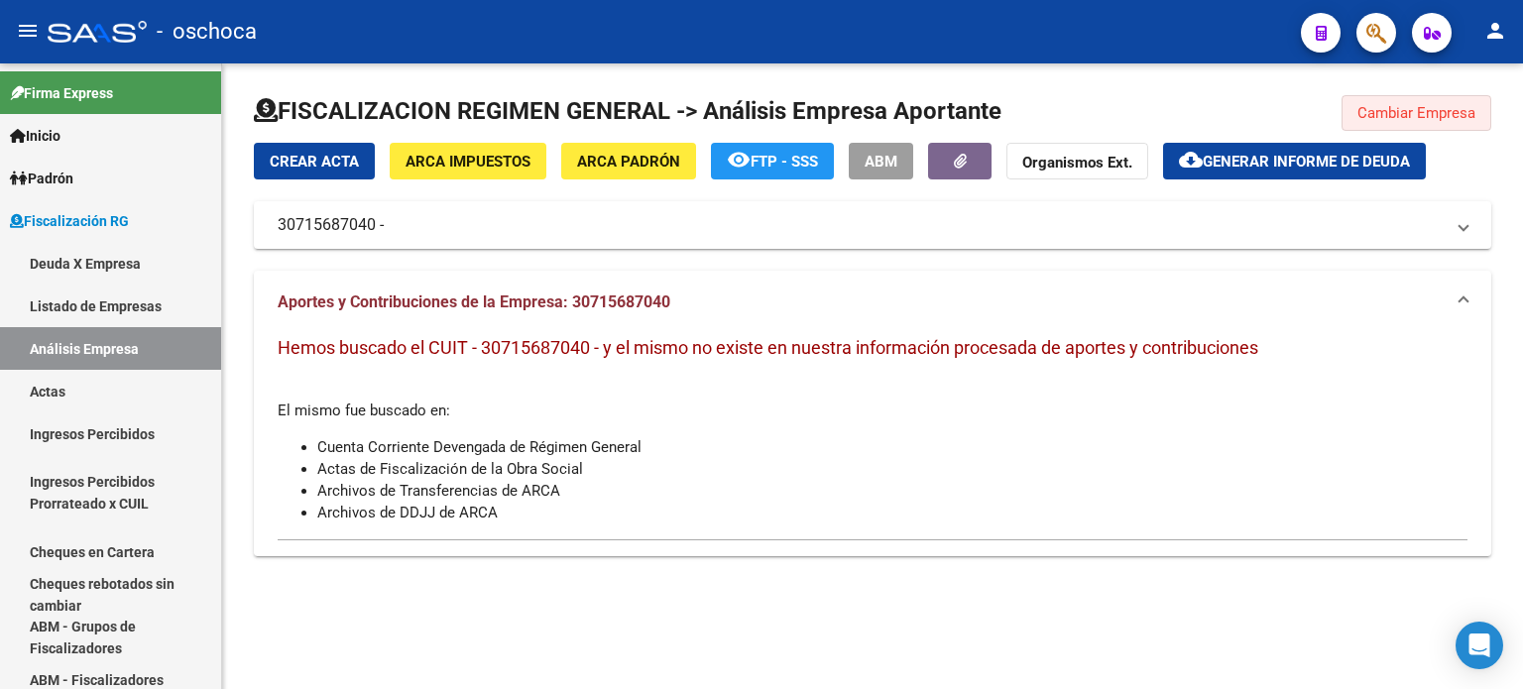
click at [1379, 114] on span "Cambiar Empresa" at bounding box center [1416, 113] width 118 height 18
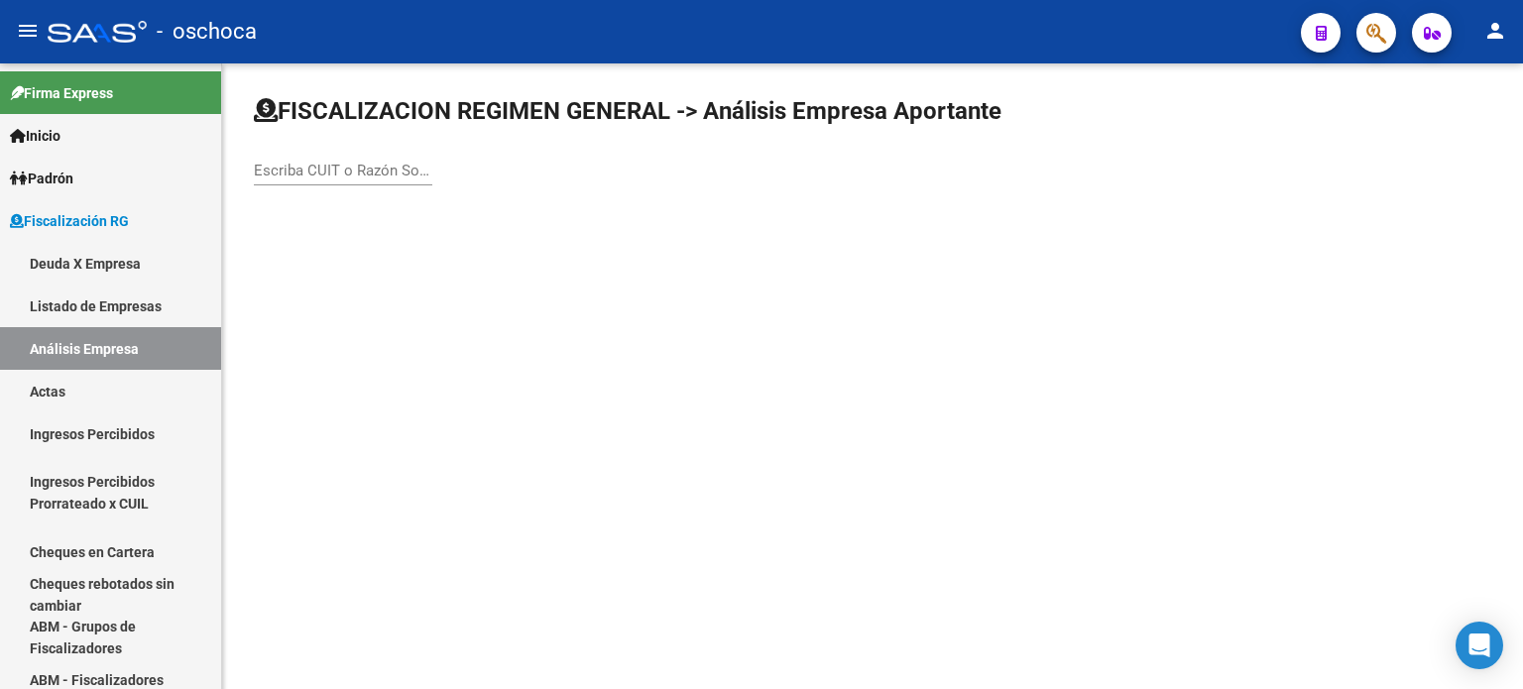
click at [308, 165] on input "Escriba CUIT o Razón Social para buscar" at bounding box center [343, 171] width 178 height 18
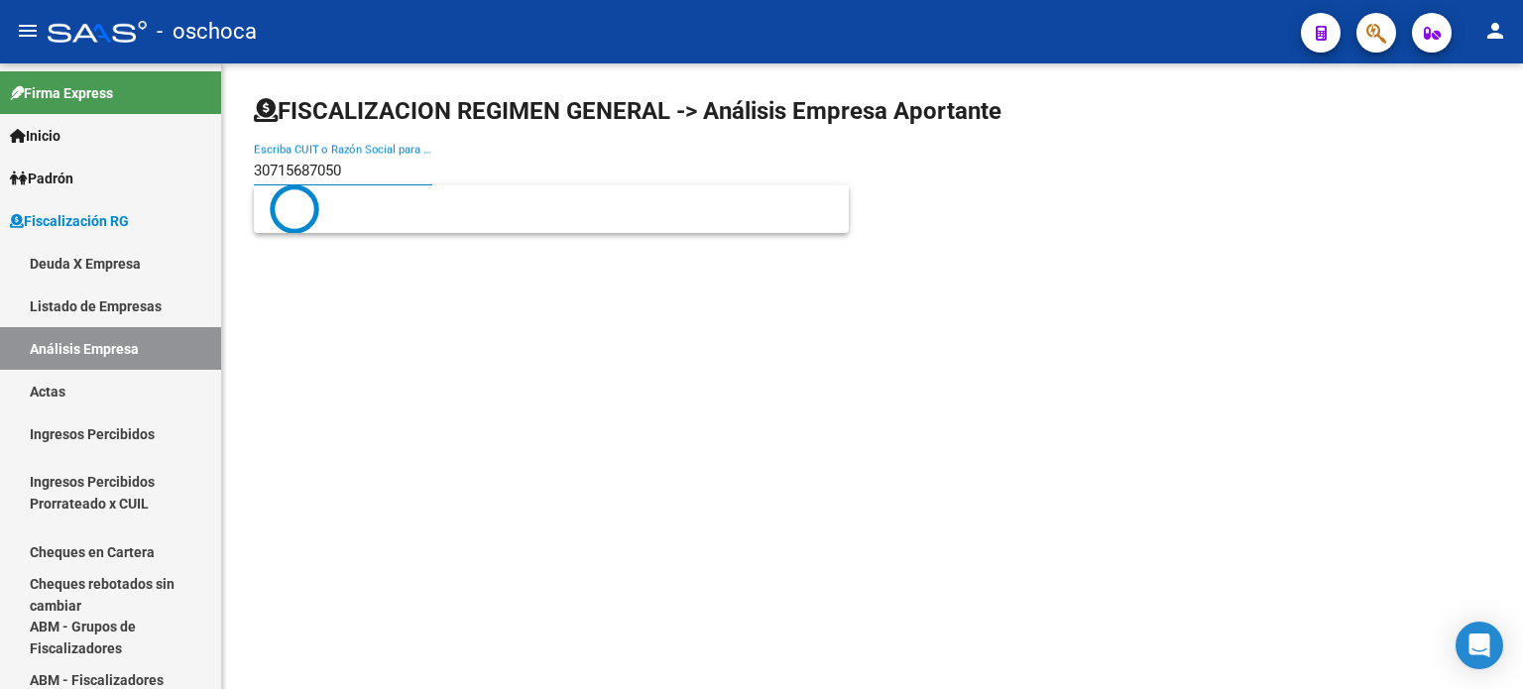
type input "30715687050"
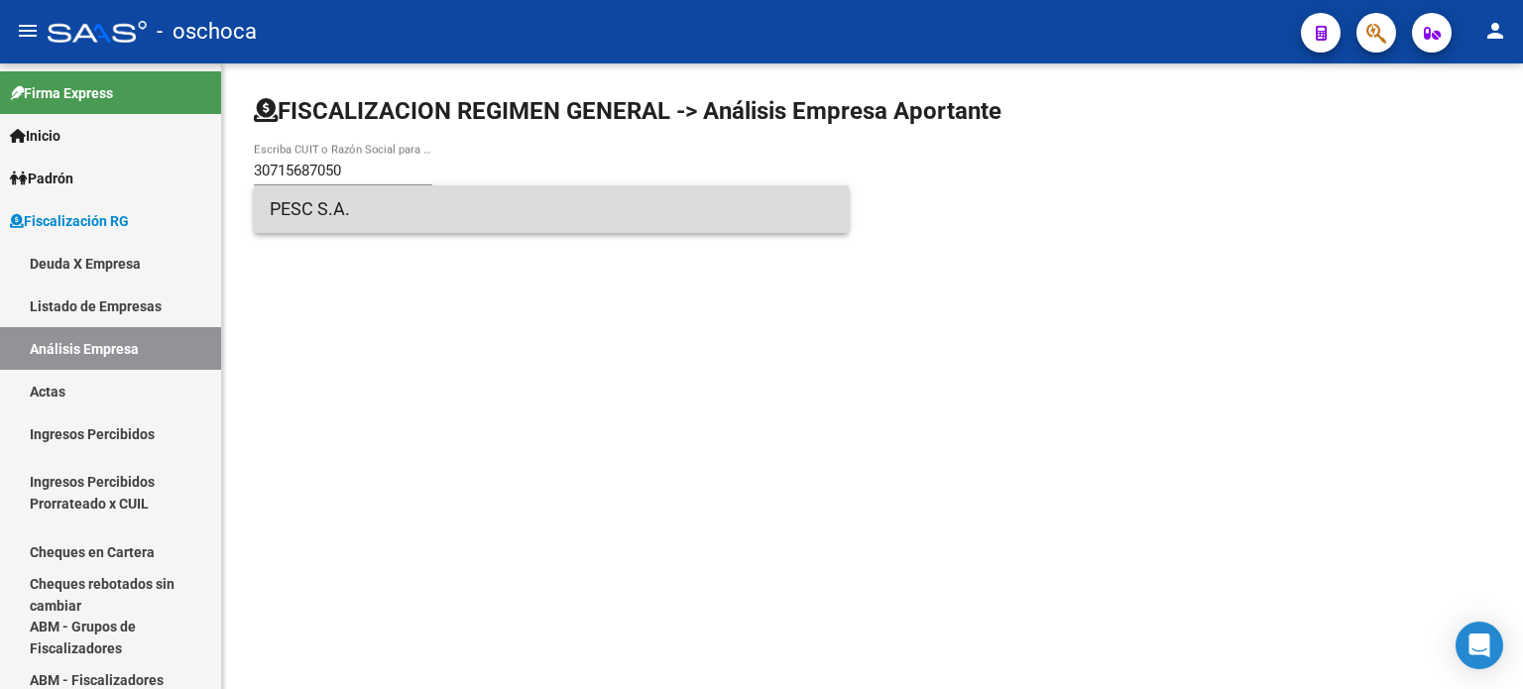
click at [318, 215] on span "PESC S.A." at bounding box center [551, 209] width 563 height 48
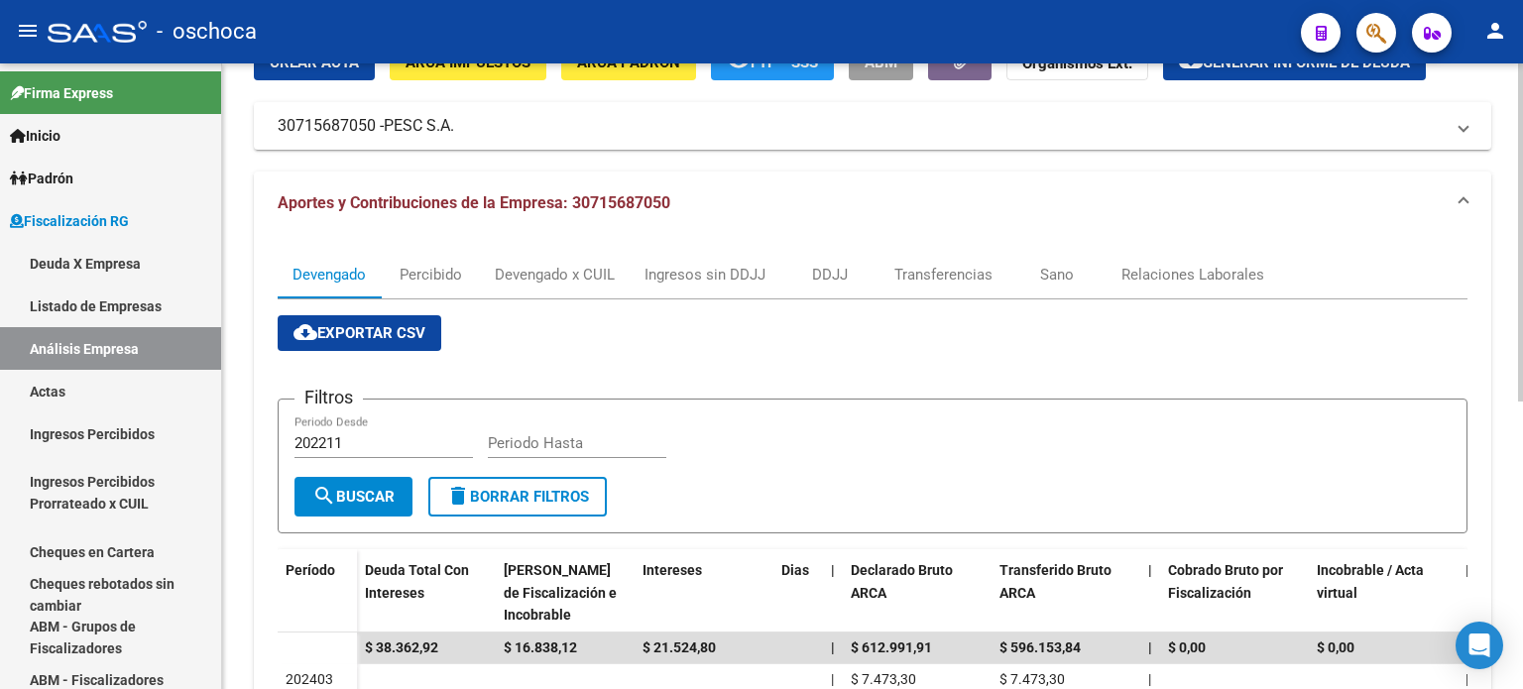
scroll to position [0, 0]
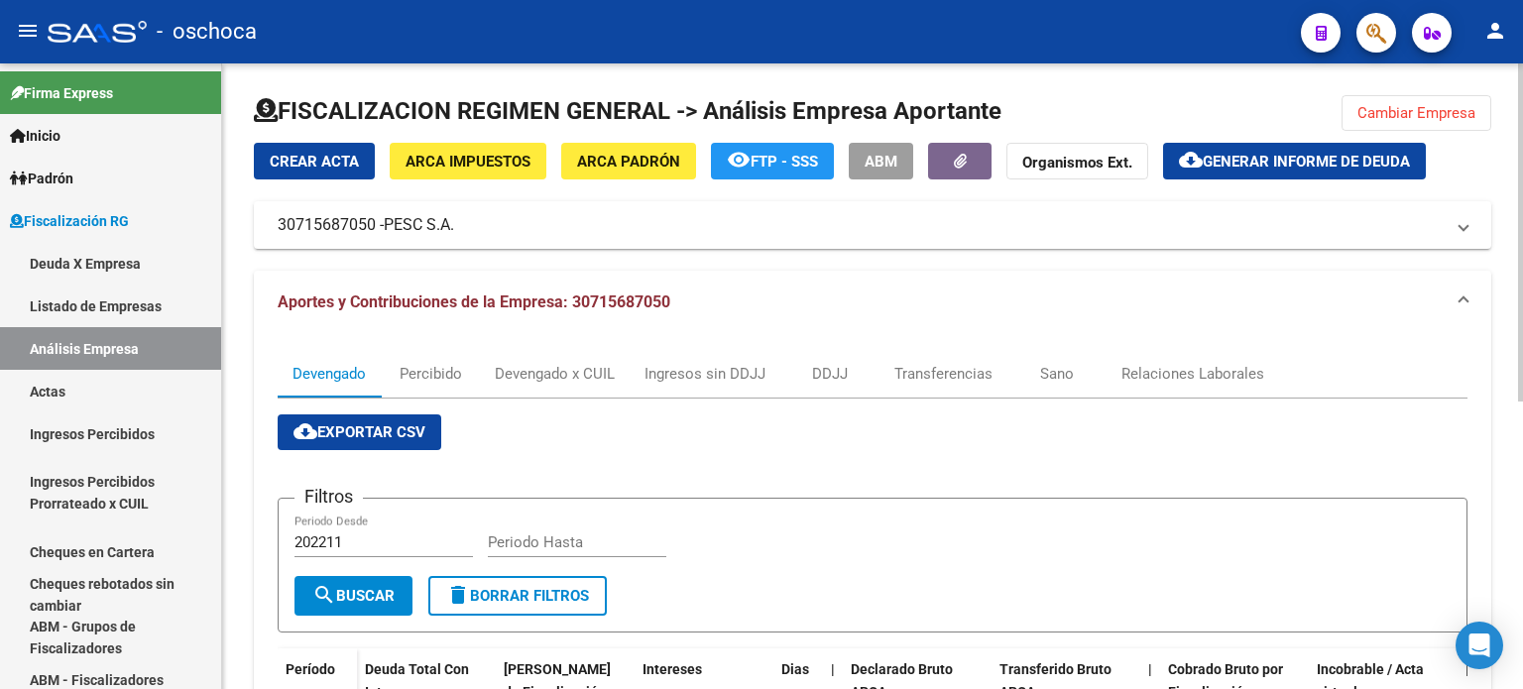
click at [1410, 114] on span "Cambiar Empresa" at bounding box center [1416, 113] width 118 height 18
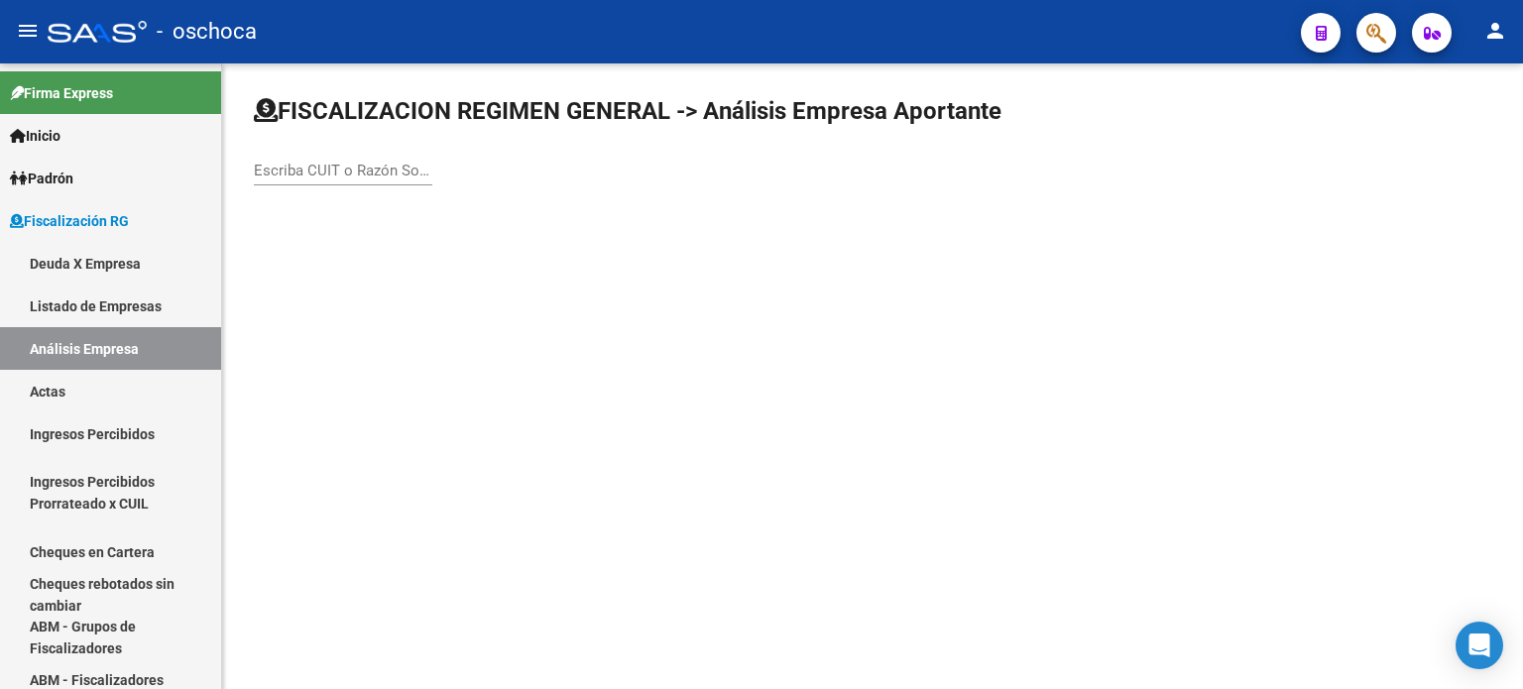
click at [325, 170] on input "Escriba CUIT o Razón Social para buscar" at bounding box center [343, 171] width 178 height 18
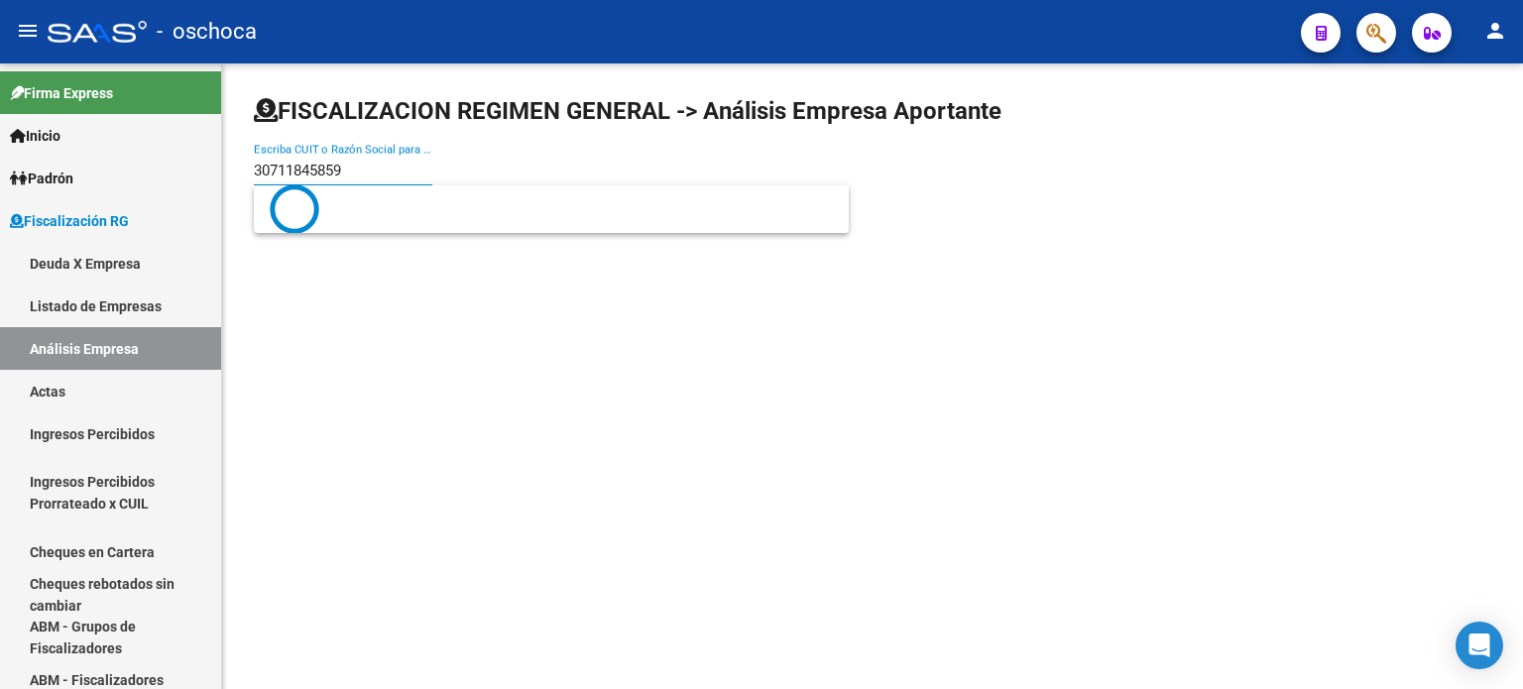
type input "30711845859"
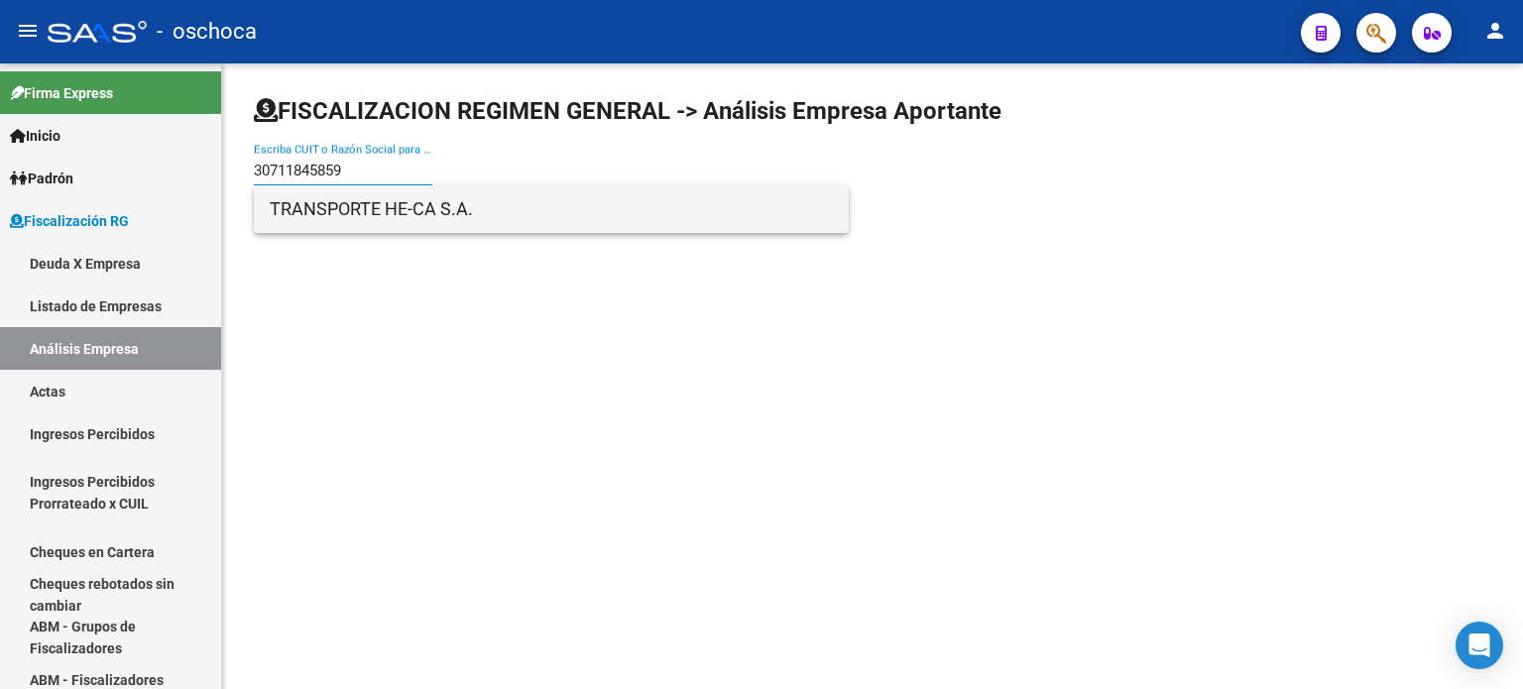
click at [424, 212] on span "TRANSPORTE HE-CA S.A." at bounding box center [551, 209] width 563 height 48
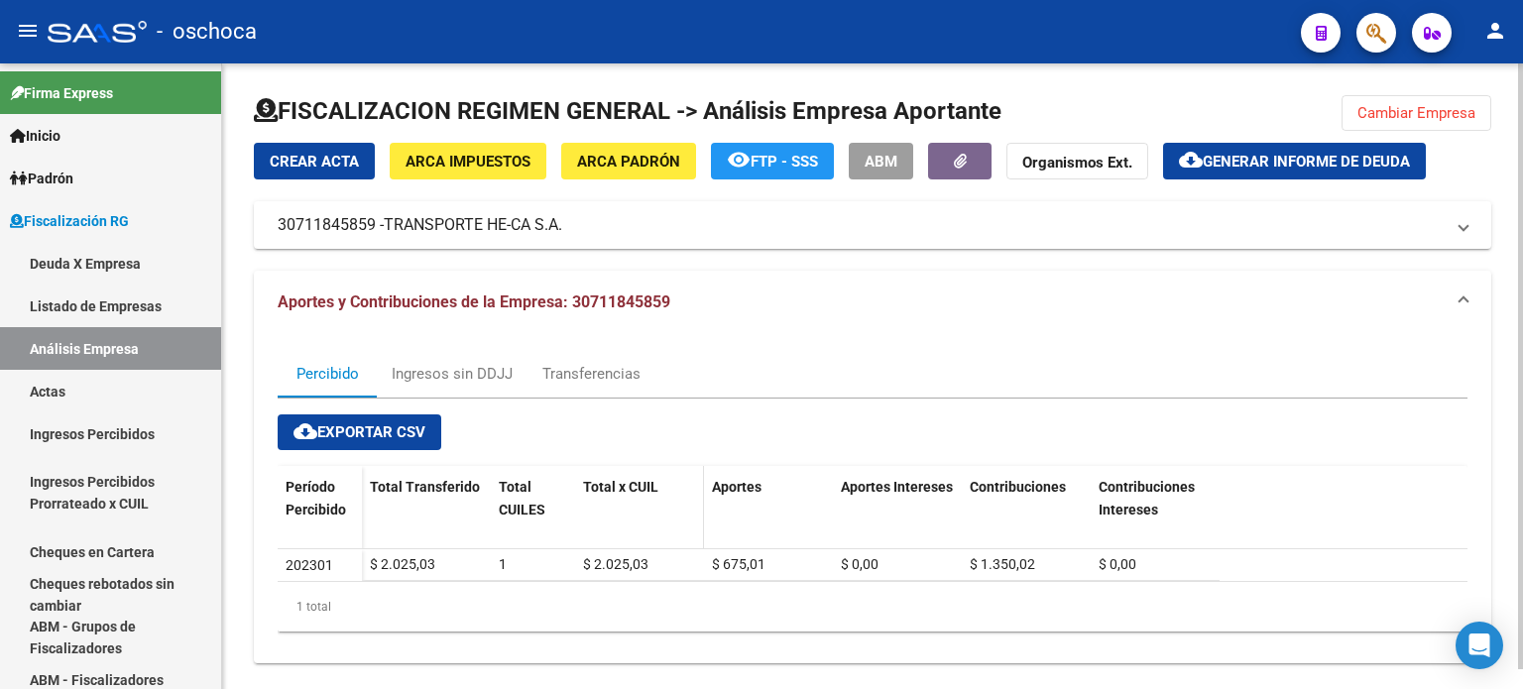
scroll to position [20, 0]
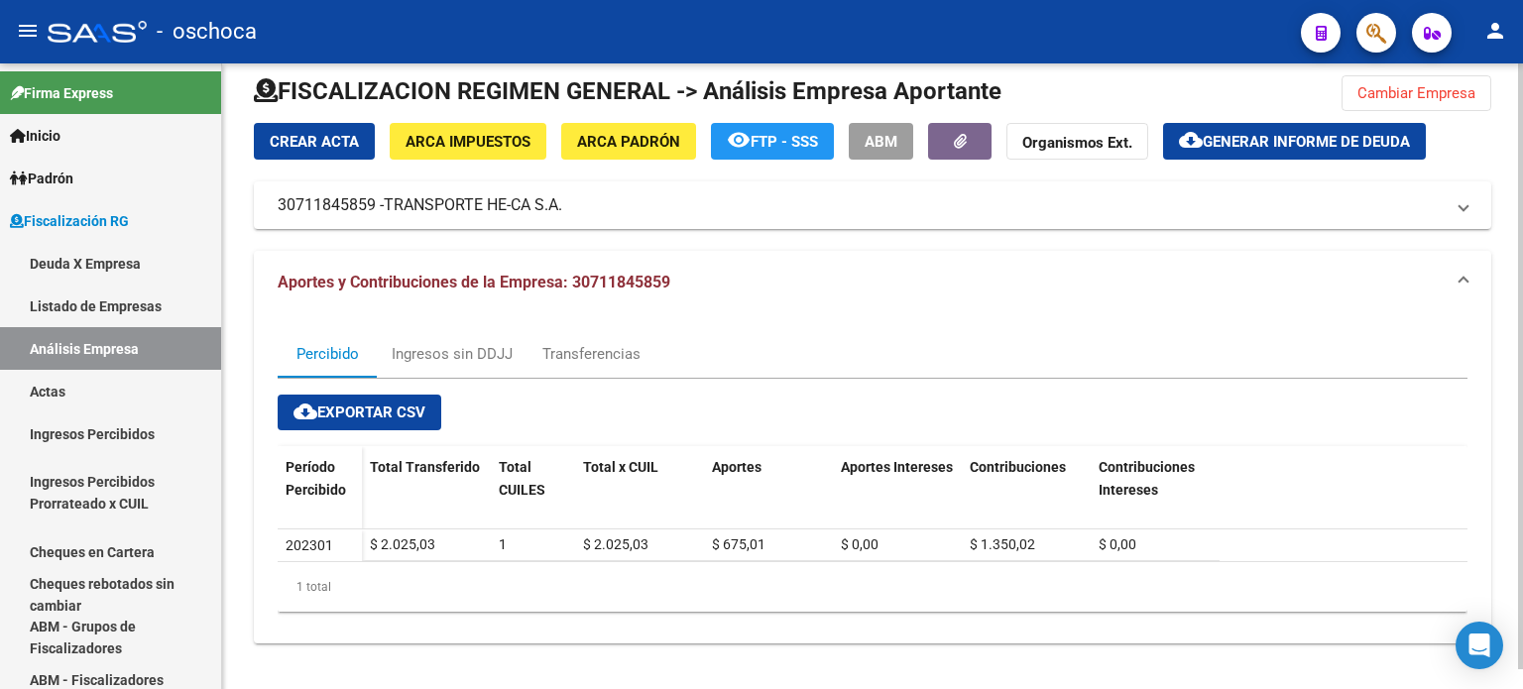
click at [1410, 101] on button "Cambiar Empresa" at bounding box center [1417, 93] width 150 height 36
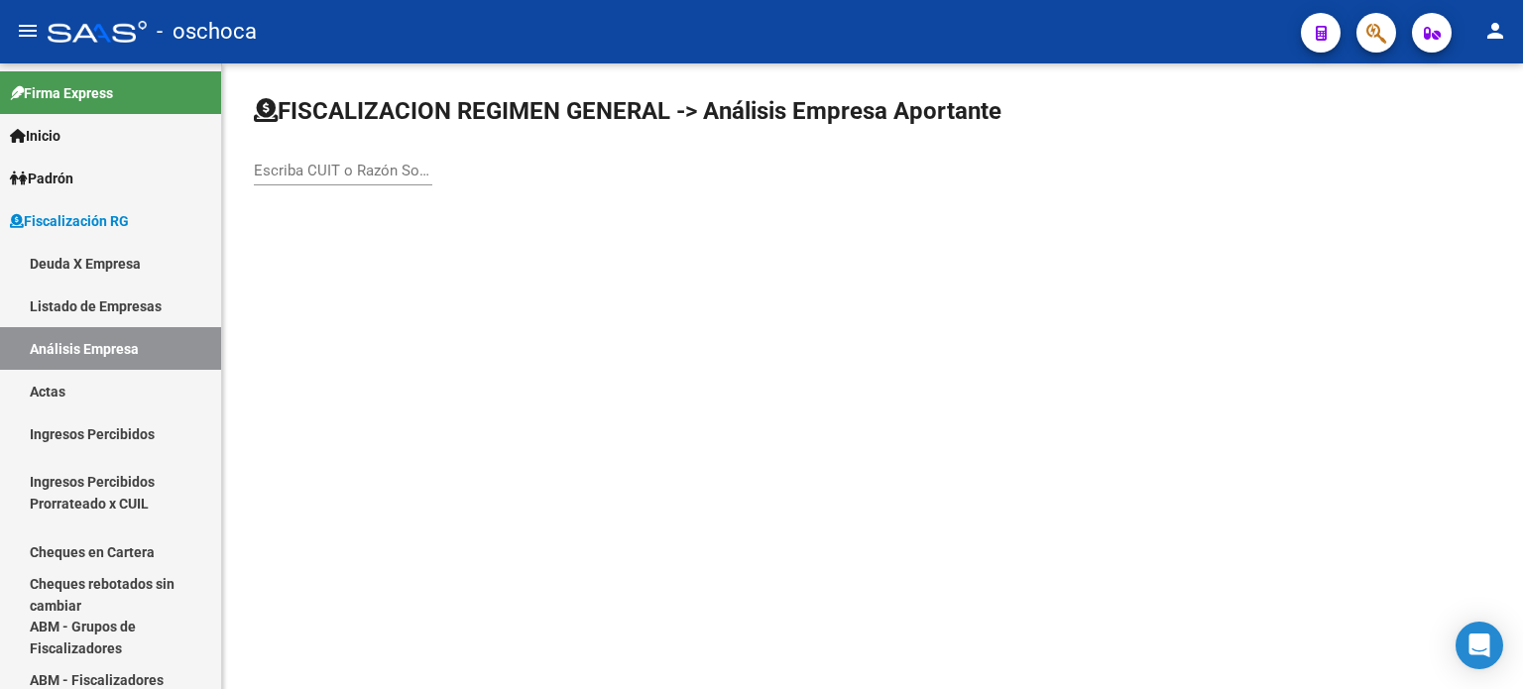
click at [402, 173] on input "Escriba CUIT o Razón Social para buscar" at bounding box center [343, 171] width 178 height 18
type input "23229044729"
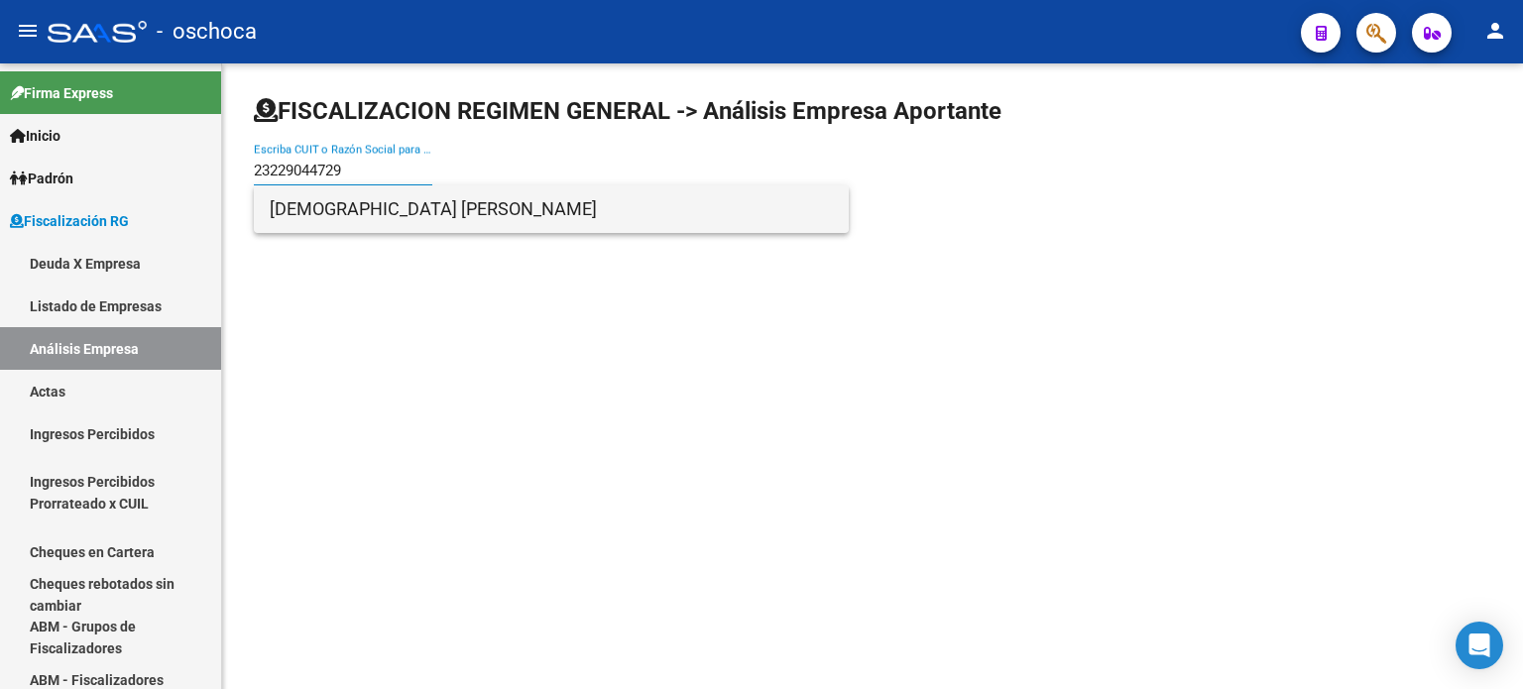
click at [409, 209] on span "[DEMOGRAPHIC_DATA] [PERSON_NAME]" at bounding box center [551, 209] width 563 height 48
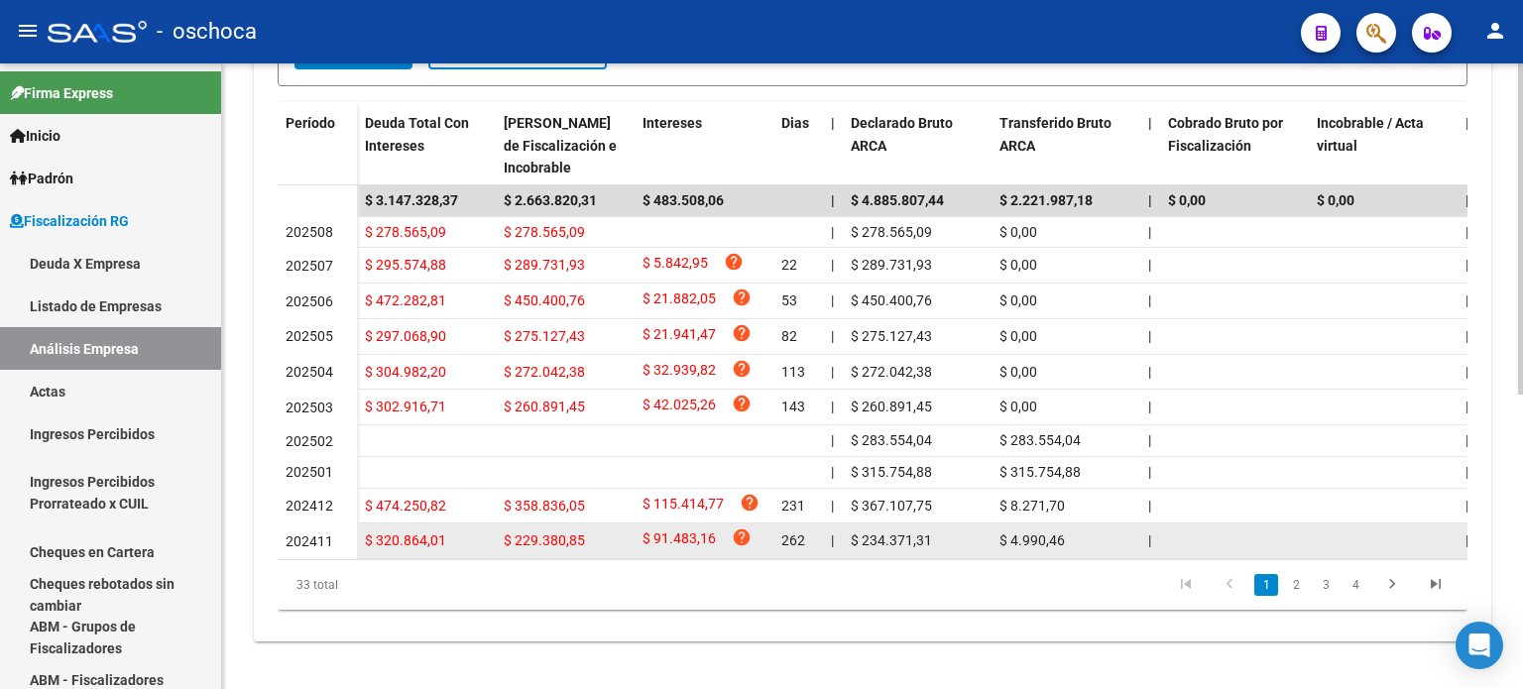
scroll to position [557, 0]
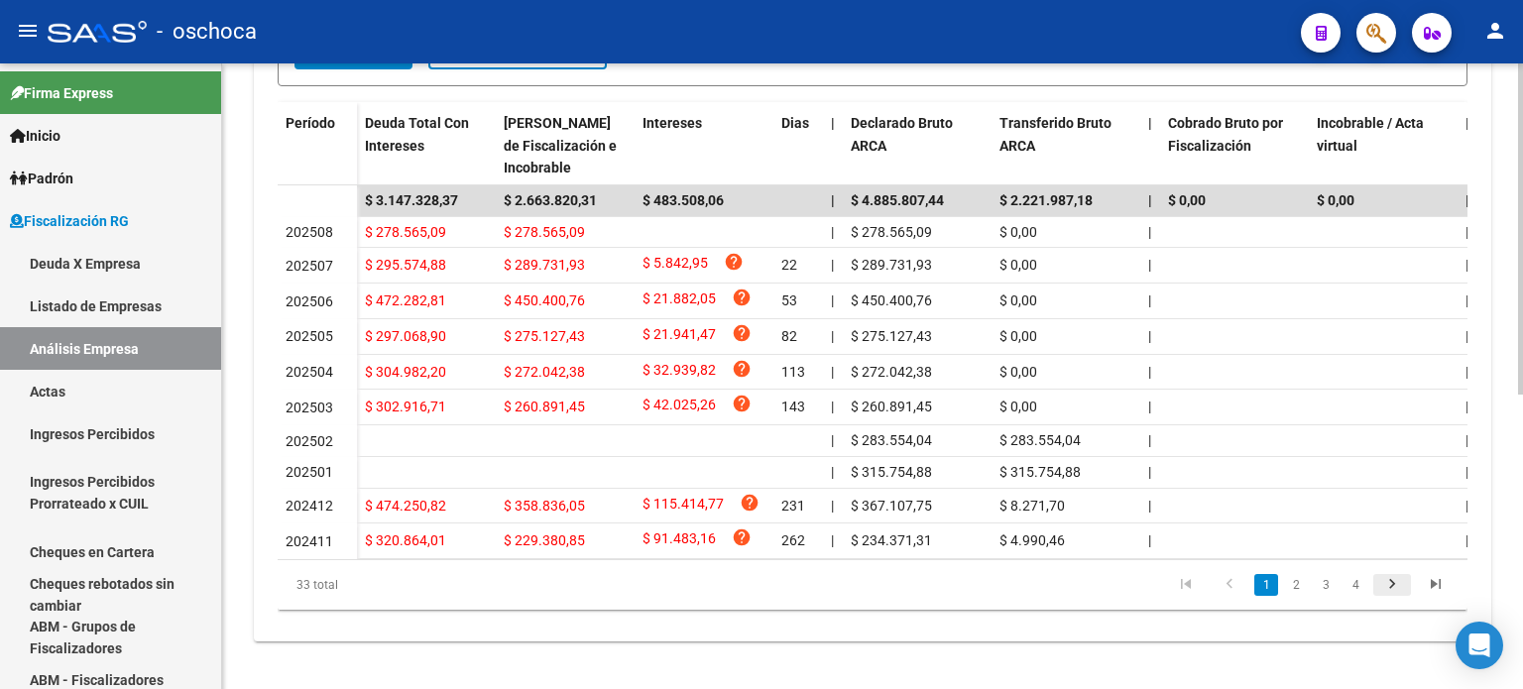
click at [1388, 585] on icon "go to next page" at bounding box center [1392, 587] width 26 height 24
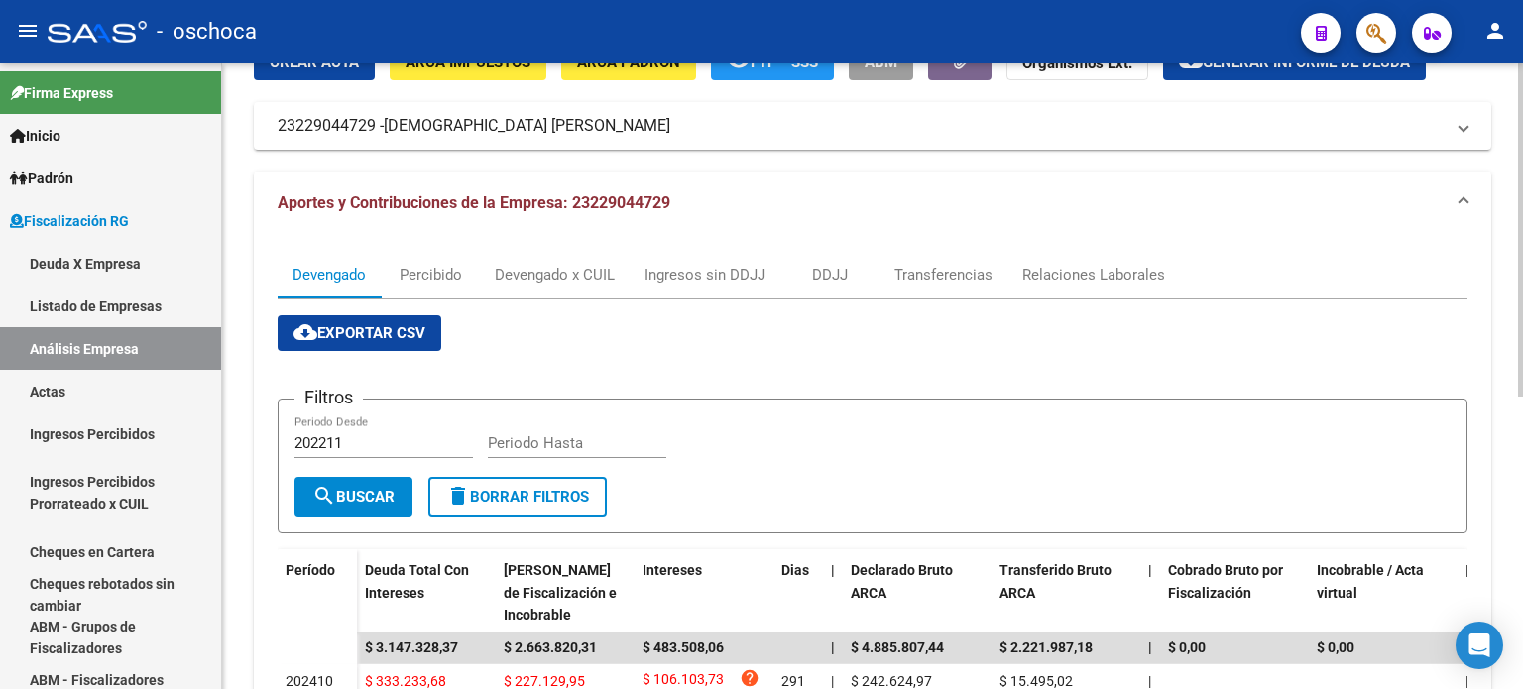
scroll to position [0, 0]
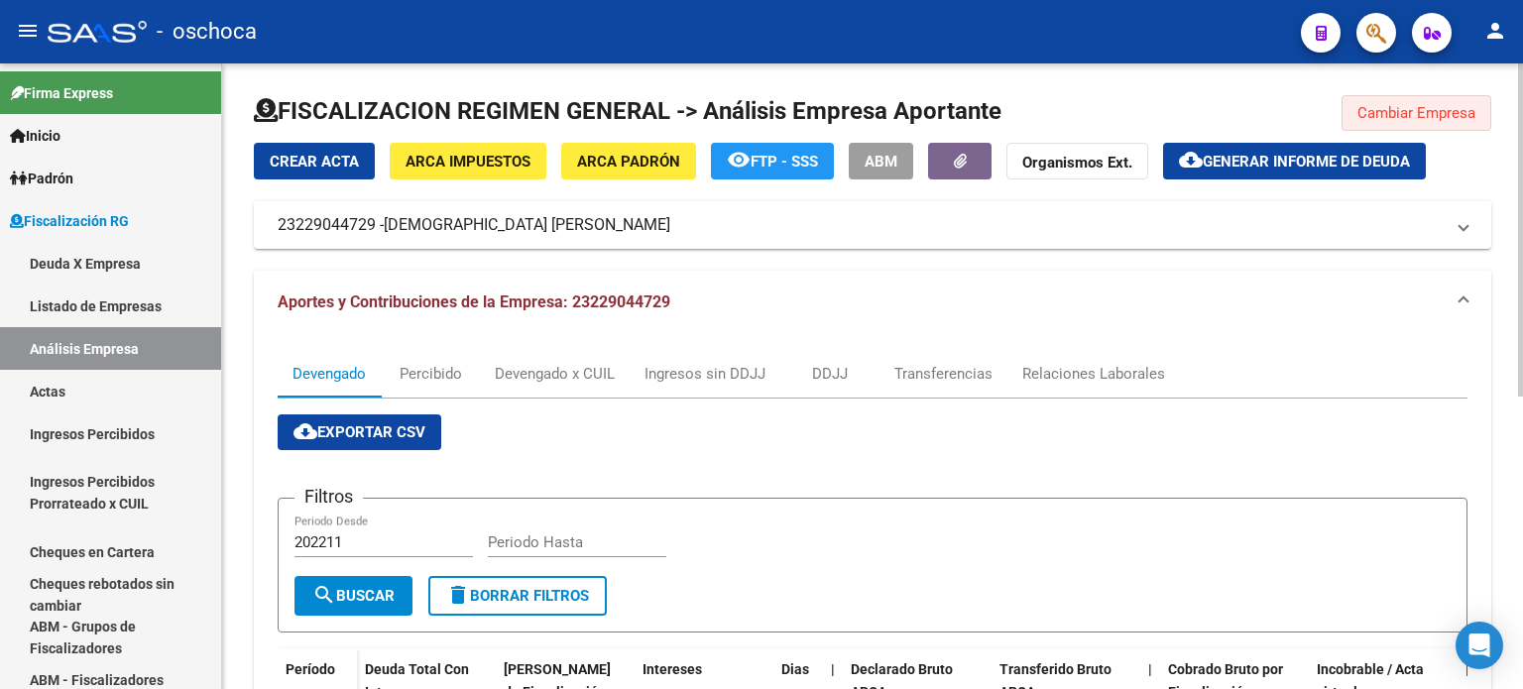
click at [1402, 108] on span "Cambiar Empresa" at bounding box center [1416, 113] width 118 height 18
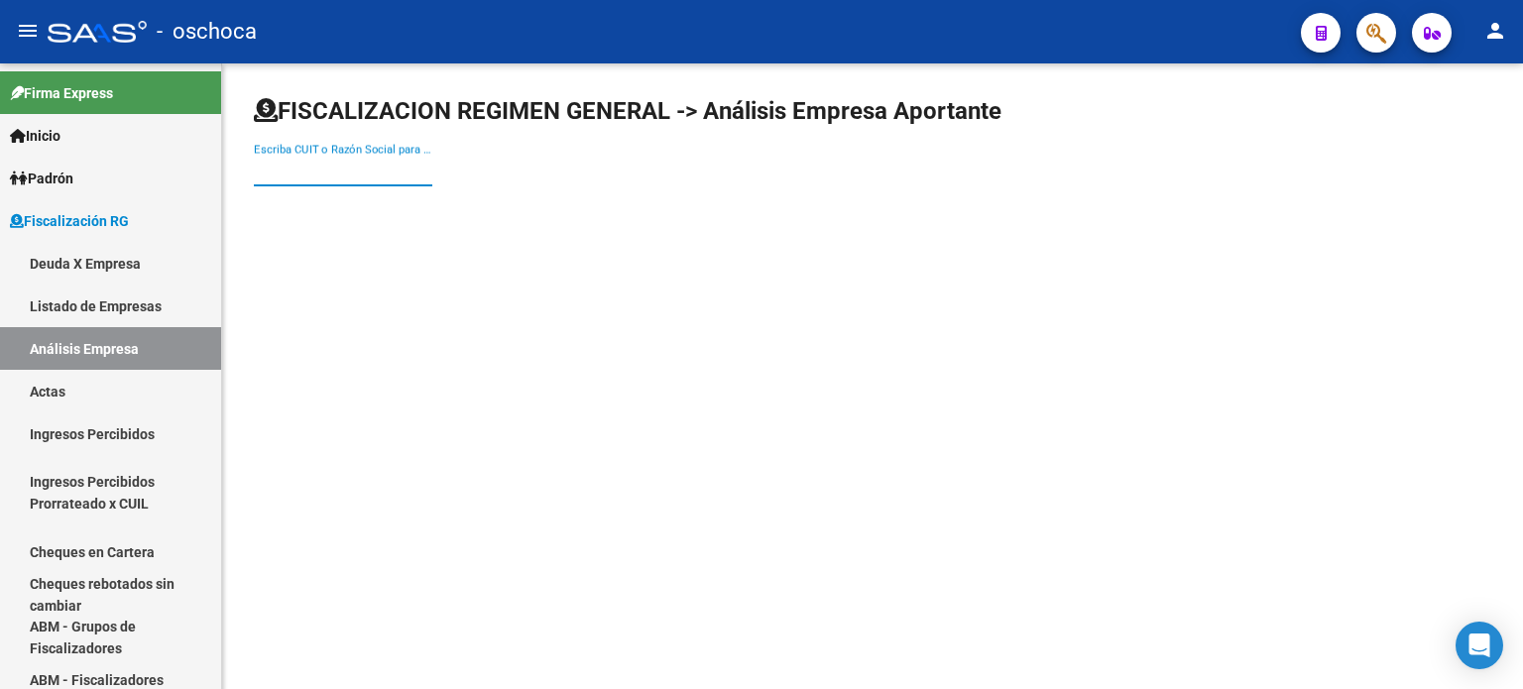
drag, startPoint x: 331, startPoint y: 177, endPoint x: 357, endPoint y: 177, distance: 25.8
click at [333, 177] on input "Escriba CUIT o Razón Social para buscar" at bounding box center [343, 171] width 178 height 18
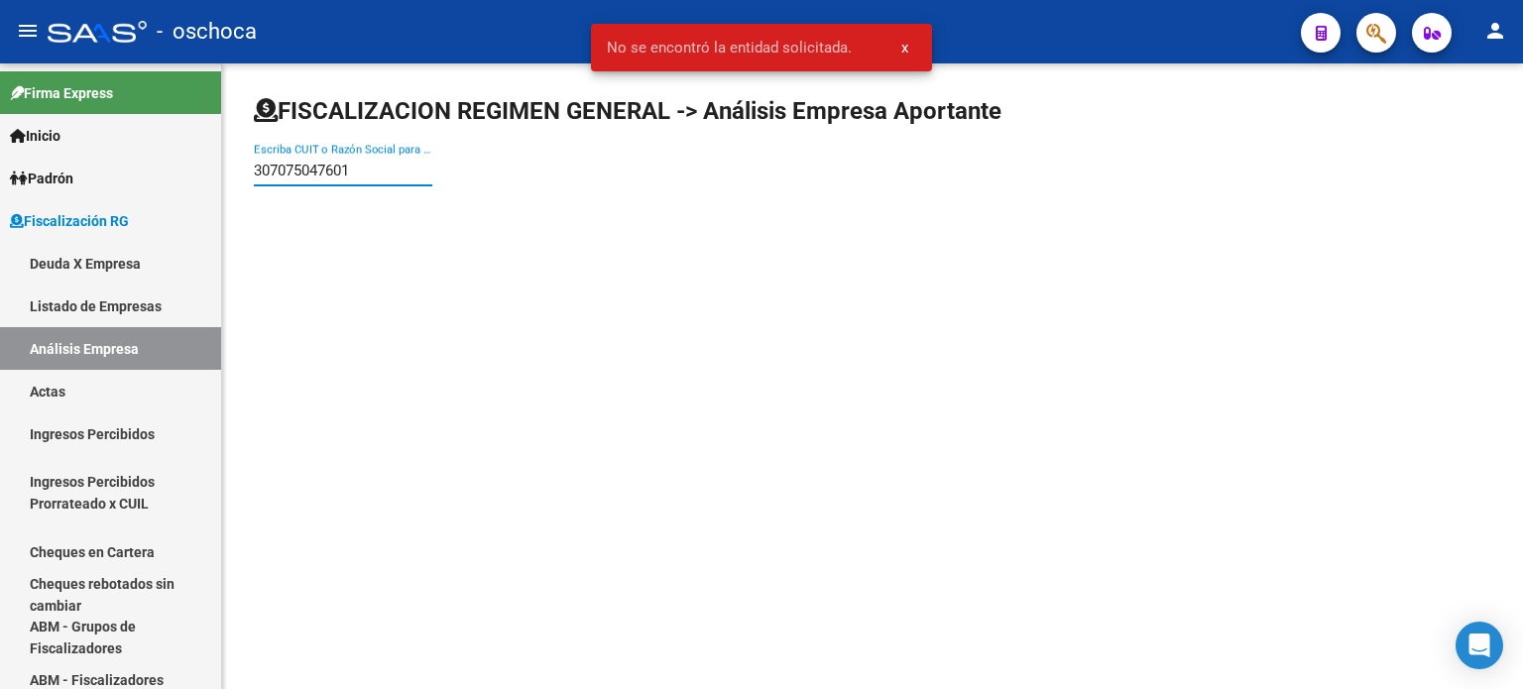
click at [361, 172] on input "307075047601" at bounding box center [343, 171] width 178 height 18
type input "30707504760"
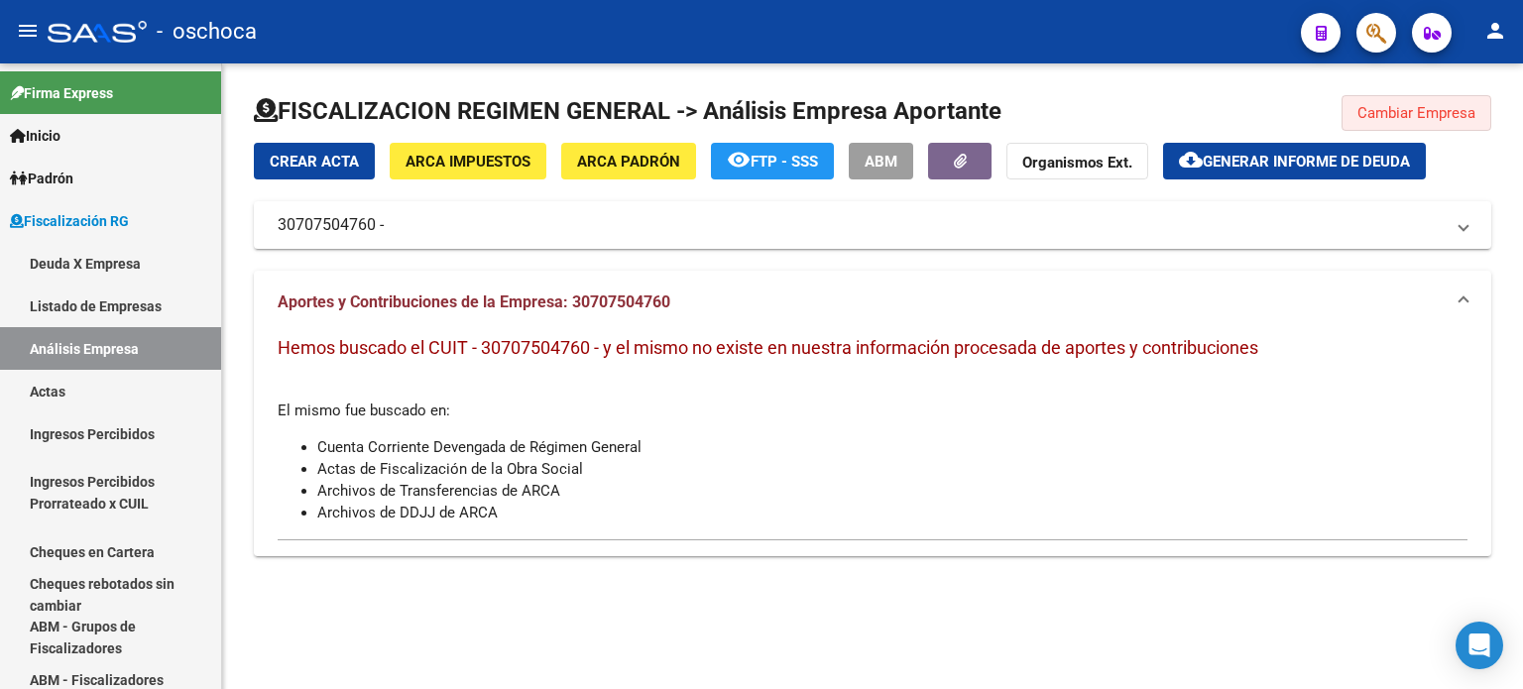
click at [1386, 110] on span "Cambiar Empresa" at bounding box center [1416, 113] width 118 height 18
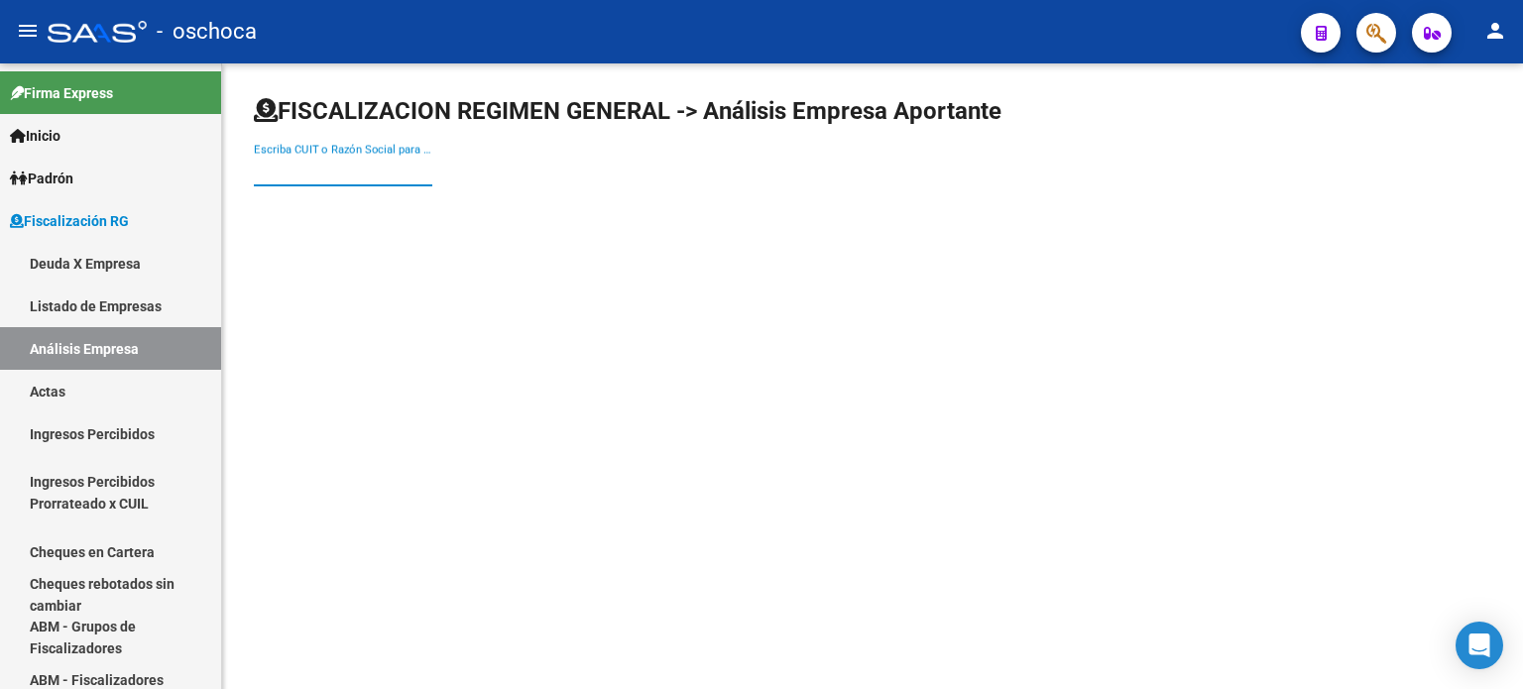
click at [349, 172] on input "Escriba CUIT o Razón Social para buscar" at bounding box center [343, 171] width 178 height 18
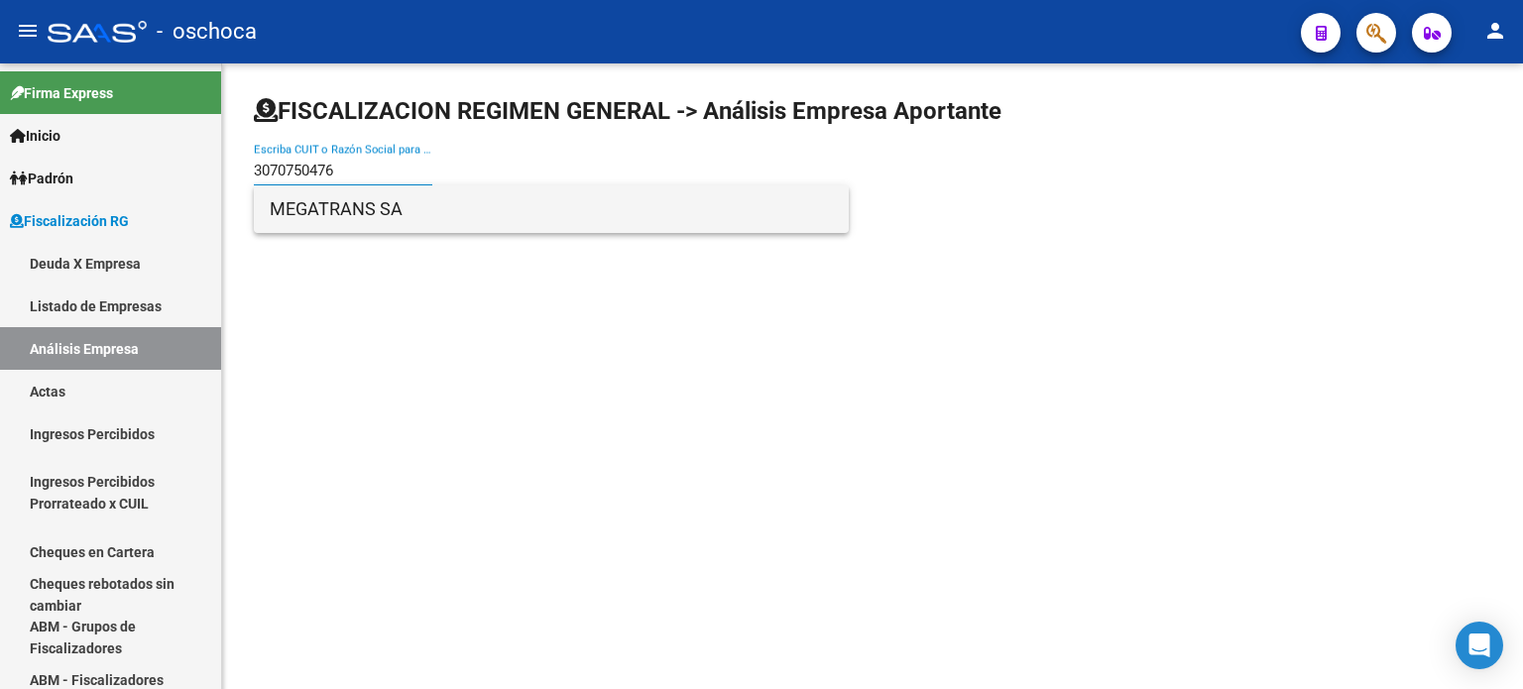
type input "3070750476"
click at [330, 206] on span "MEGATRANS SA" at bounding box center [551, 209] width 563 height 48
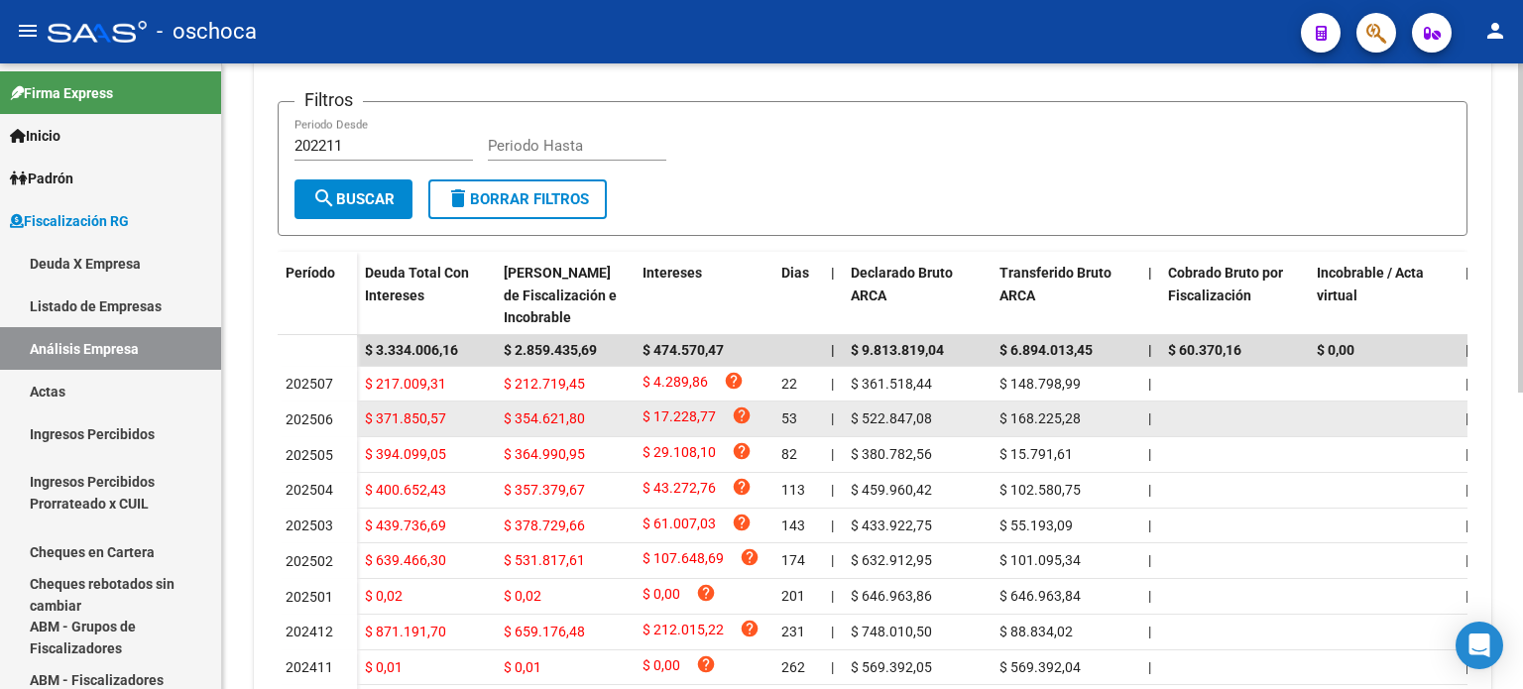
scroll to position [496, 0]
